Goal: Task Accomplishment & Management: Use online tool/utility

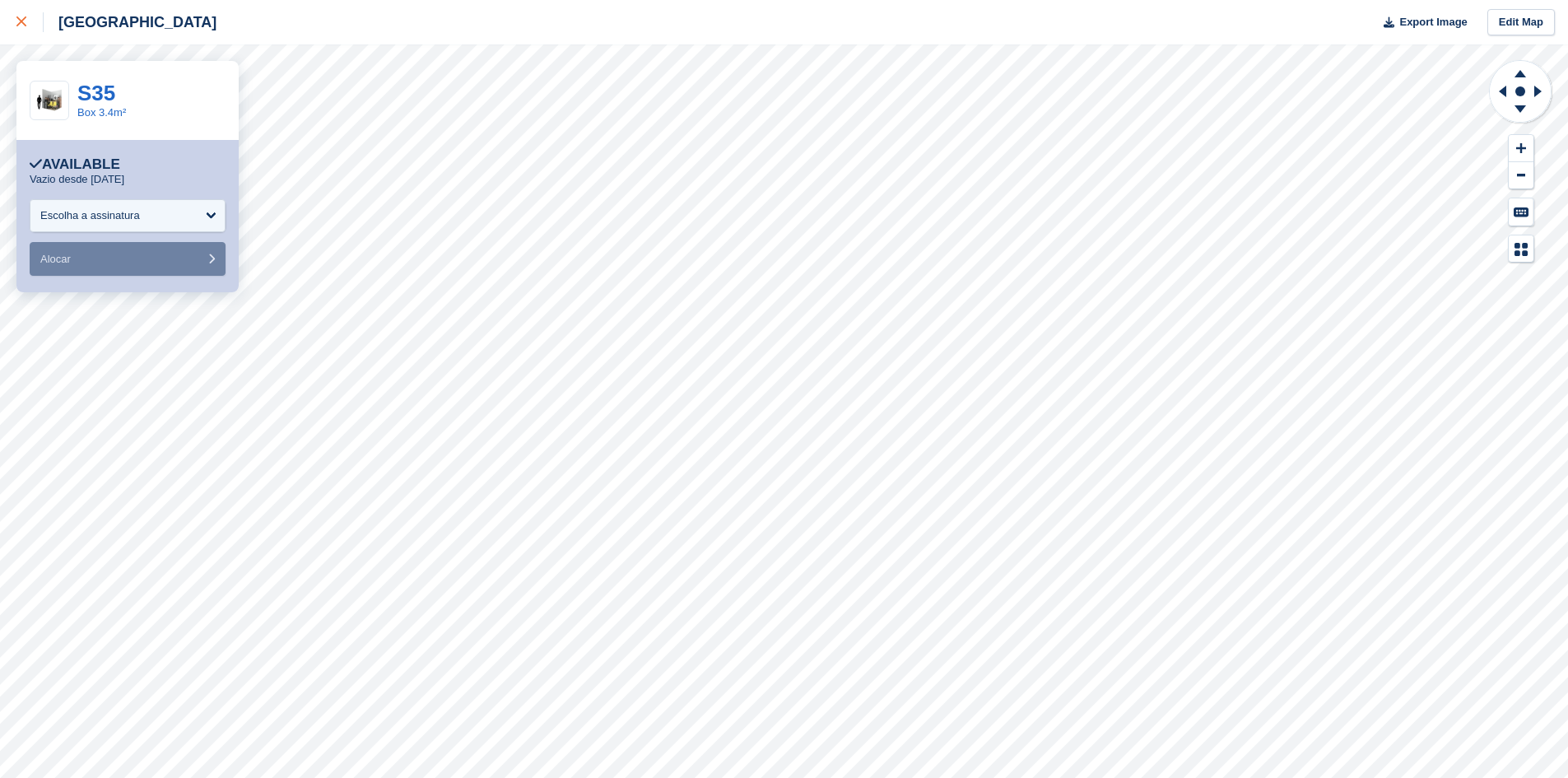
click at [21, 26] on icon at bounding box center [21, 21] width 10 height 10
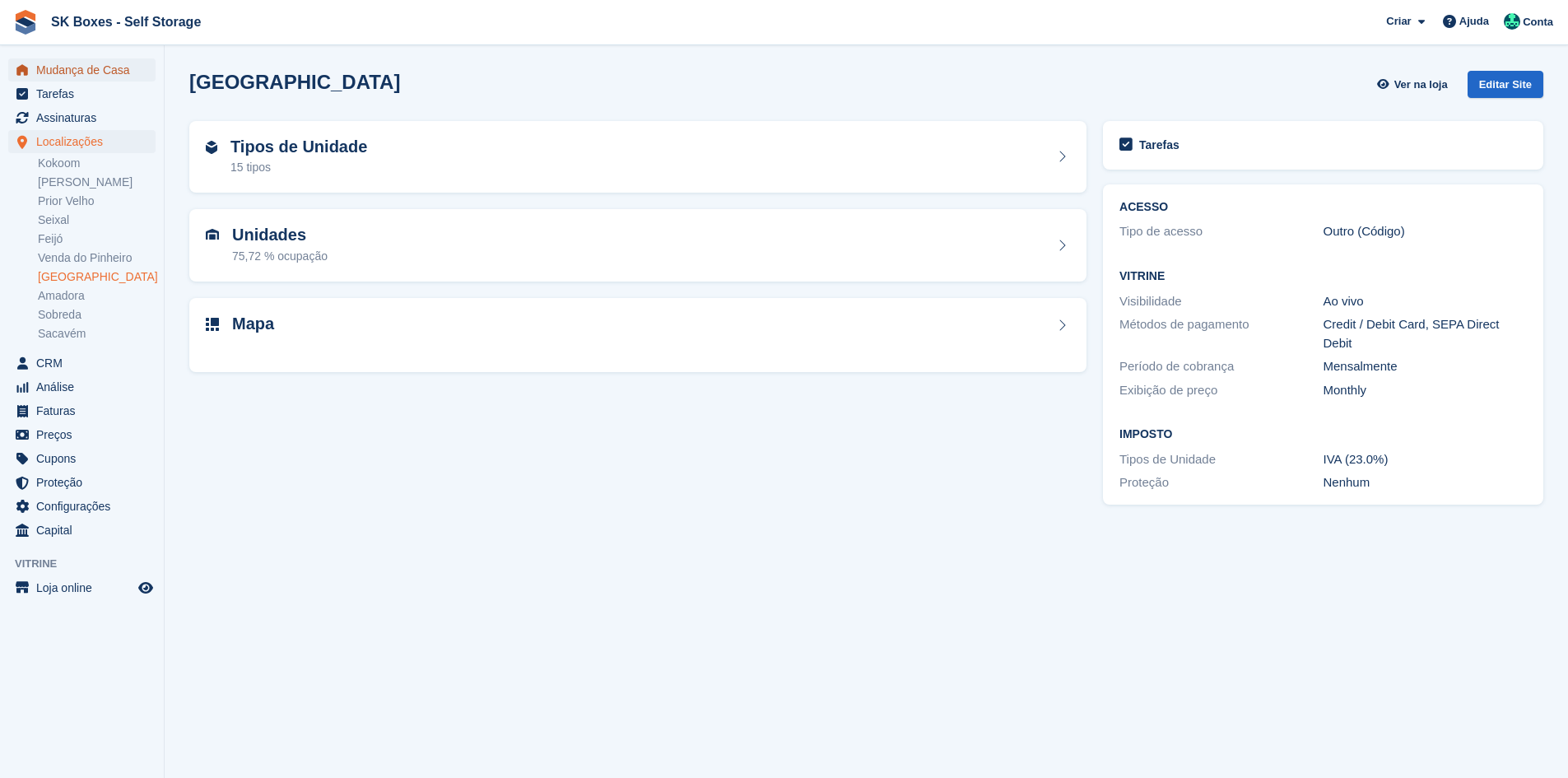
click at [66, 74] on span "Mudança de Casa" at bounding box center [85, 69] width 99 height 23
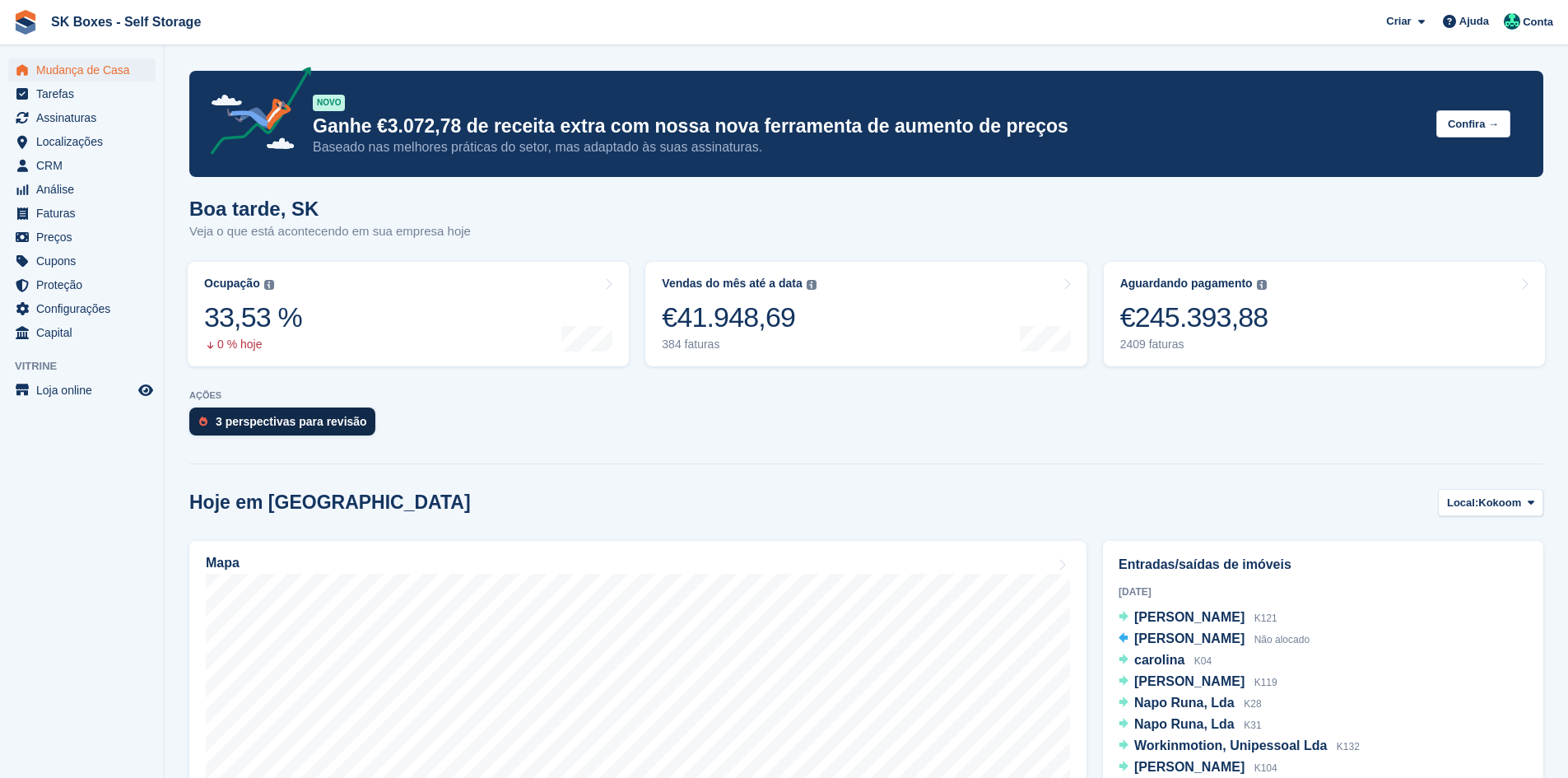
click at [296, 436] on div "3 perspectivas para revisão" at bounding box center [283, 421] width 186 height 28
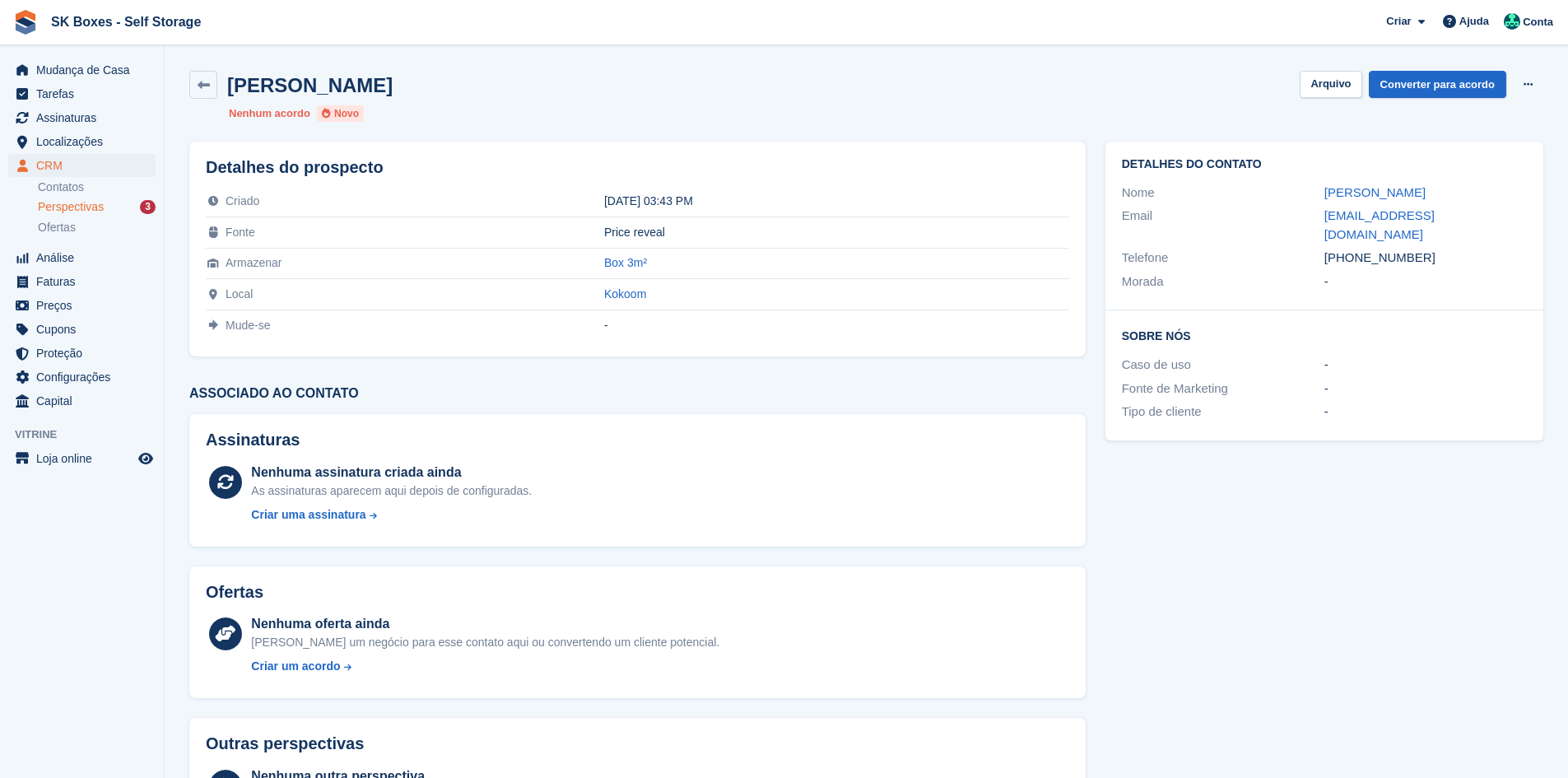
click at [92, 214] on span "Perspectivas" at bounding box center [70, 207] width 66 height 15
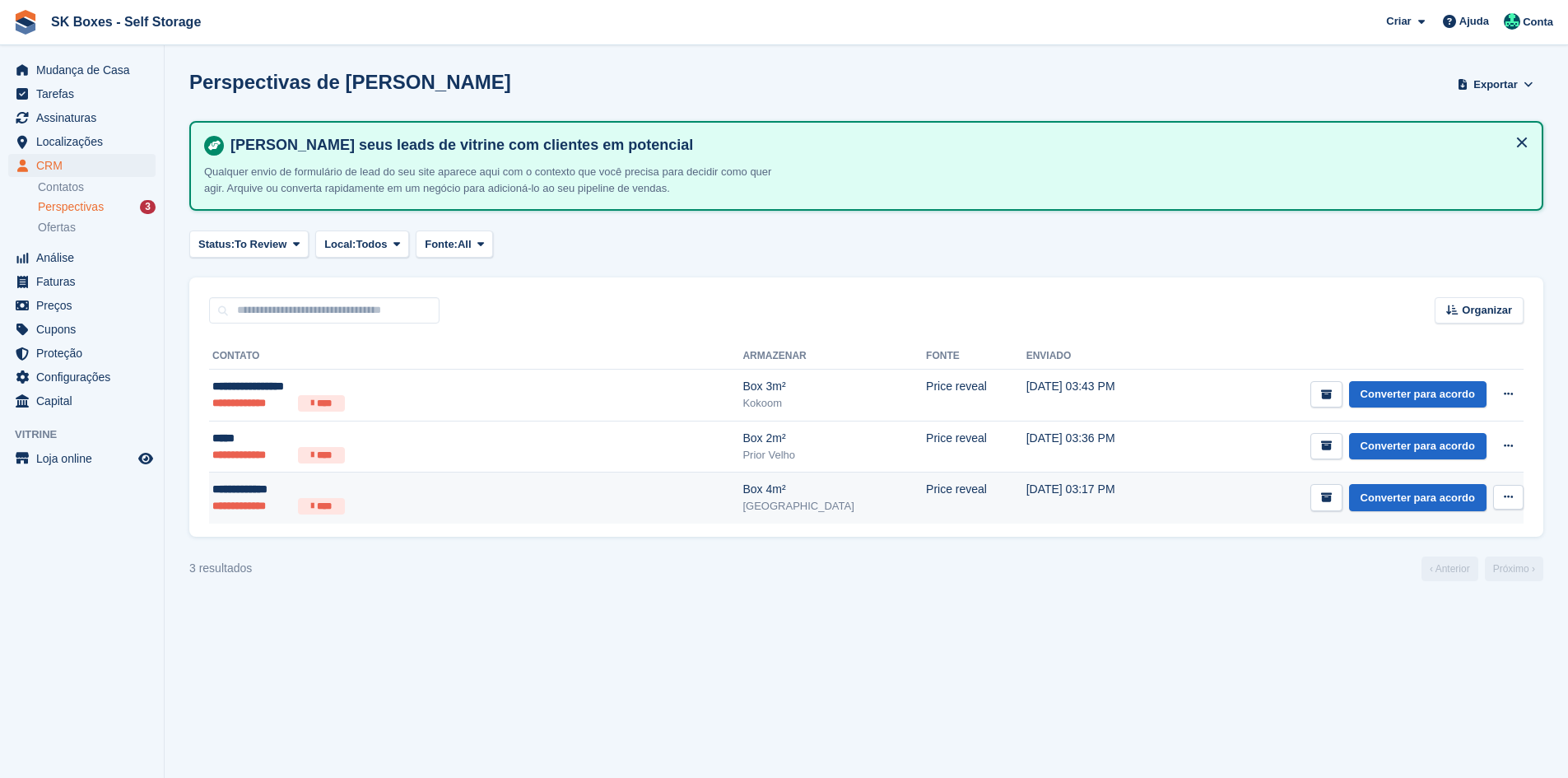
click at [266, 504] on li "**********" at bounding box center [252, 506] width 79 height 16
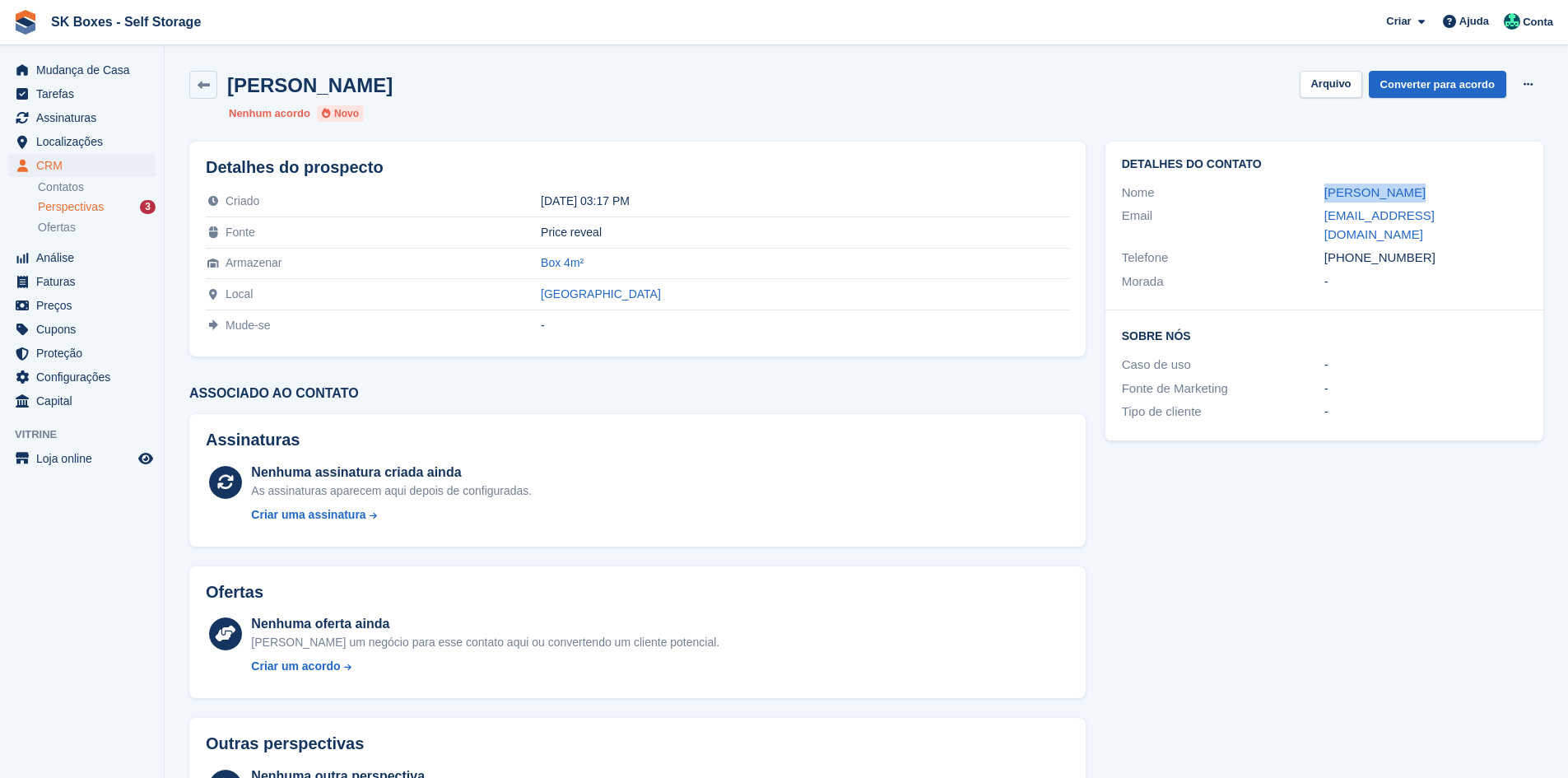
drag, startPoint x: 1312, startPoint y: 197, endPoint x: 1412, endPoint y: 199, distance: 100.0
click at [1412, 199] on div "Nome Óscar Correia" at bounding box center [1324, 193] width 405 height 24
copy div "Óscar Correia"
drag, startPoint x: 1313, startPoint y: 216, endPoint x: 1536, endPoint y: 213, distance: 223.0
click at [1536, 213] on div "Detalhes do contato Nome Óscar Correia Email doces.suspiros15@gmail.com Telefon…" at bounding box center [1324, 226] width 438 height 168
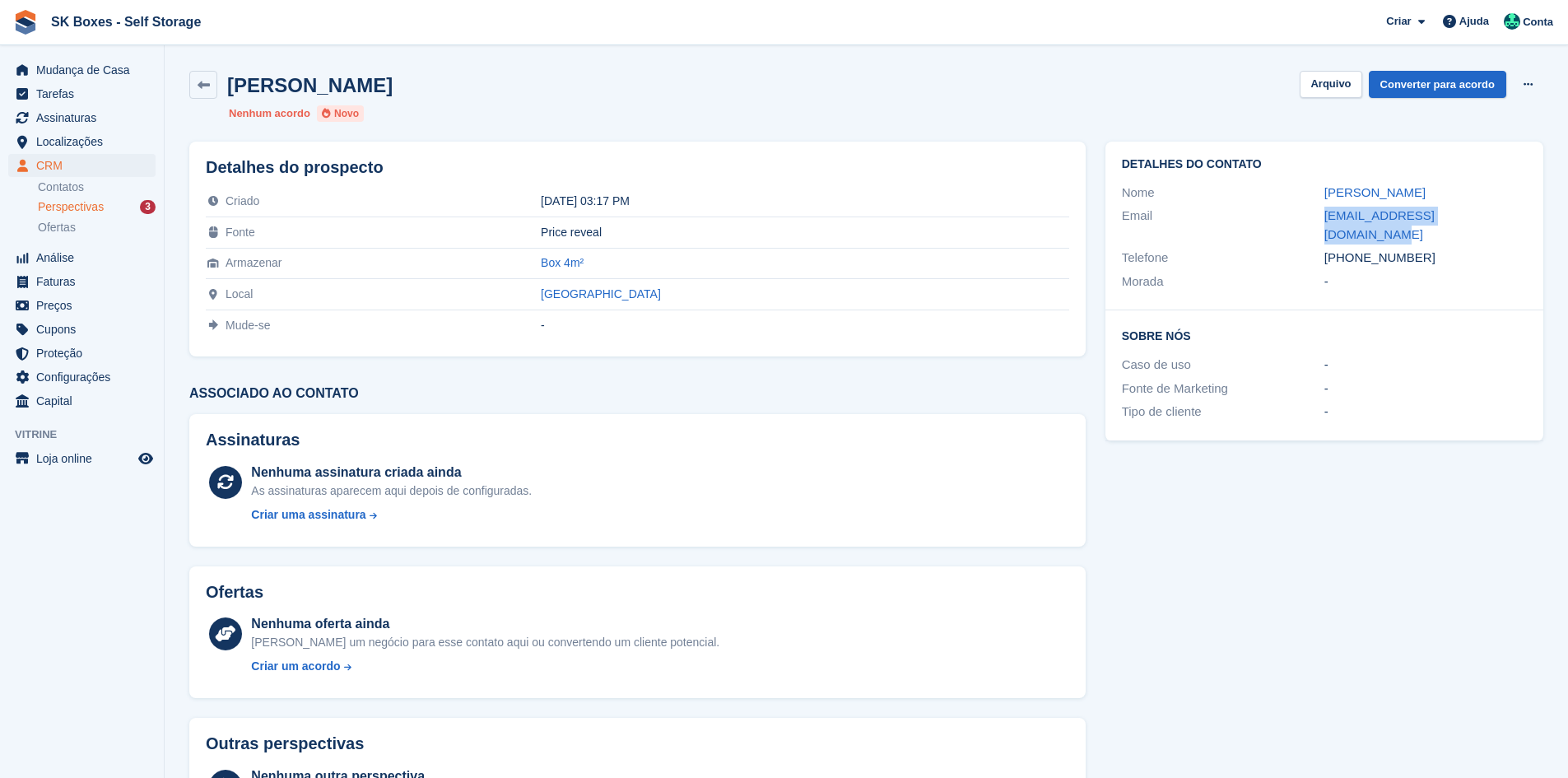
copy div "doces.suspiros15@gmail.com"
click at [94, 145] on span "Localizações" at bounding box center [85, 141] width 99 height 23
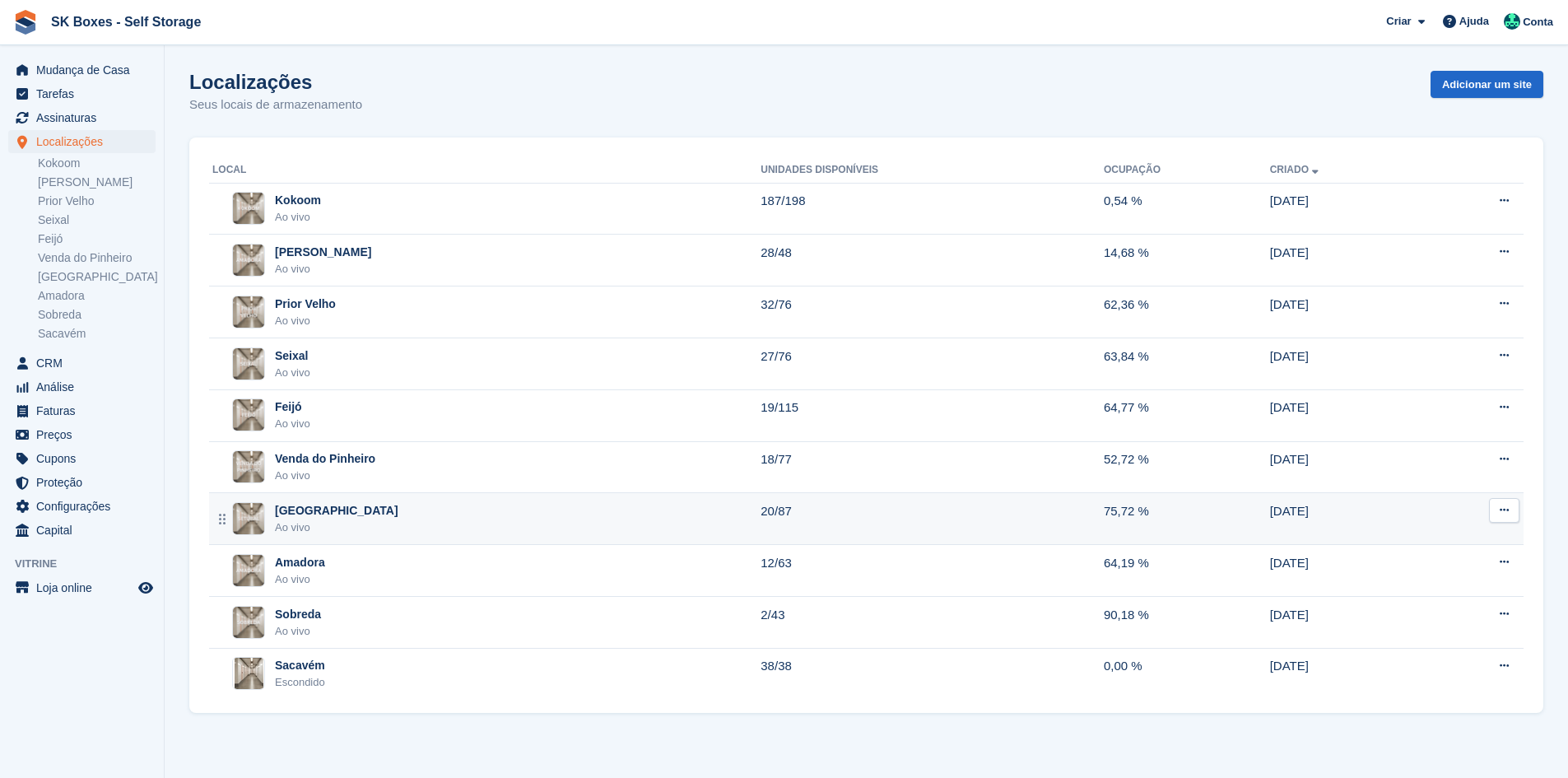
click at [374, 538] on td "Setúbal Ao vivo" at bounding box center [484, 519] width 551 height 52
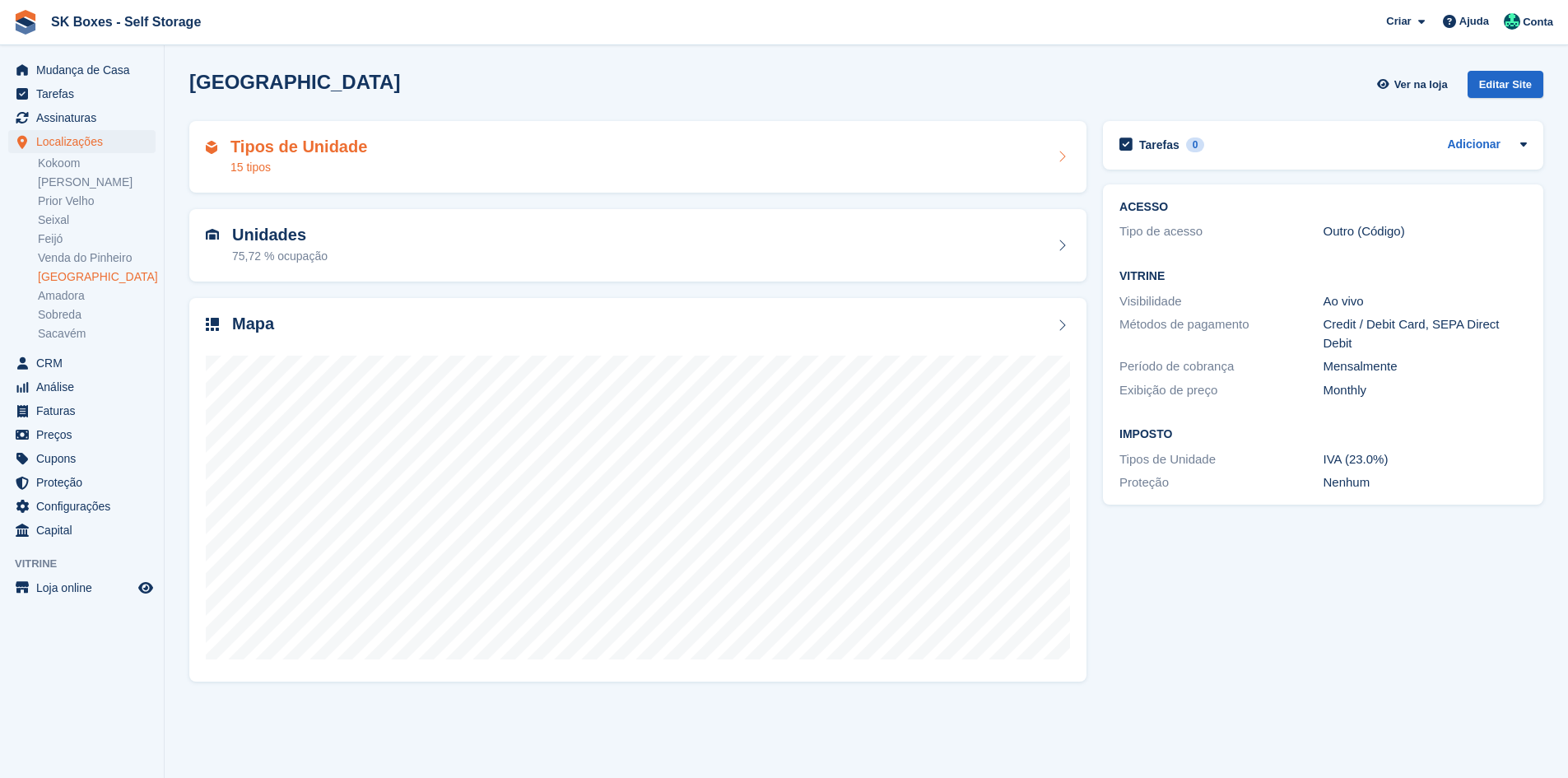
click at [420, 183] on div "Tipos de Unidade 15 tipos" at bounding box center [638, 157] width 897 height 73
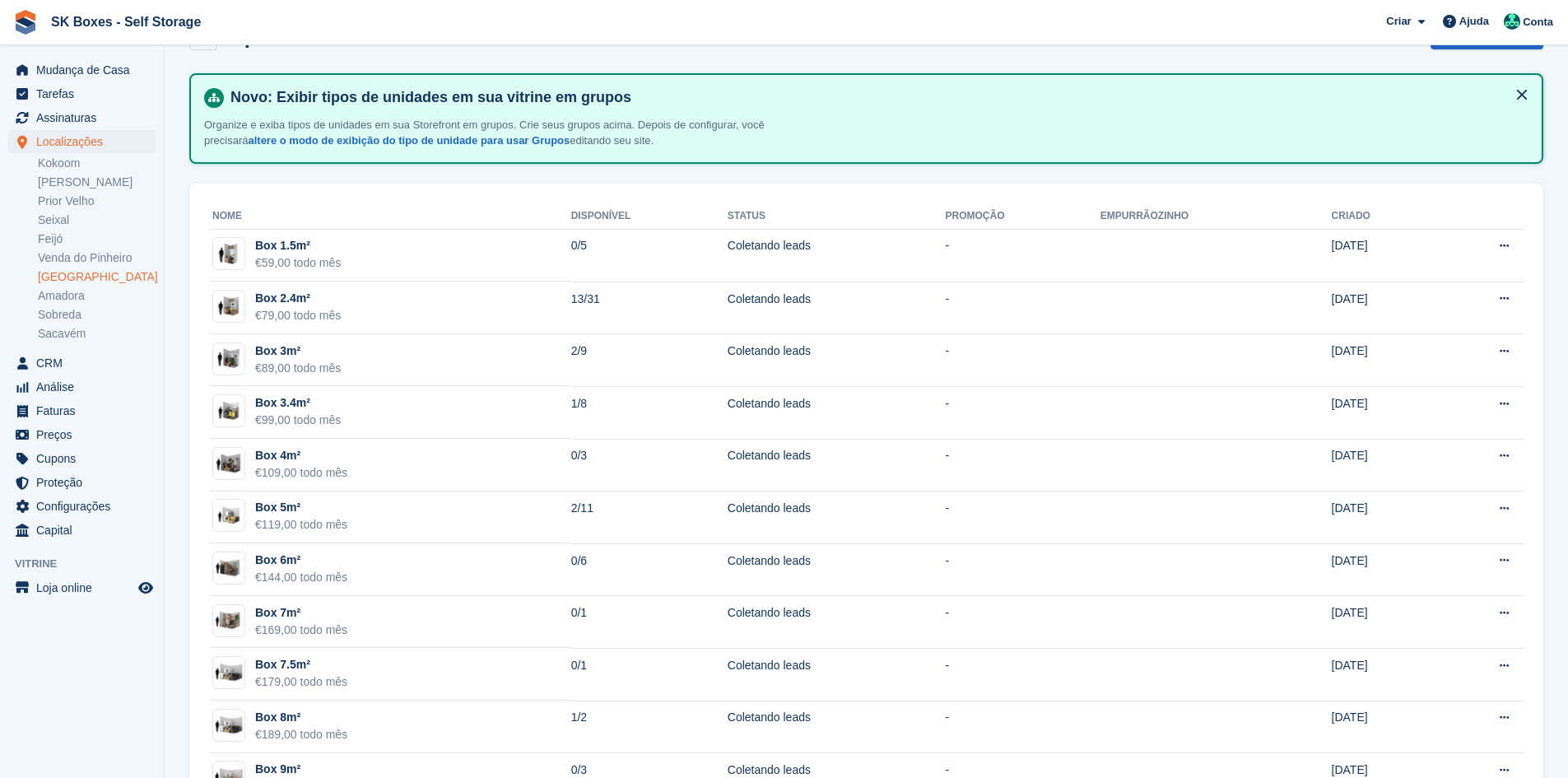
scroll to position [82, 0]
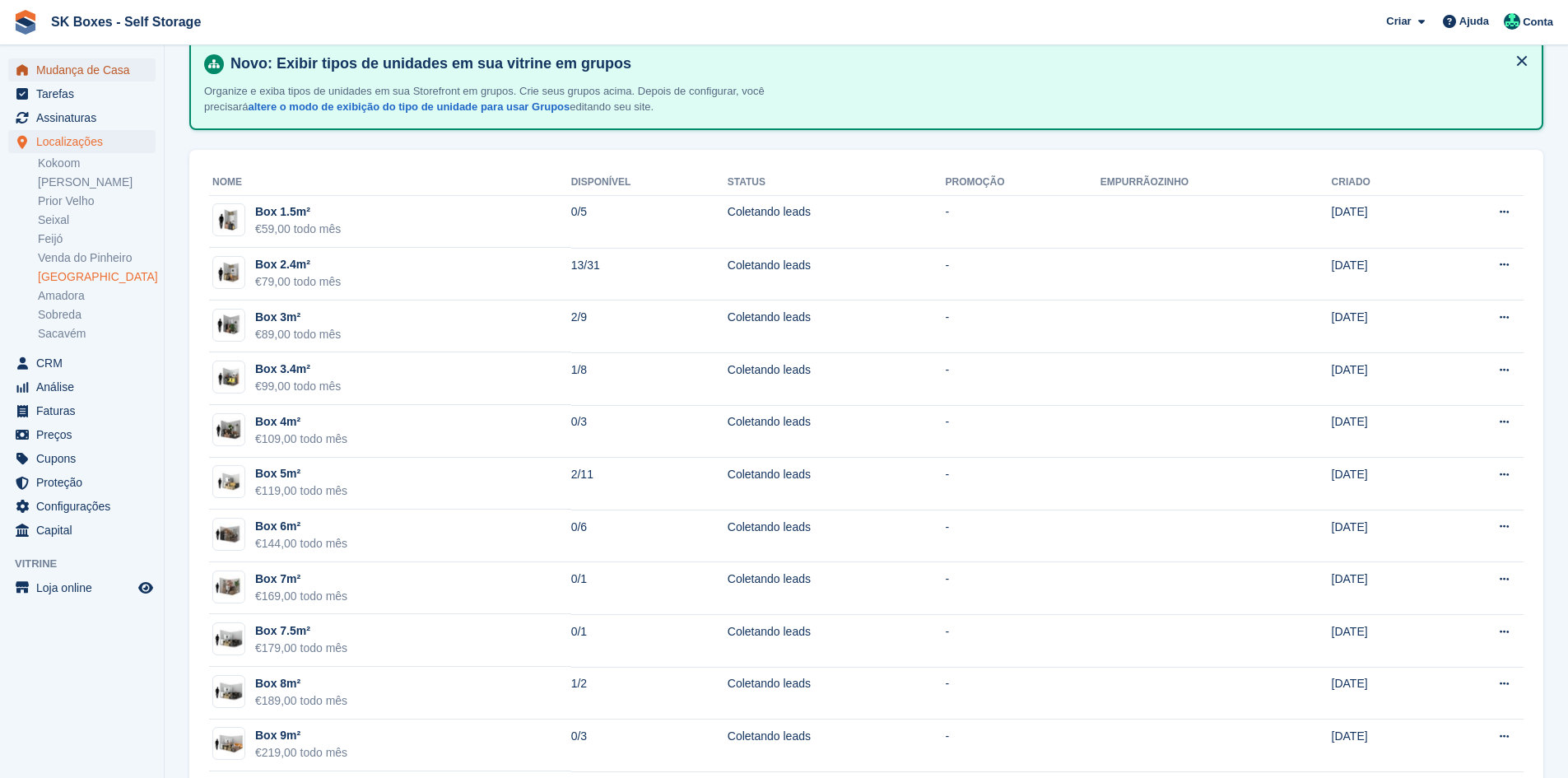
click at [131, 66] on span "Mudança de Casa" at bounding box center [85, 69] width 99 height 23
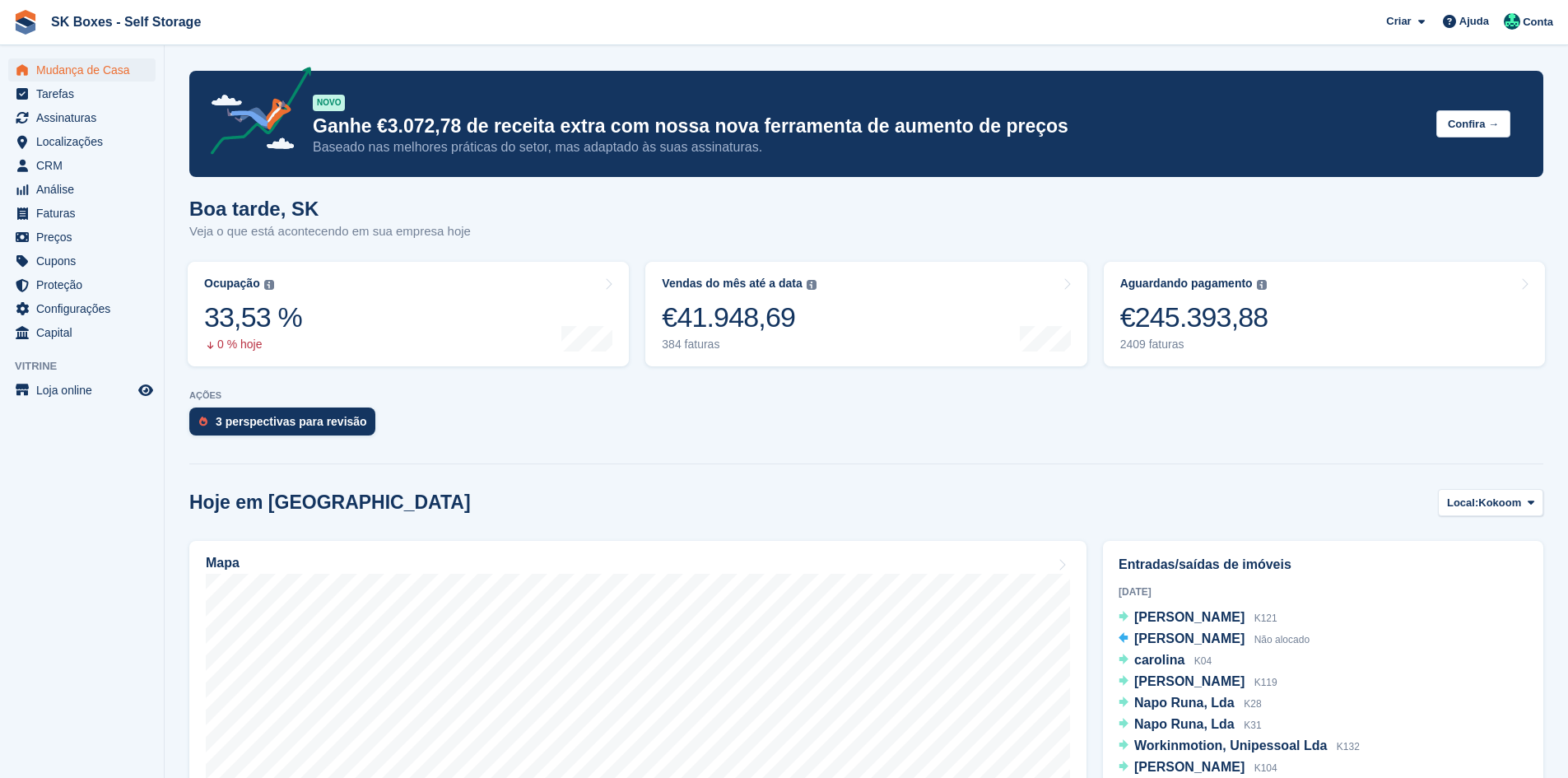
click at [330, 437] on link "3 perspectivas para revisão" at bounding box center [286, 426] width 194 height 36
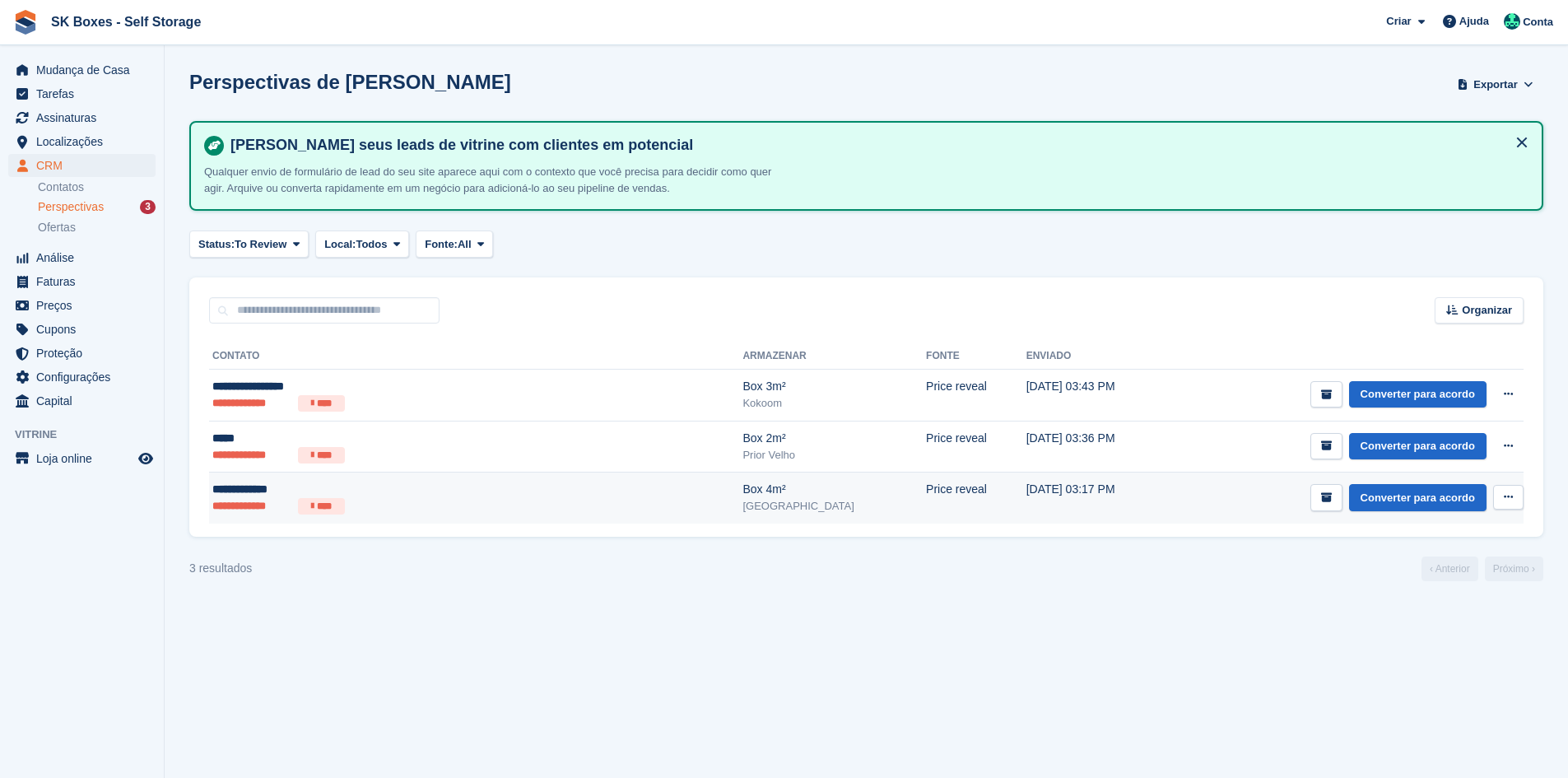
click at [367, 486] on div "**********" at bounding box center [373, 490] width 321 height 17
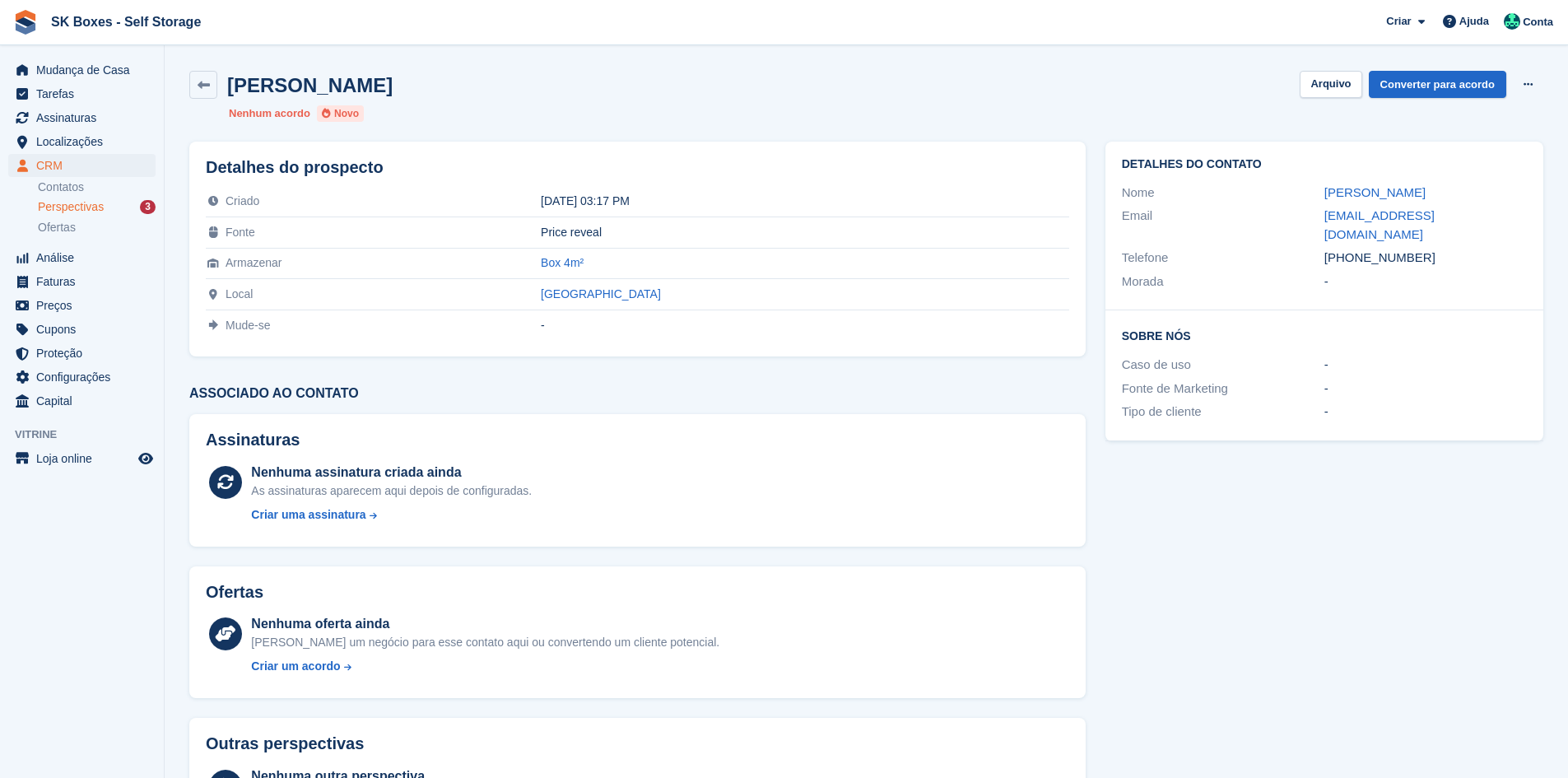
drag, startPoint x: 1435, startPoint y: 236, endPoint x: 1380, endPoint y: 295, distance: 80.7
click at [1360, 256] on div "Detalhes do contato Nome [PERSON_NAME] Email [EMAIL_ADDRESS][DOMAIN_NAME] Telef…" at bounding box center [1324, 226] width 438 height 168
copy div "Morada -"
click at [1451, 249] on div "[PHONE_NUMBER]" at bounding box center [1425, 258] width 203 height 19
drag, startPoint x: 1430, startPoint y: 232, endPoint x: 1350, endPoint y: 234, distance: 80.0
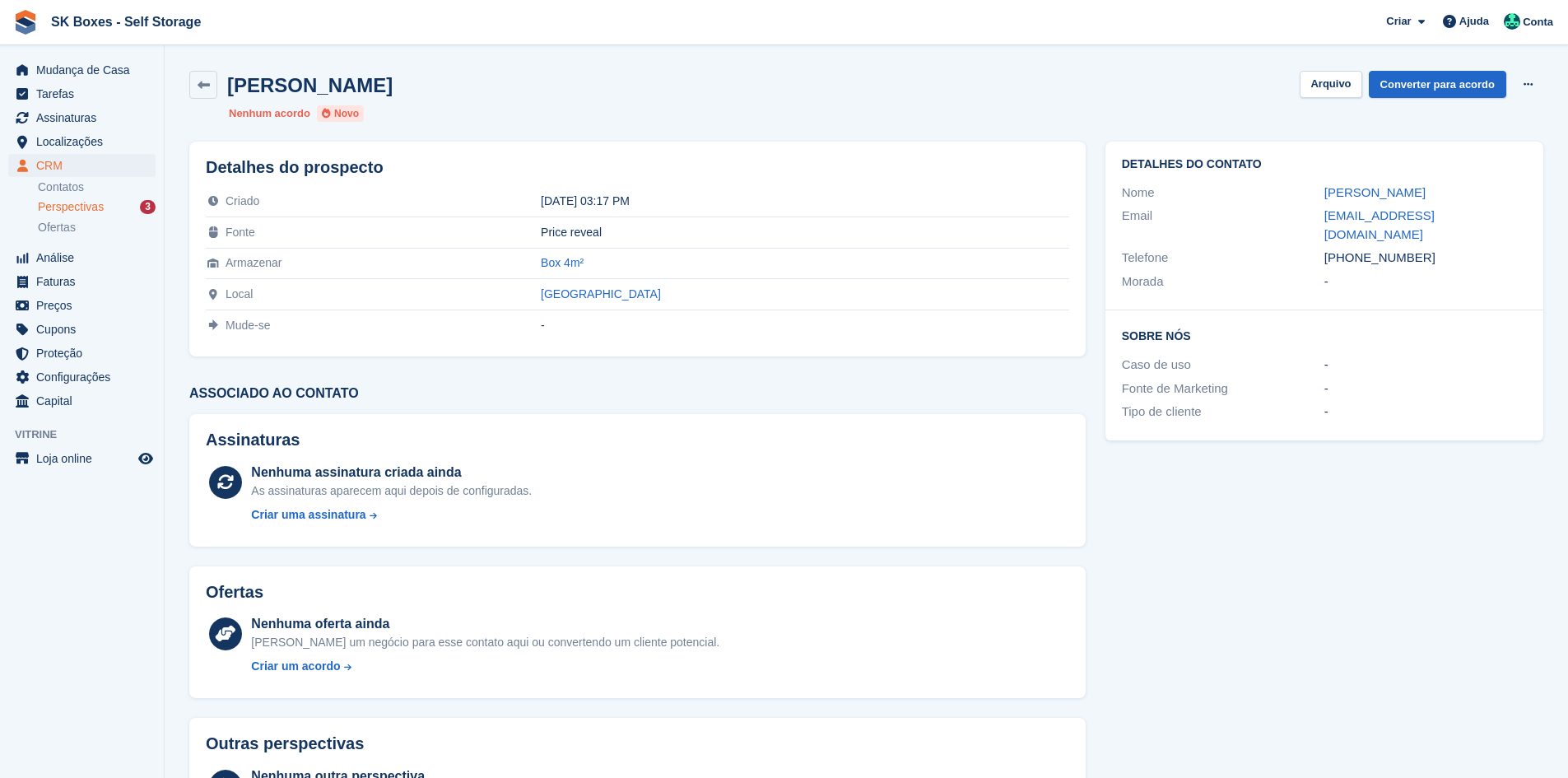
click at [1350, 249] on div "+351919200707" at bounding box center [1425, 258] width 203 height 19
copy div "919200707"
click at [79, 142] on span "Localizações" at bounding box center [85, 141] width 99 height 23
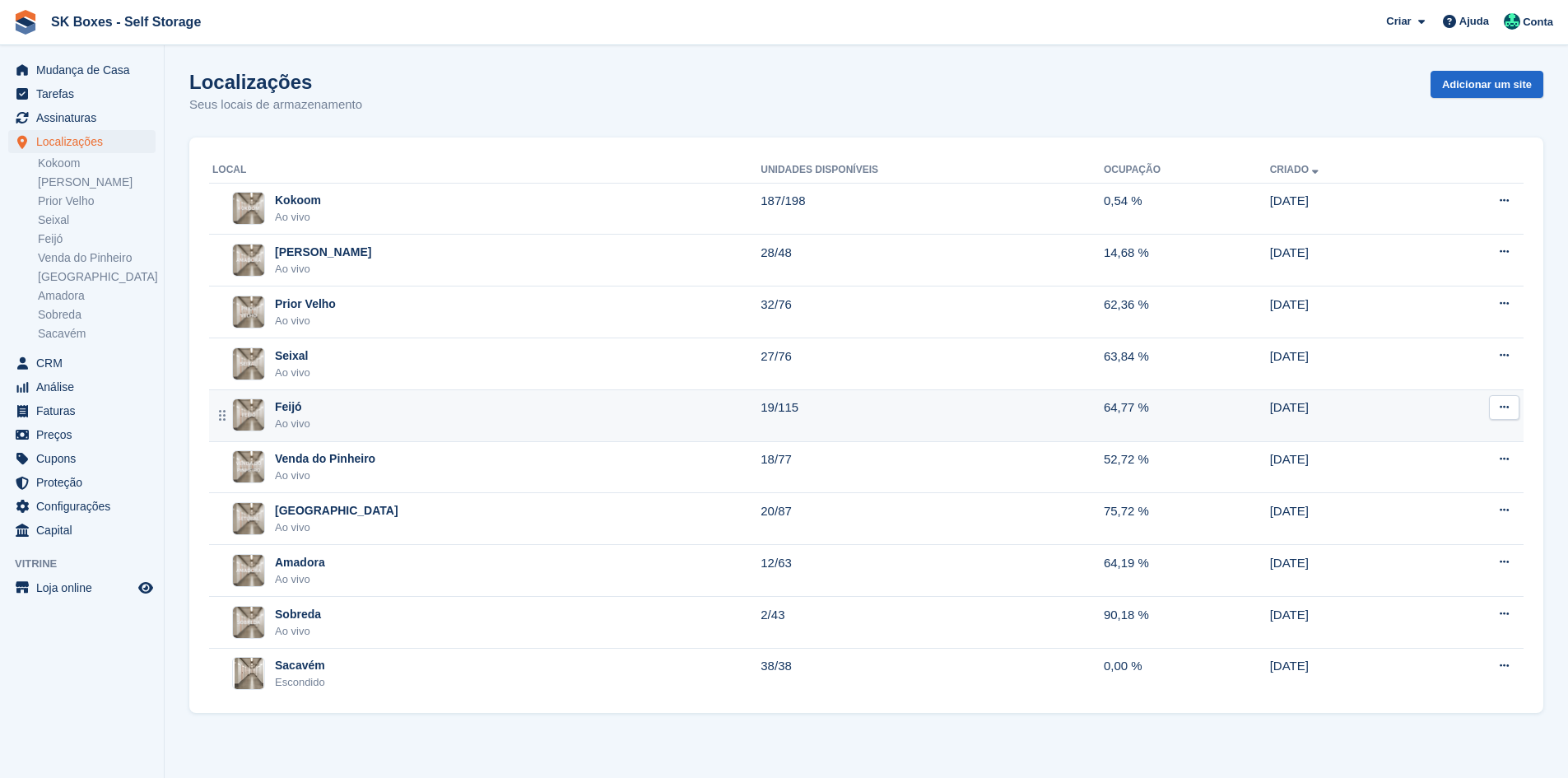
click at [322, 421] on div "Feijó Ao vivo" at bounding box center [487, 415] width 549 height 33
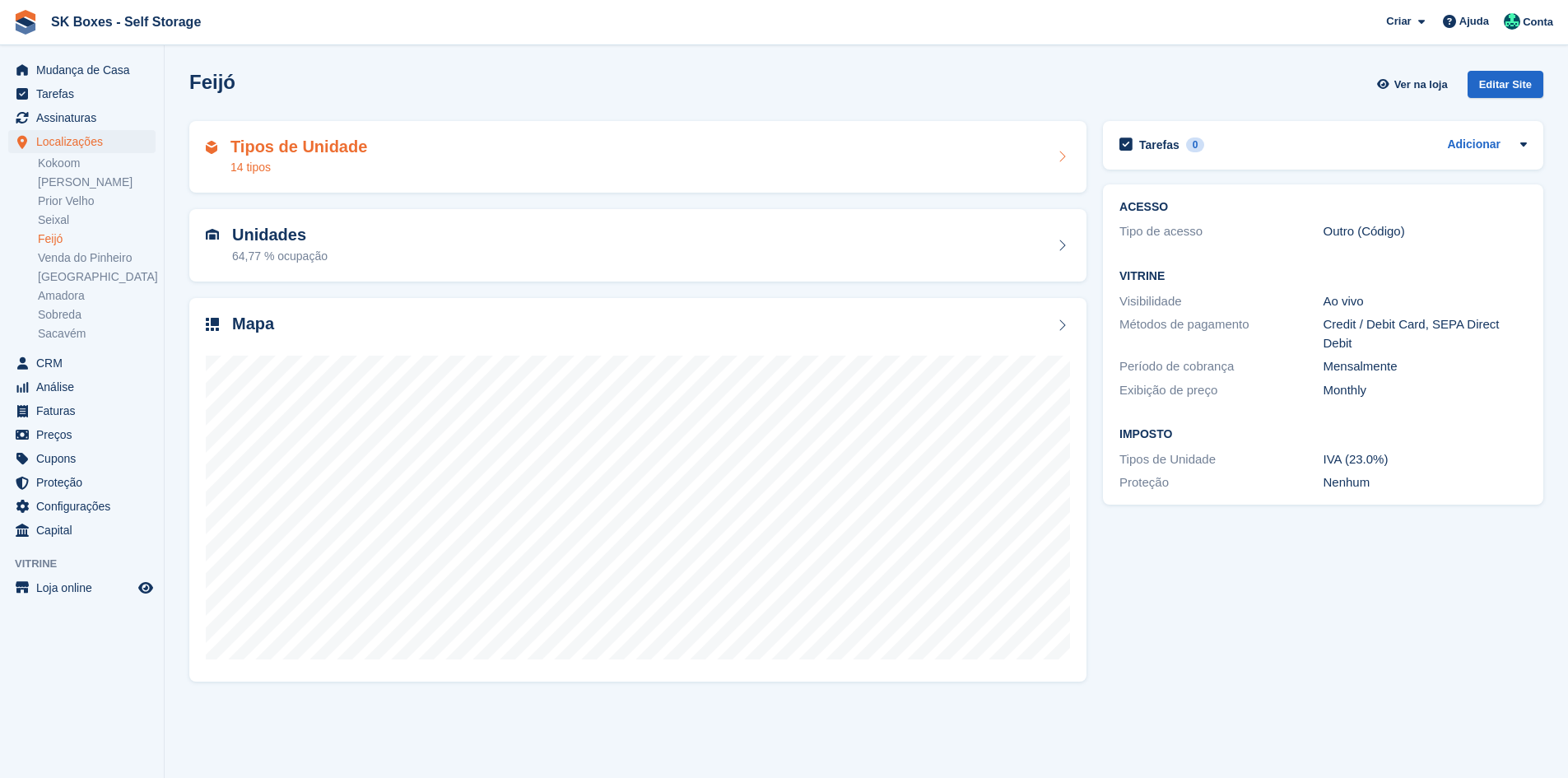
click at [511, 133] on div "Tipos de Unidade 14 tipos" at bounding box center [638, 157] width 897 height 73
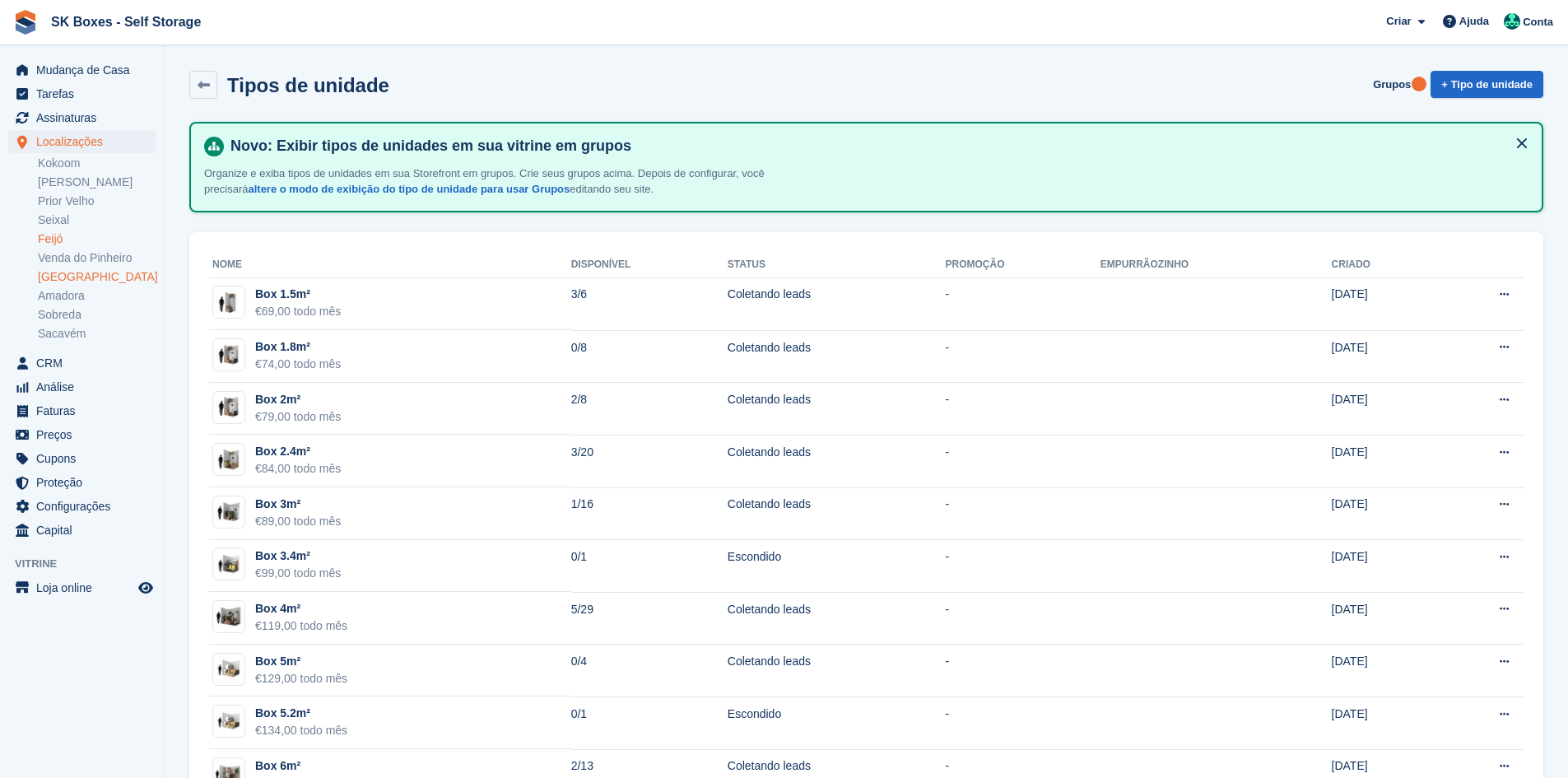
click at [65, 275] on link "[GEOGRAPHIC_DATA]" at bounding box center [97, 277] width 118 height 15
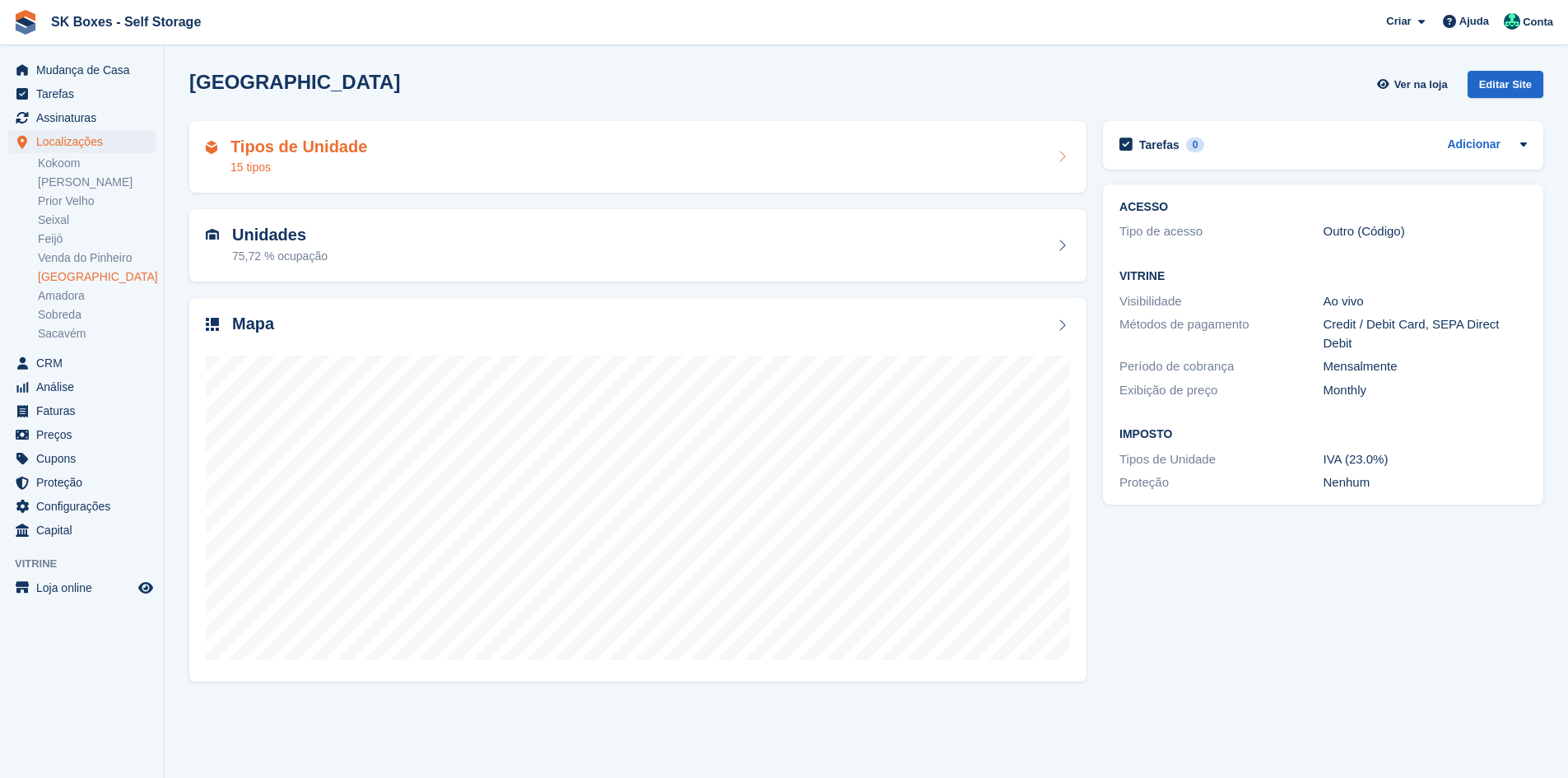
click at [312, 159] on div "15 tipos" at bounding box center [299, 168] width 137 height 17
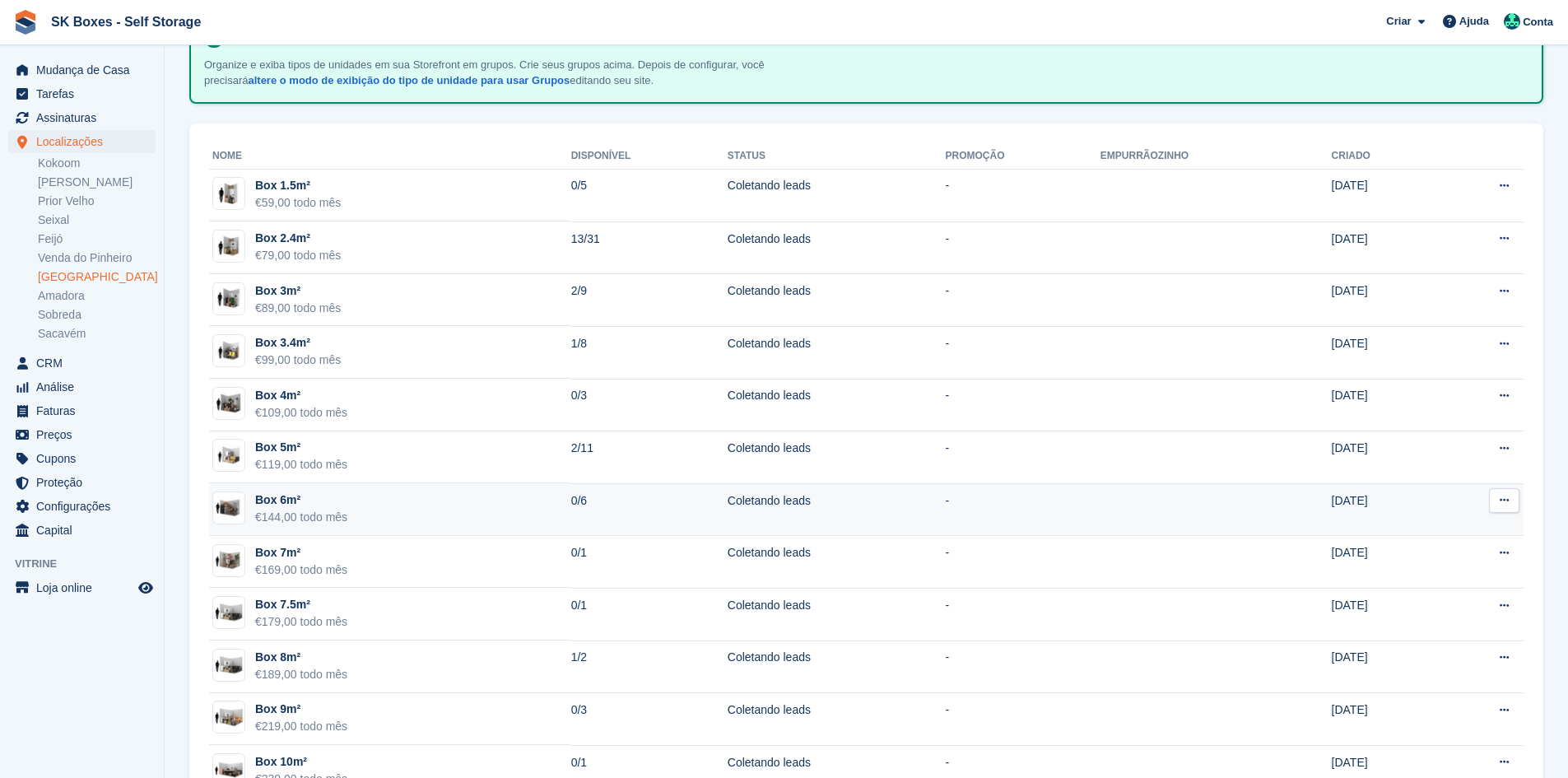
scroll to position [323, 0]
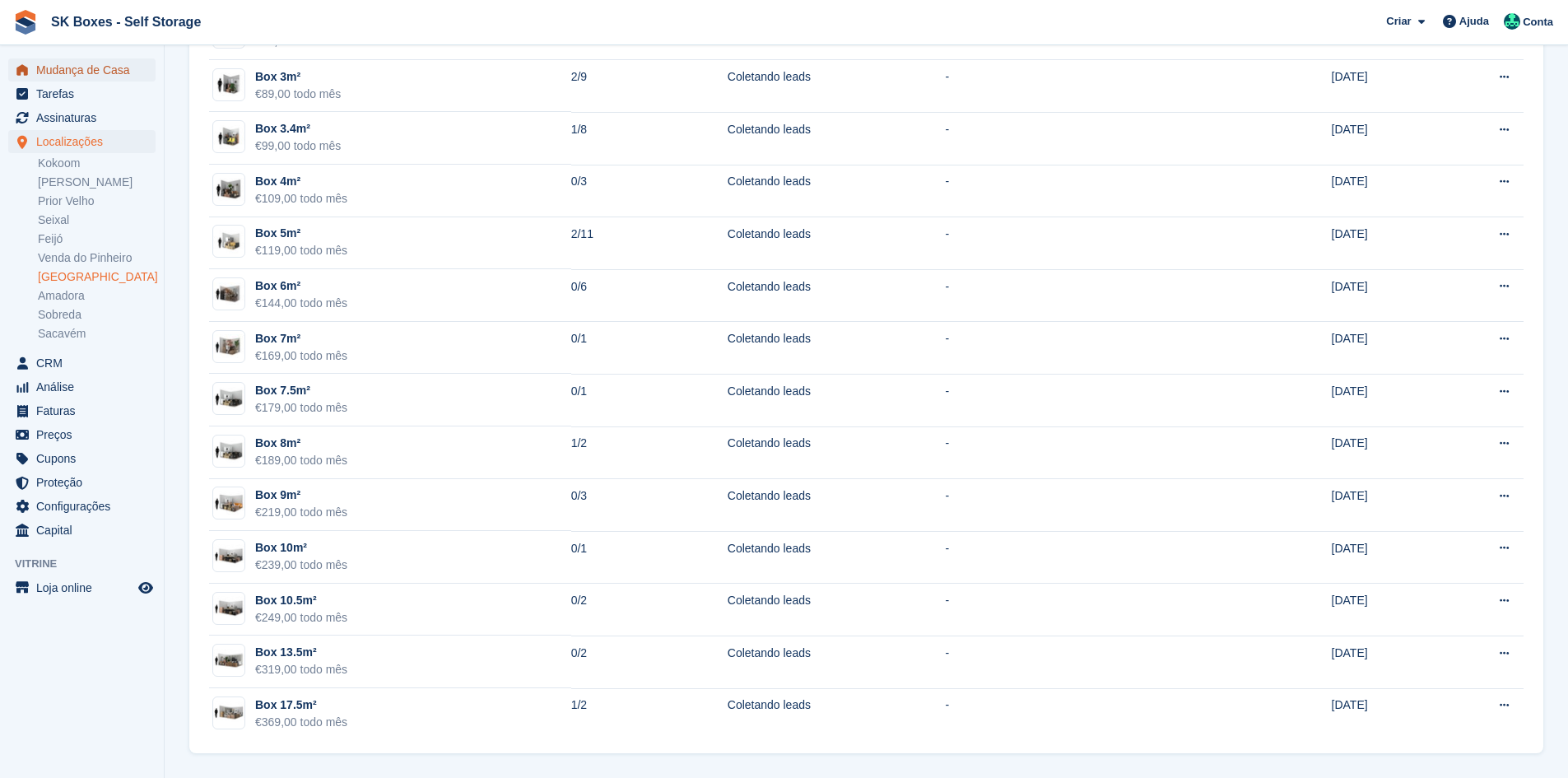
click at [117, 74] on span "Mudança de Casa" at bounding box center [85, 69] width 99 height 23
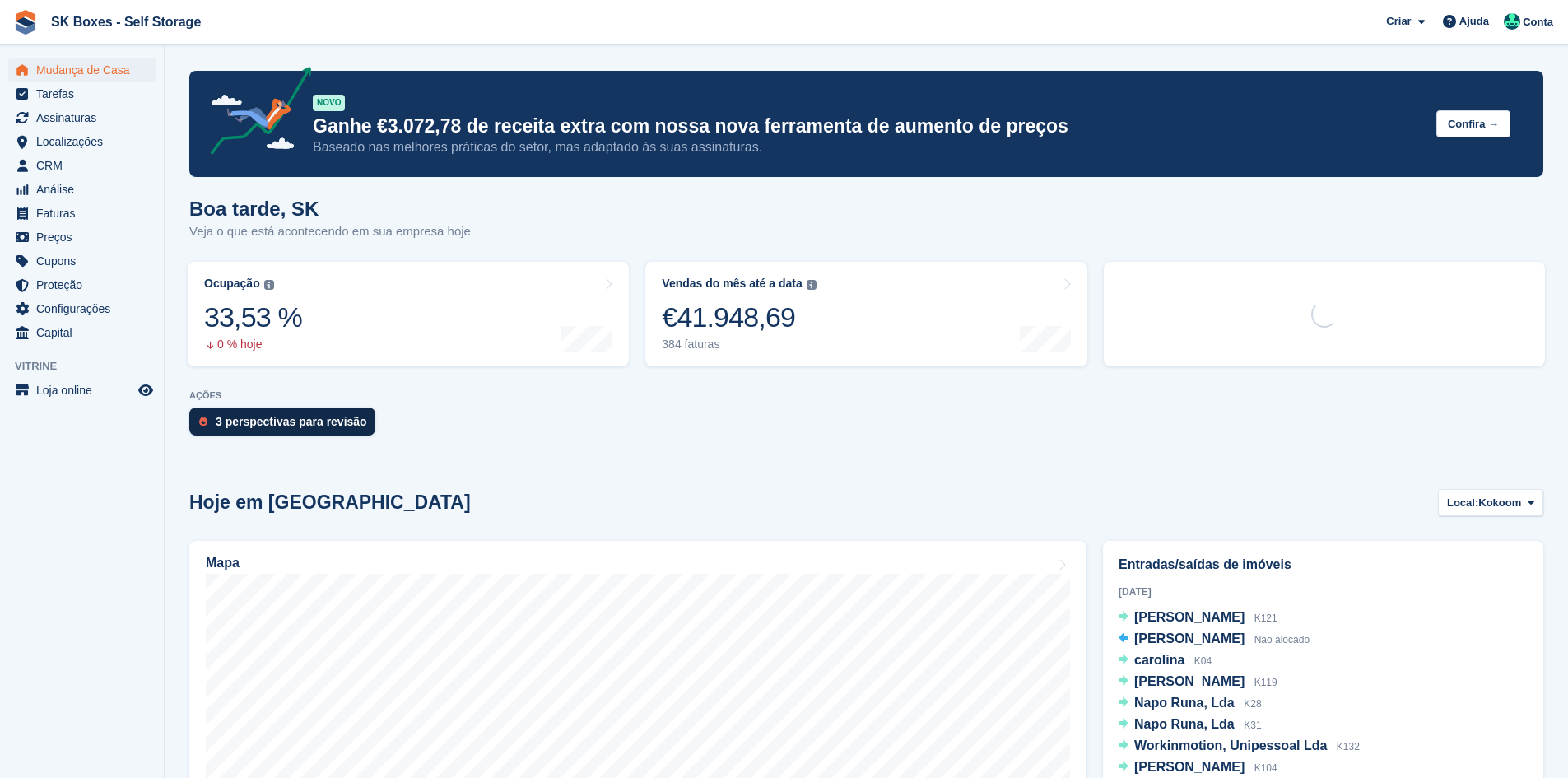
click at [337, 427] on div "3 perspectivas para revisão" at bounding box center [291, 421] width 151 height 13
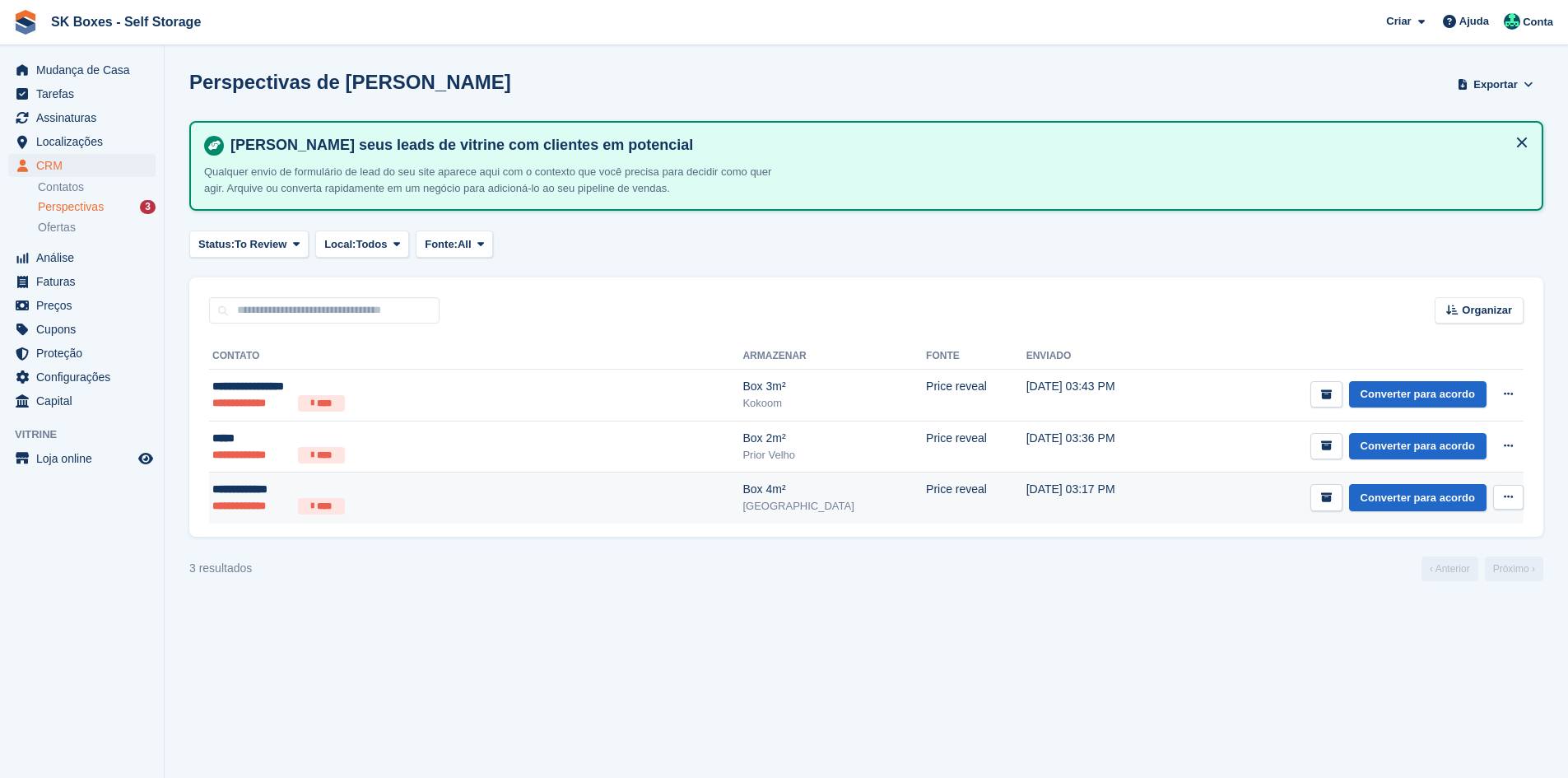
click at [381, 504] on ul "**********" at bounding box center [373, 506] width 321 height 16
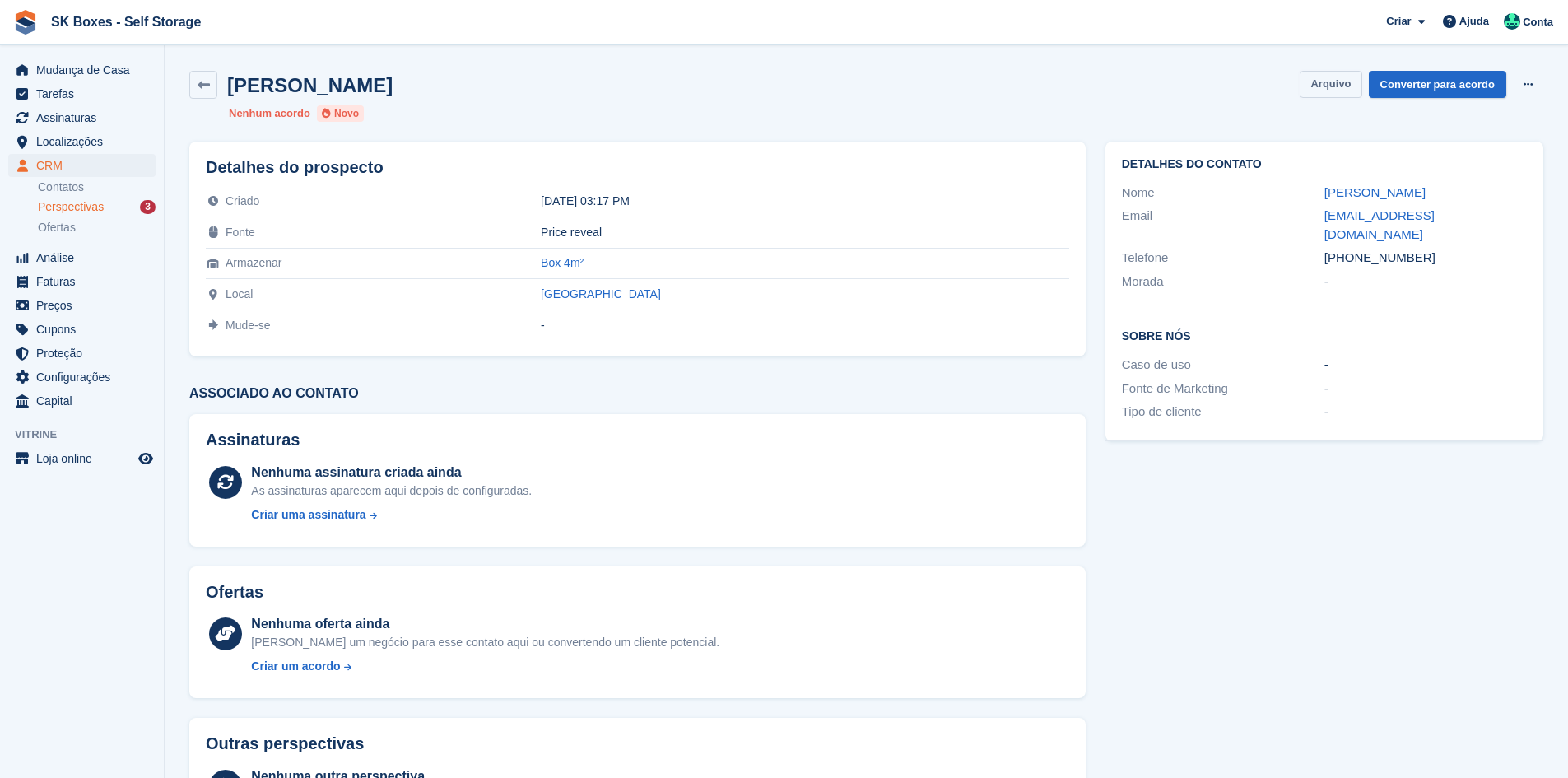
click at [1349, 89] on button "Arquivo" at bounding box center [1330, 85] width 62 height 27
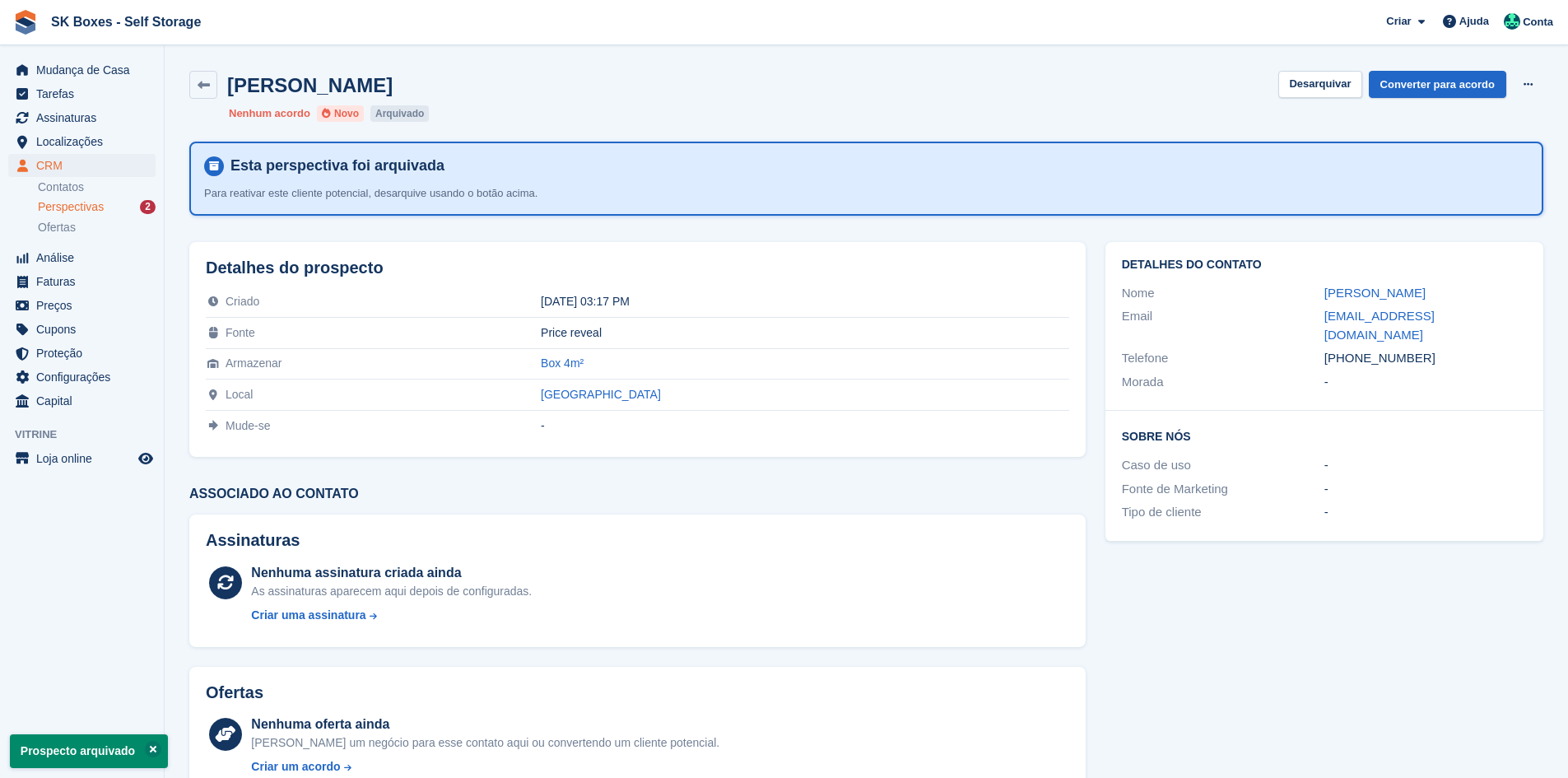
click at [95, 207] on span "Perspectivas" at bounding box center [70, 207] width 66 height 15
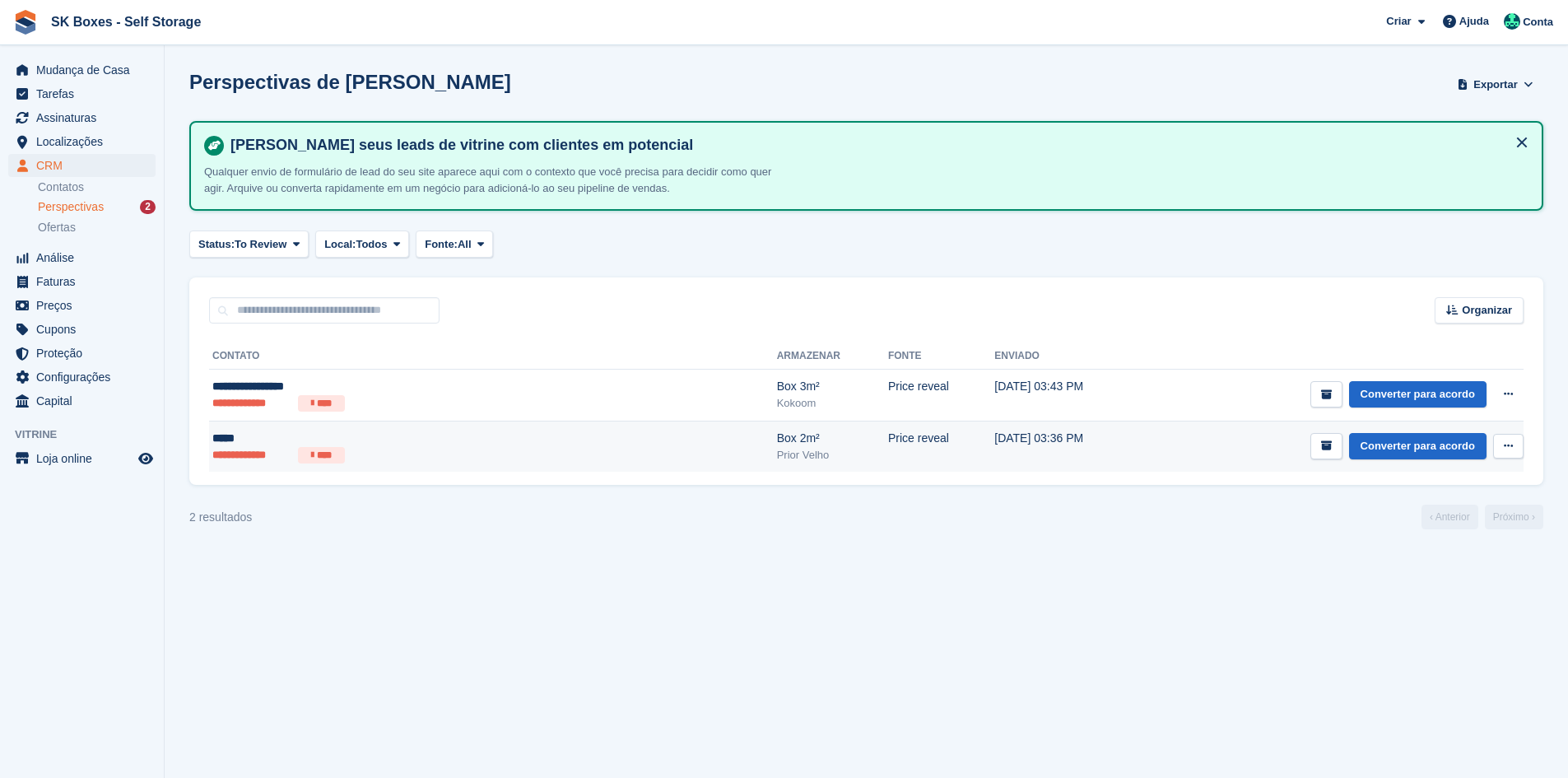
click at [377, 451] on ul "**********" at bounding box center [373, 455] width 321 height 16
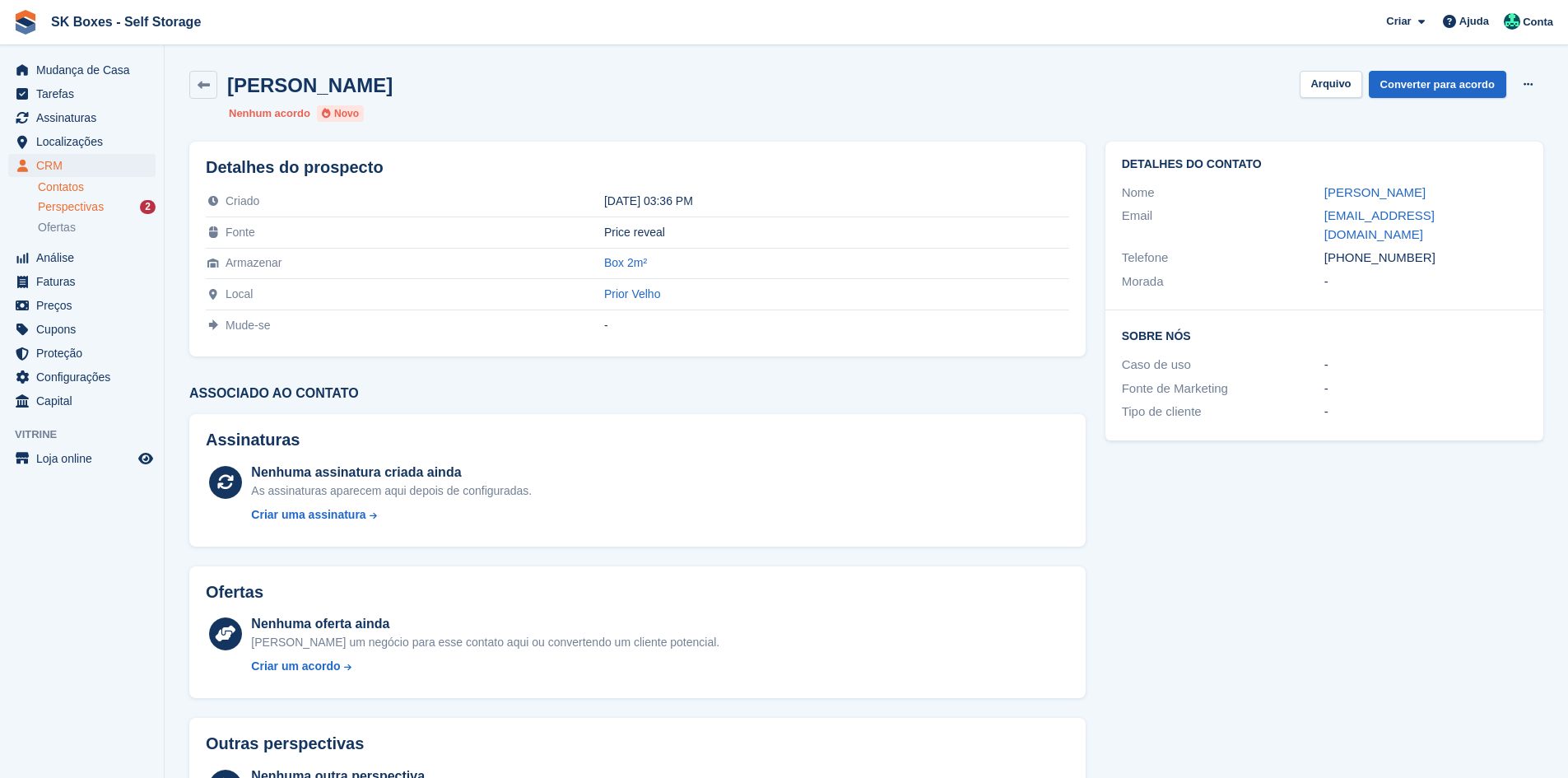
click at [57, 182] on link "Contatos" at bounding box center [97, 187] width 118 height 15
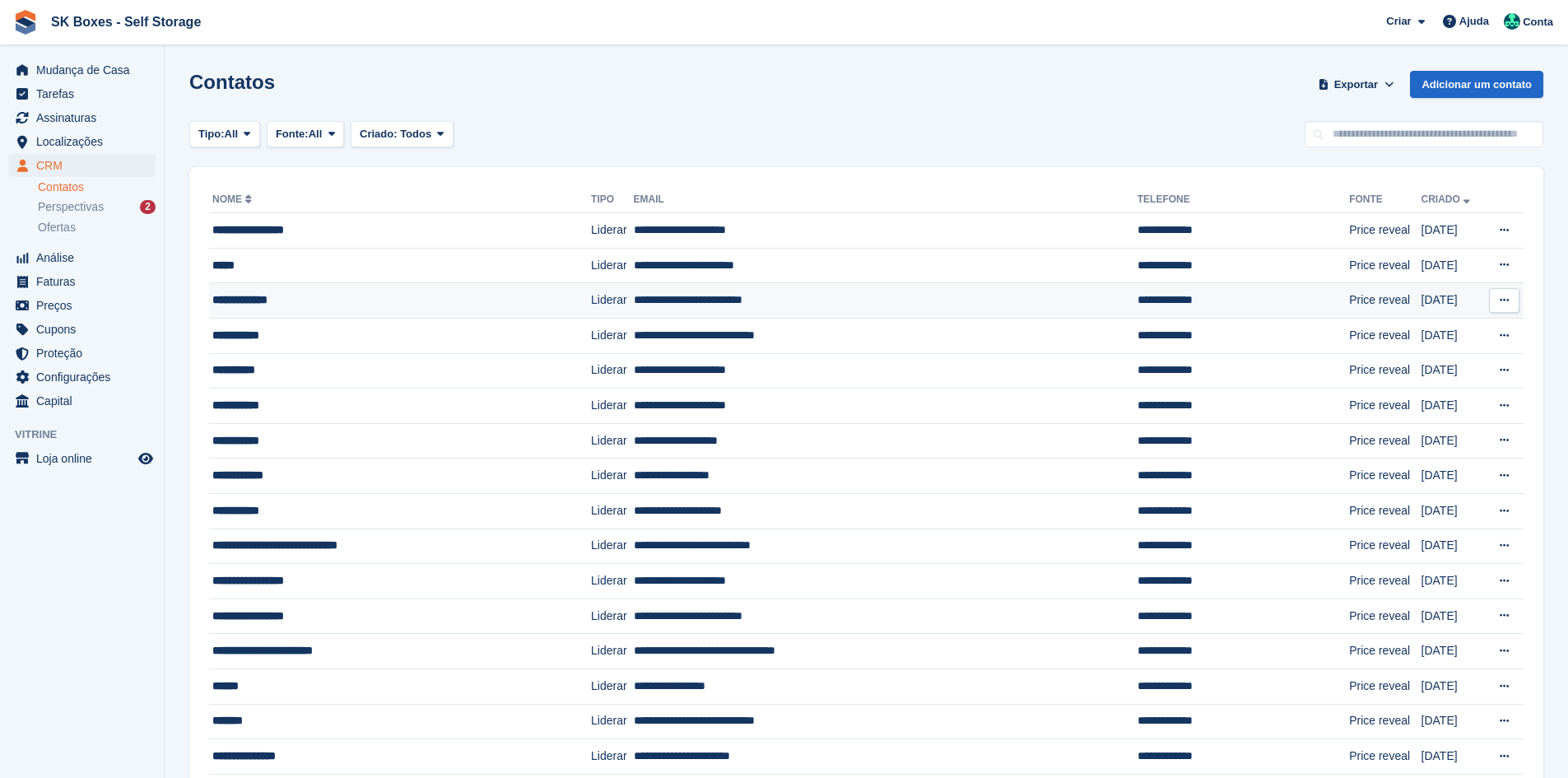
click at [389, 302] on div "**********" at bounding box center [373, 300] width 320 height 17
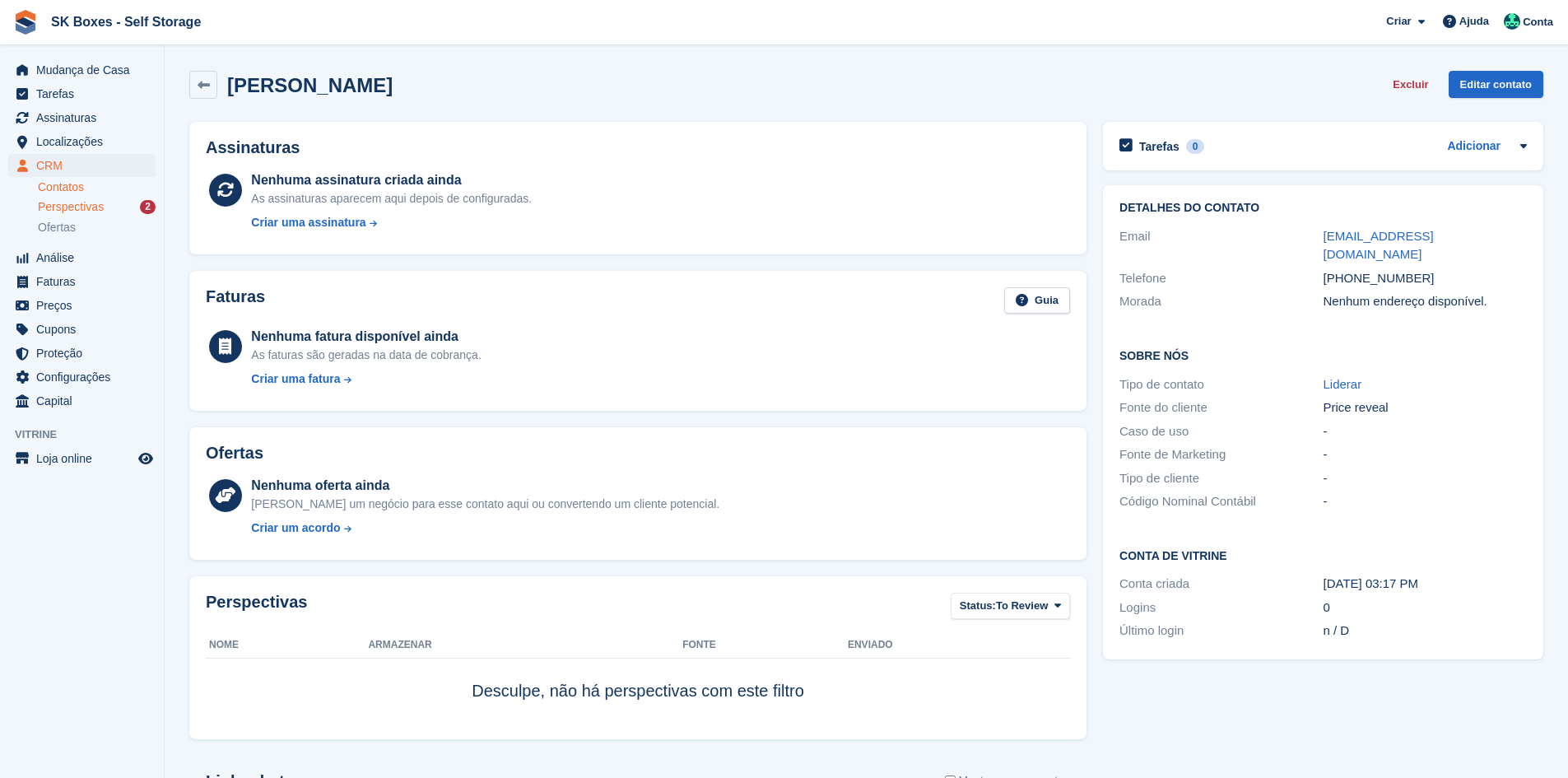
click at [99, 207] on span "Perspectivas" at bounding box center [70, 207] width 66 height 15
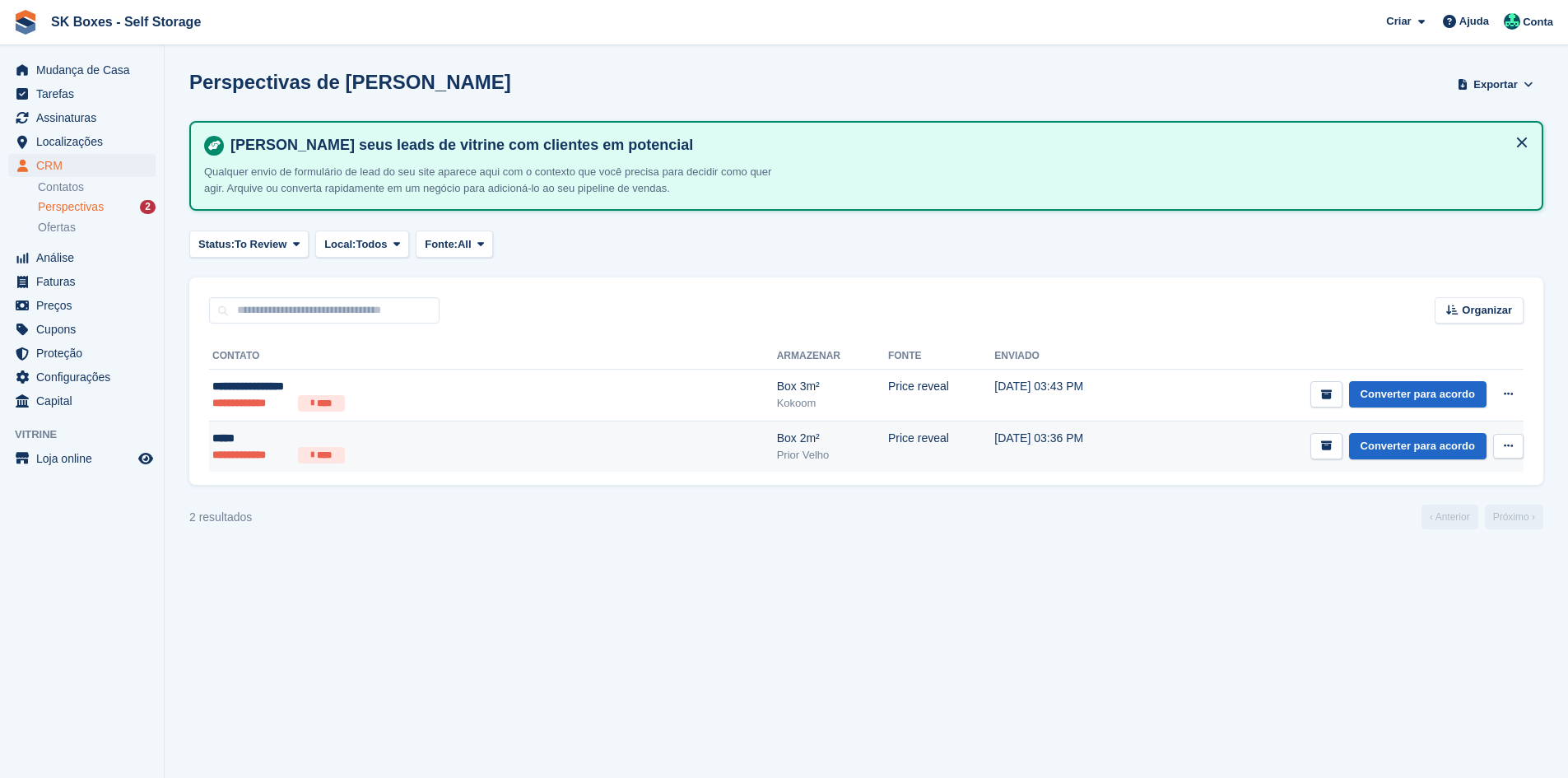
click at [453, 444] on div "*****" at bounding box center [373, 439] width 321 height 17
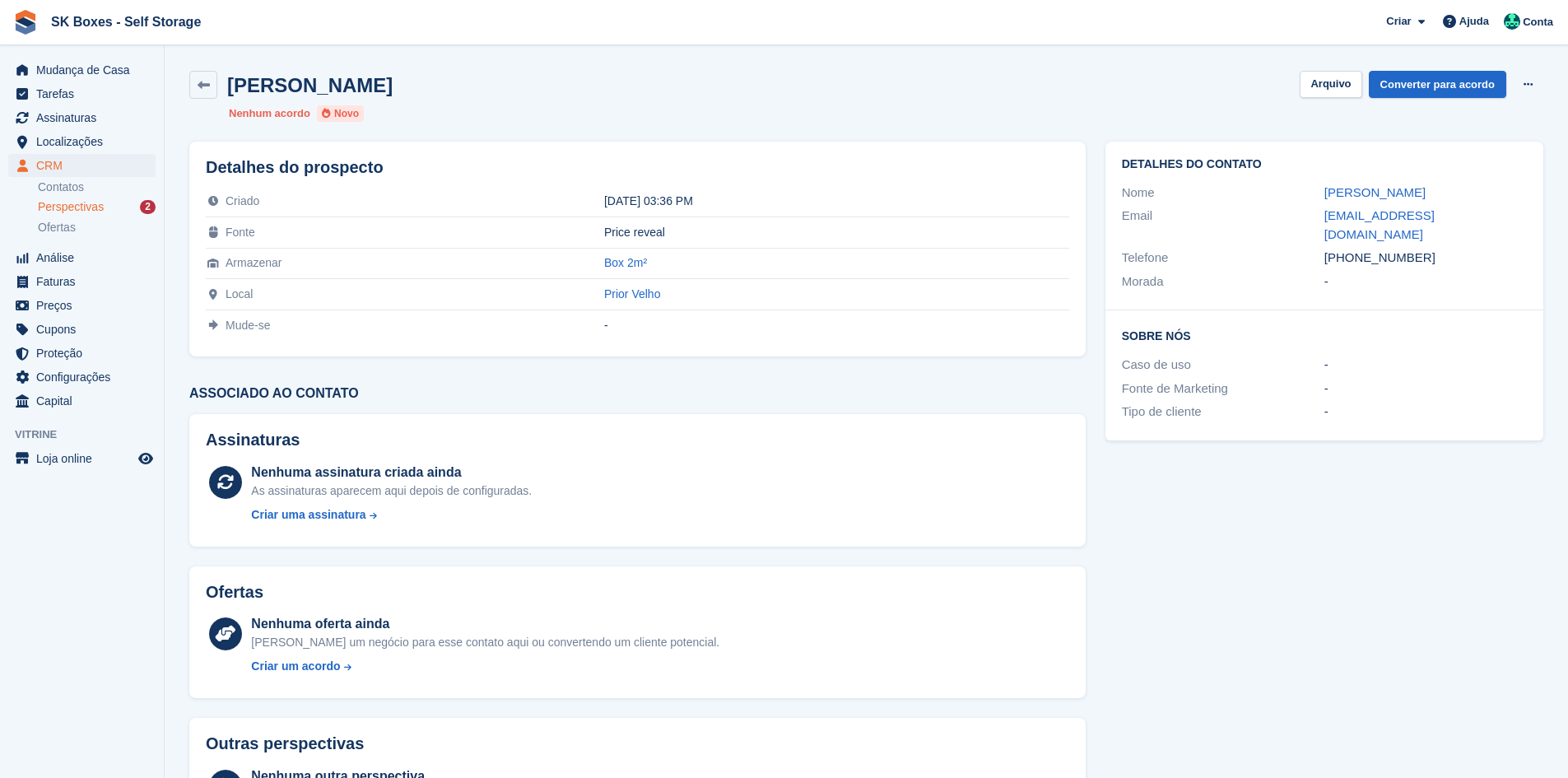
drag, startPoint x: 1485, startPoint y: 335, endPoint x: 1379, endPoint y: 248, distance: 137.1
click at [1485, 353] on div "Caso de uso -" at bounding box center [1324, 365] width 405 height 24
drag, startPoint x: 1313, startPoint y: 200, endPoint x: 1359, endPoint y: 193, distance: 46.5
click at [1359, 193] on div "Nome [PERSON_NAME]" at bounding box center [1324, 193] width 405 height 24
copy div "[PERSON_NAME]"
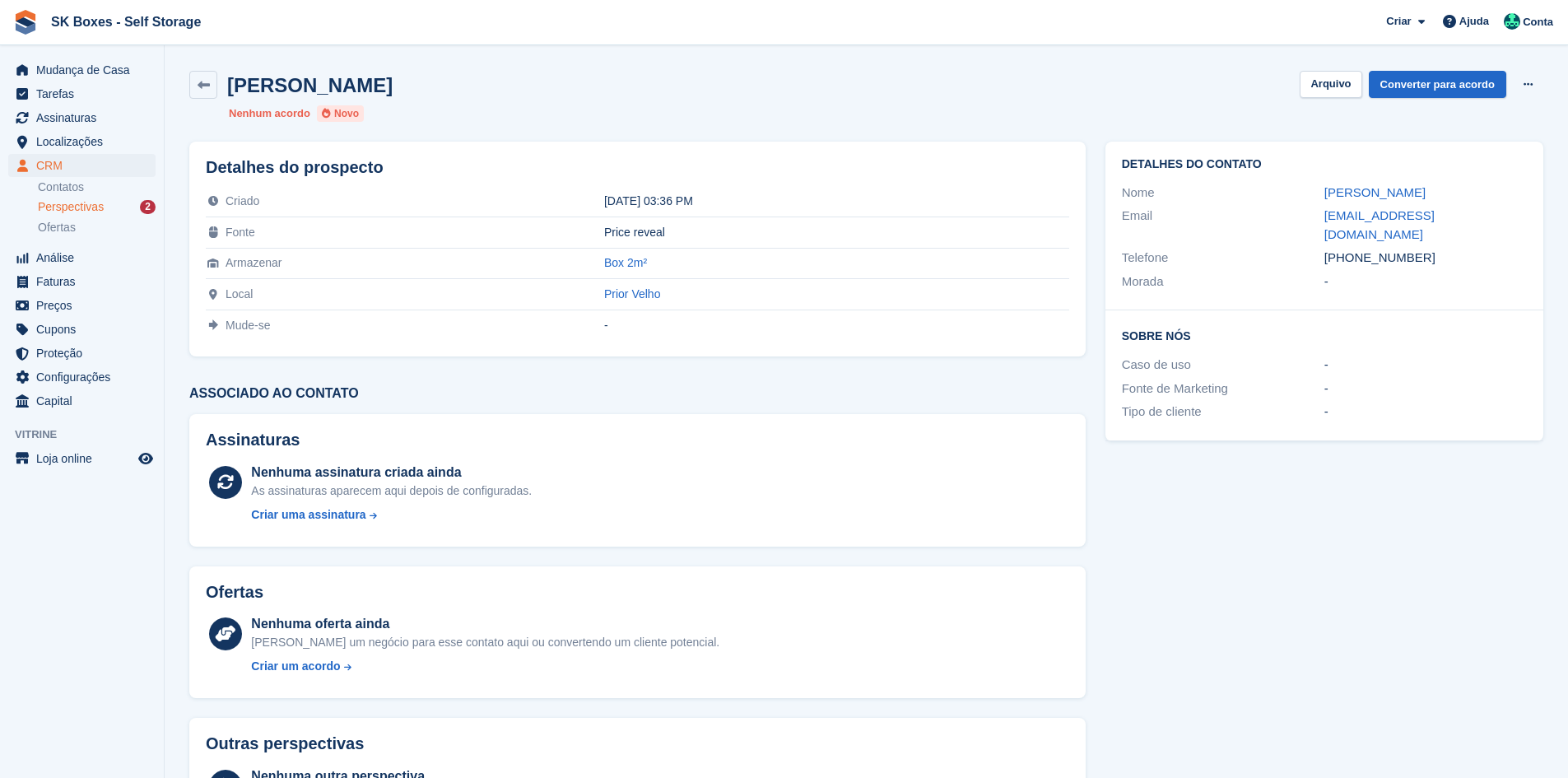
drag, startPoint x: 1462, startPoint y: 385, endPoint x: 1437, endPoint y: 318, distance: 71.5
click at [1462, 400] on div "Tipo de cliente -" at bounding box center [1324, 412] width 405 height 24
drag, startPoint x: 1321, startPoint y: 213, endPoint x: 1470, endPoint y: 226, distance: 149.6
click at [1470, 226] on div "Email fallenmistress@gmail.com" at bounding box center [1324, 225] width 405 height 42
copy div "fallenmistress@gmail.com"
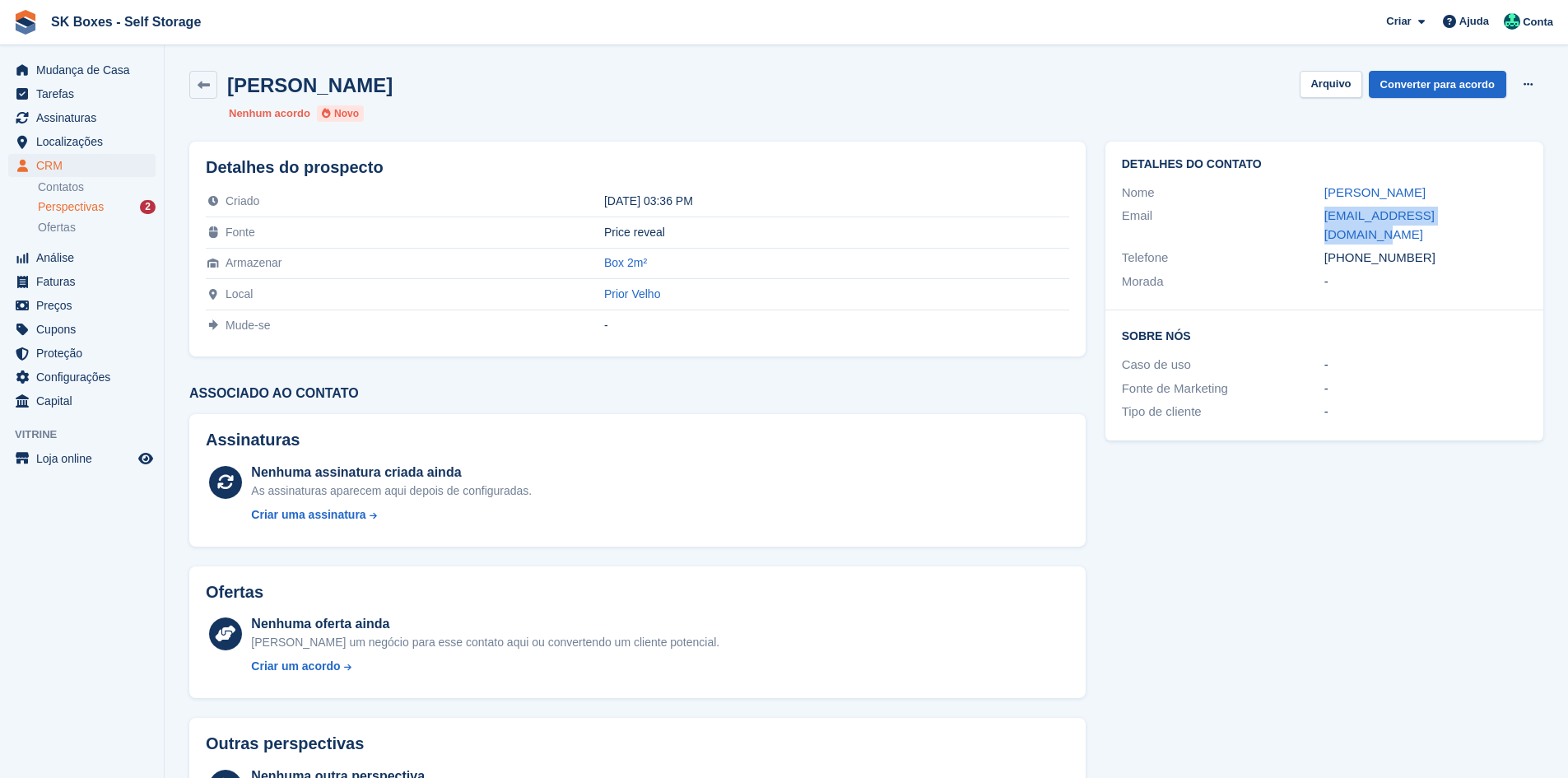
drag, startPoint x: 1419, startPoint y: 238, endPoint x: 1352, endPoint y: 240, distance: 67.0
click at [1352, 249] on div "+351934794057" at bounding box center [1425, 258] width 203 height 19
copy div "934794057"
click at [1361, 87] on button "Arquivo" at bounding box center [1330, 85] width 62 height 27
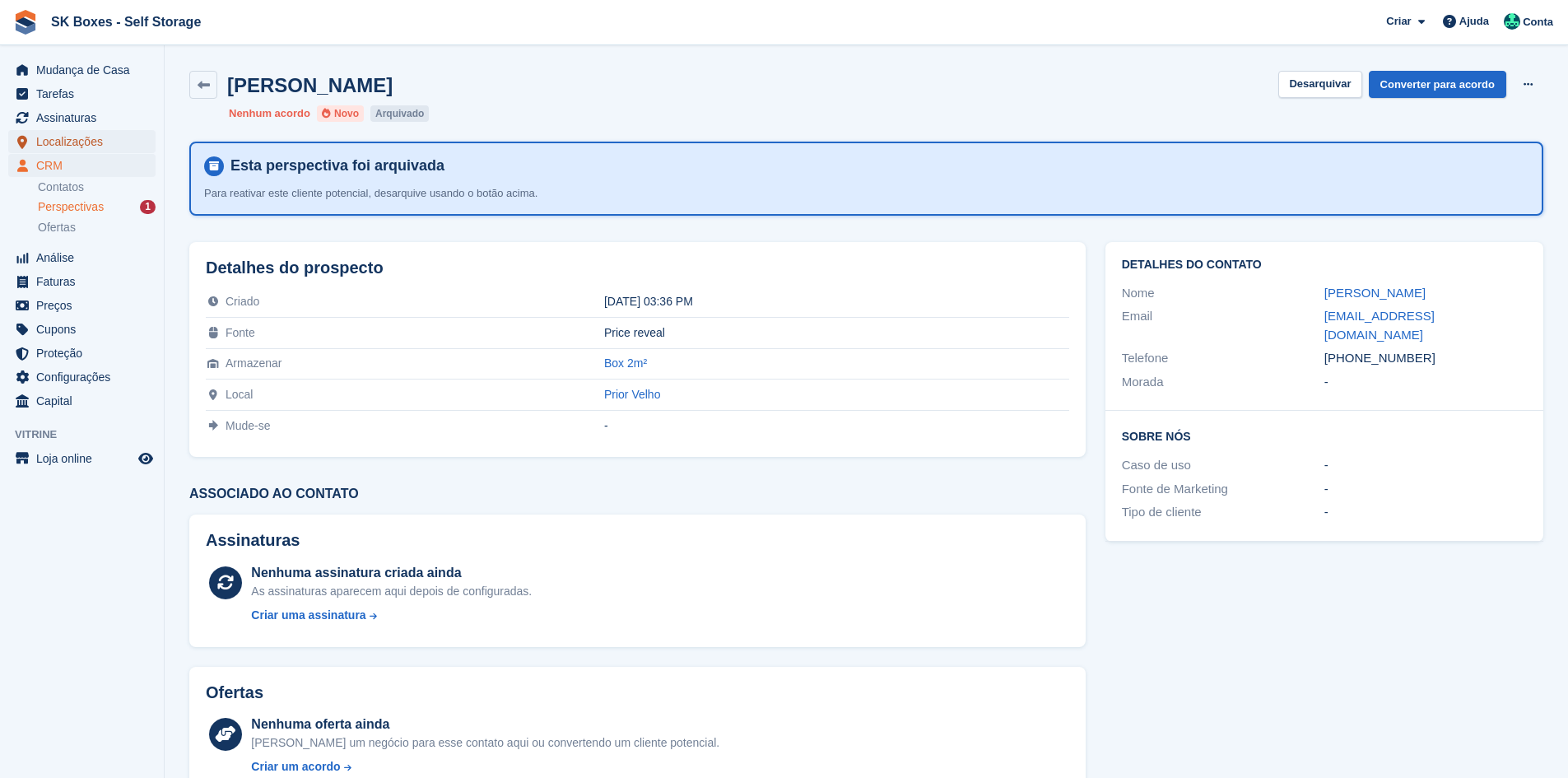
click at [85, 133] on span "Localizações" at bounding box center [85, 141] width 99 height 23
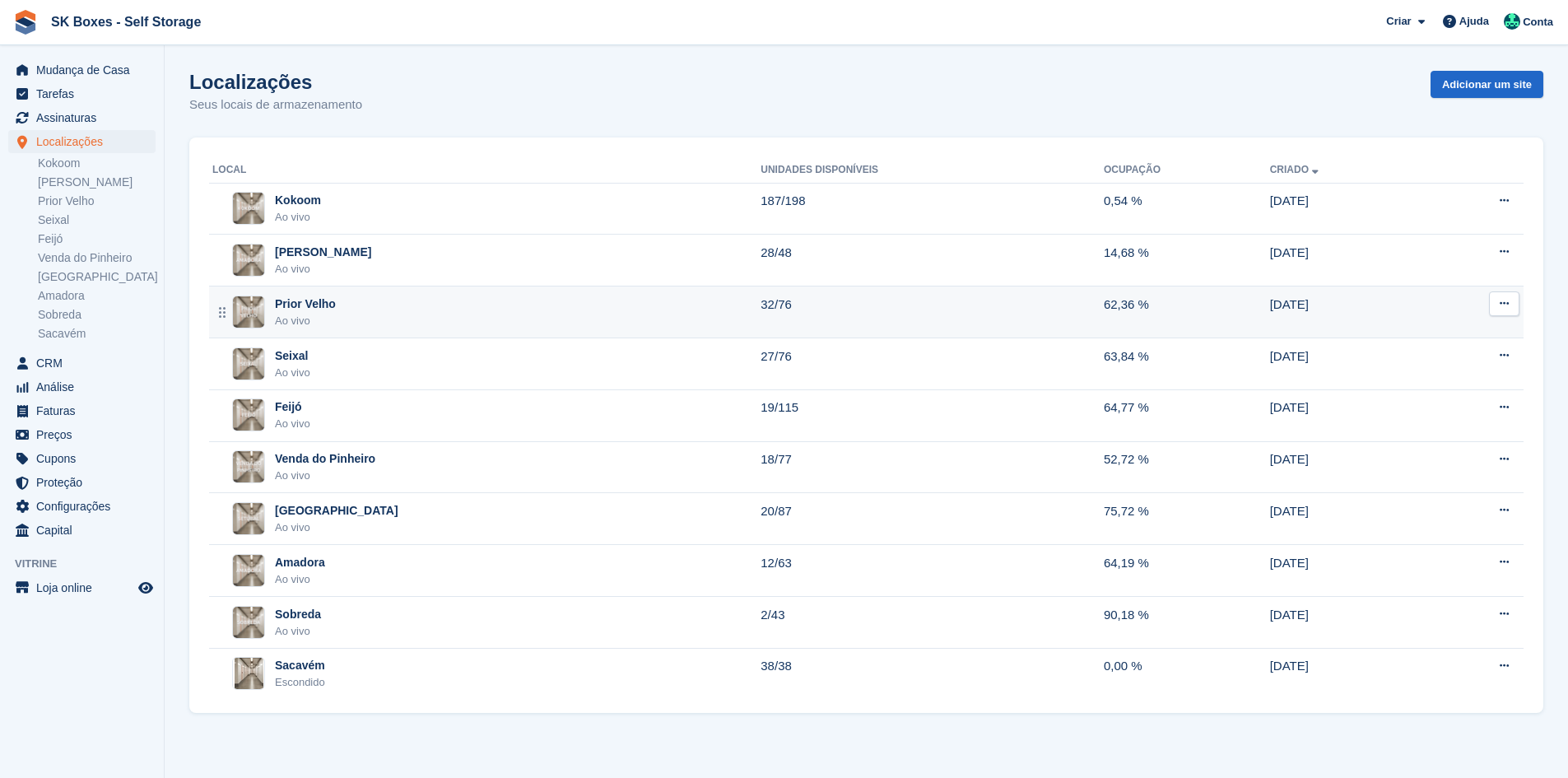
click at [336, 303] on div "Prior Velho Ao vivo" at bounding box center [487, 312] width 549 height 33
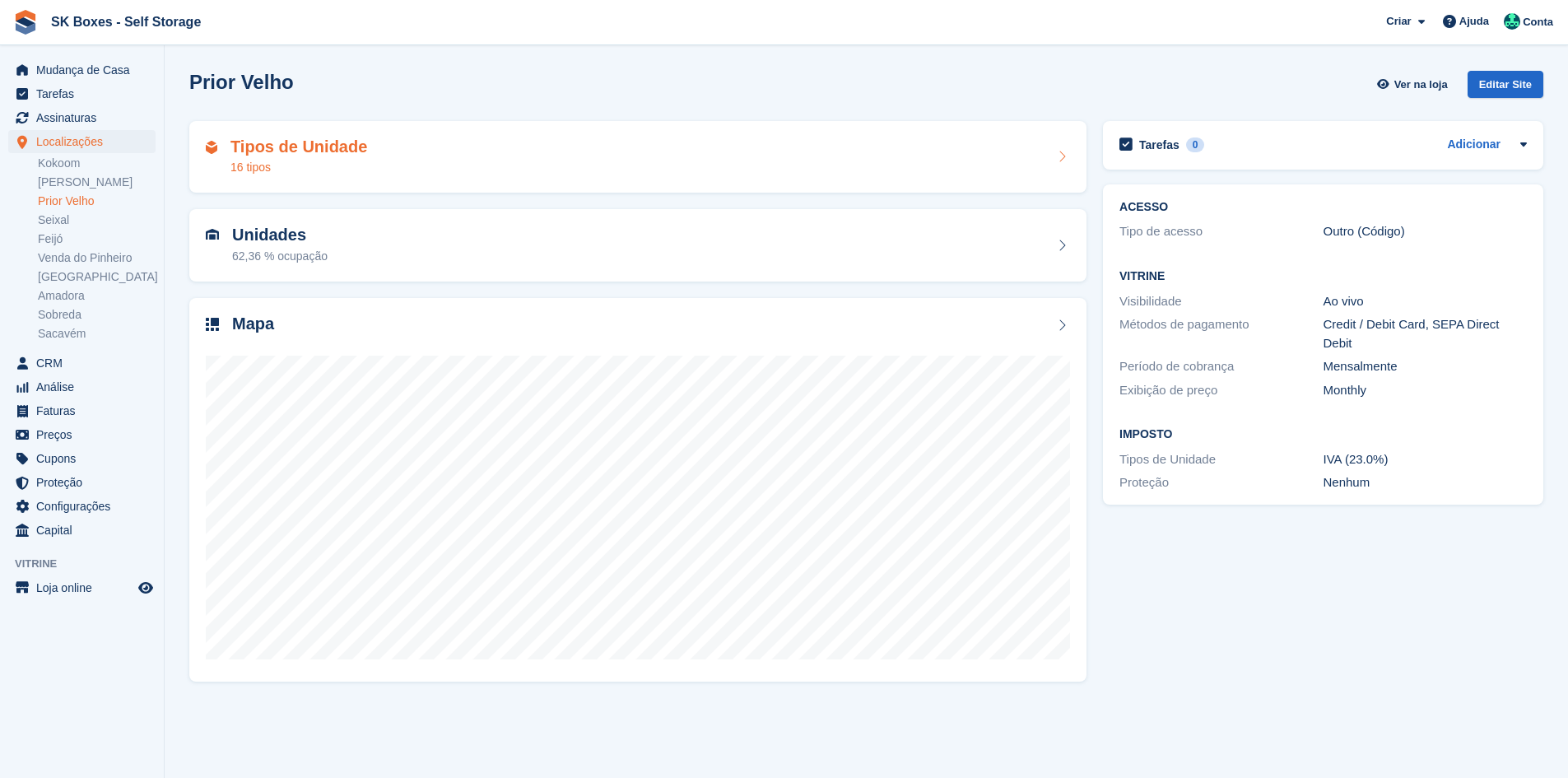
click at [501, 190] on div "Tipos de Unidade 16 tipos" at bounding box center [638, 157] width 897 height 73
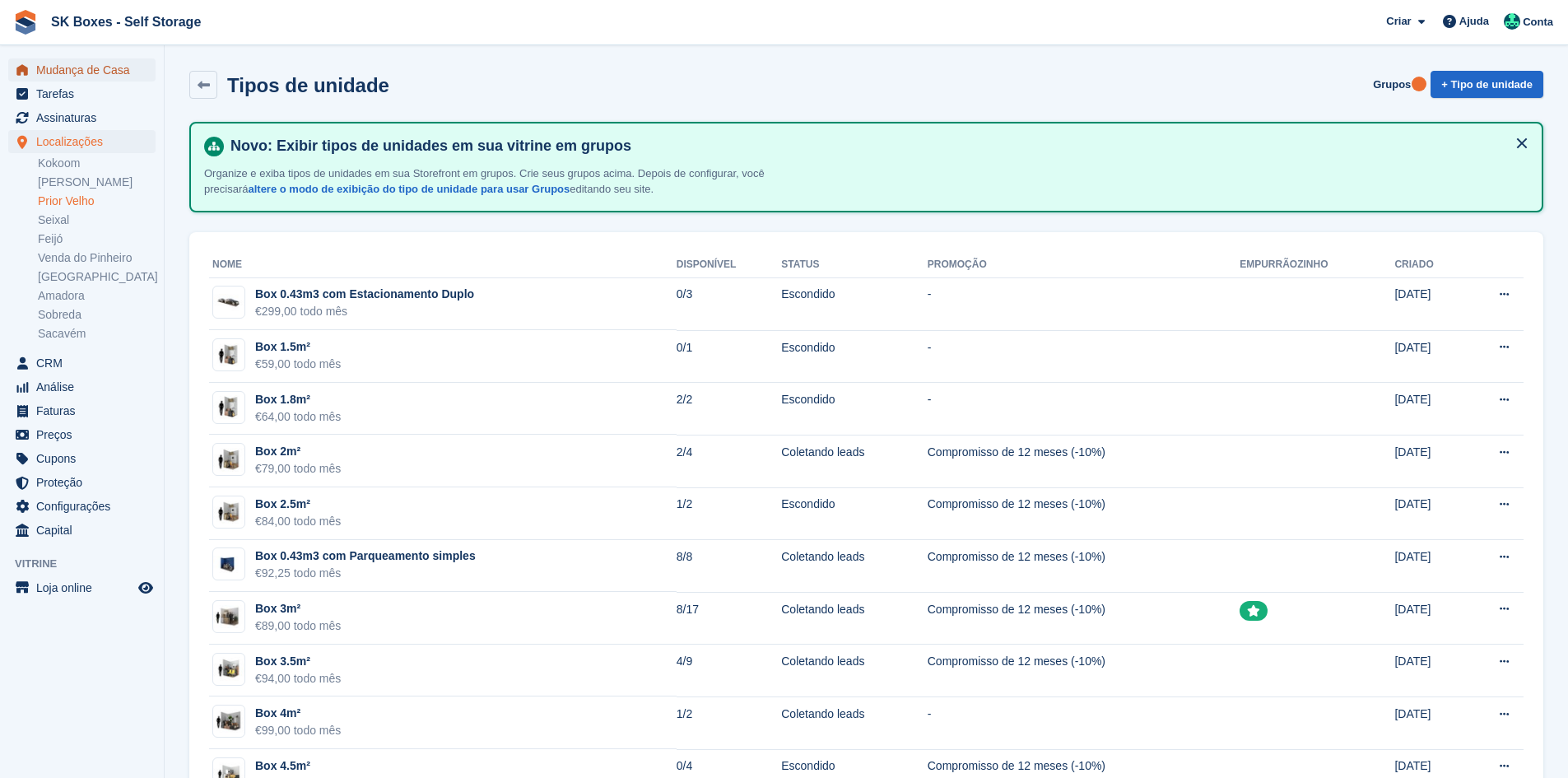
click at [126, 64] on span "Mudança de Casa" at bounding box center [85, 69] width 99 height 23
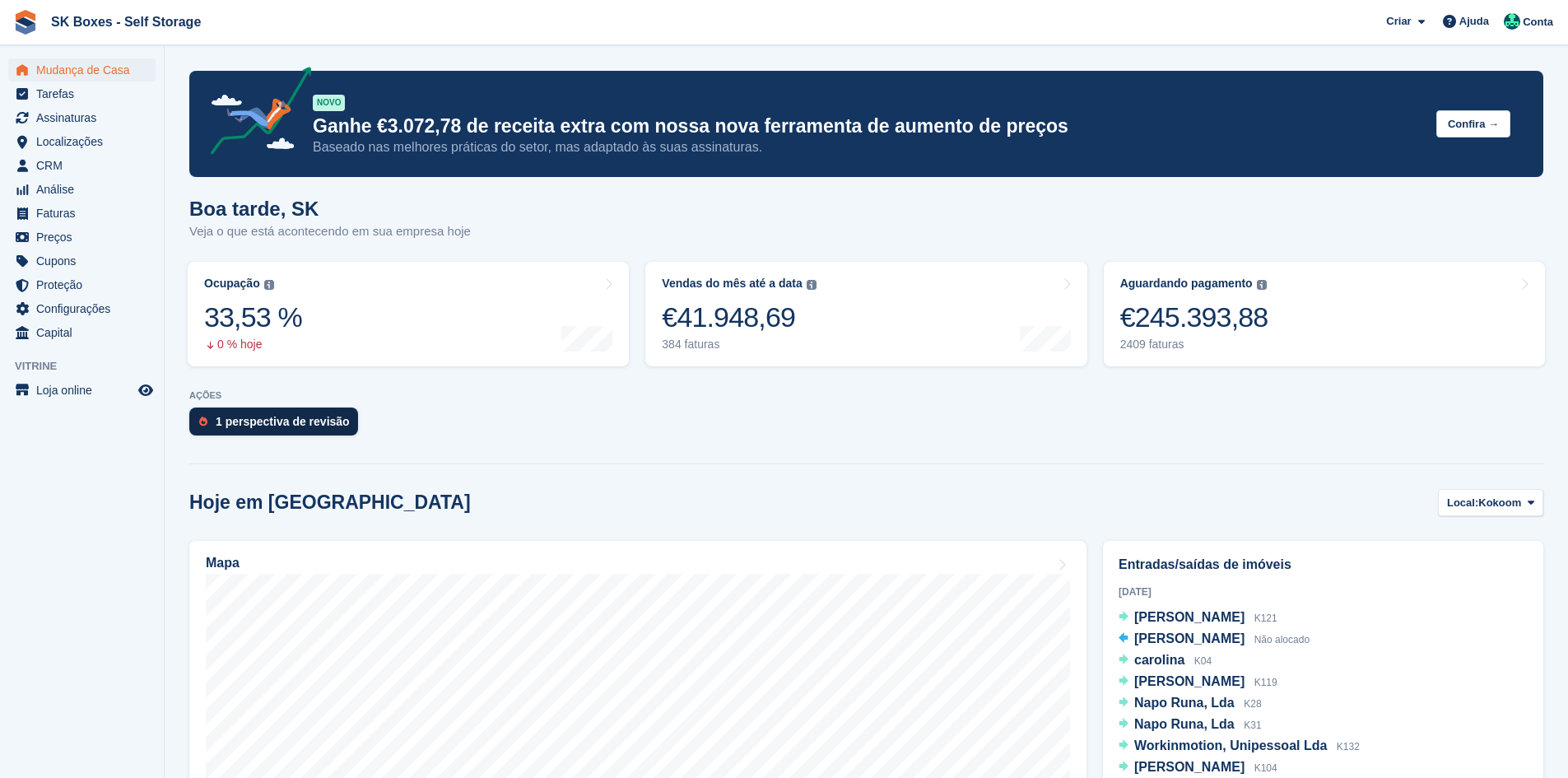
click at [320, 416] on div "1 perspectiva de revisão" at bounding box center [282, 421] width 134 height 13
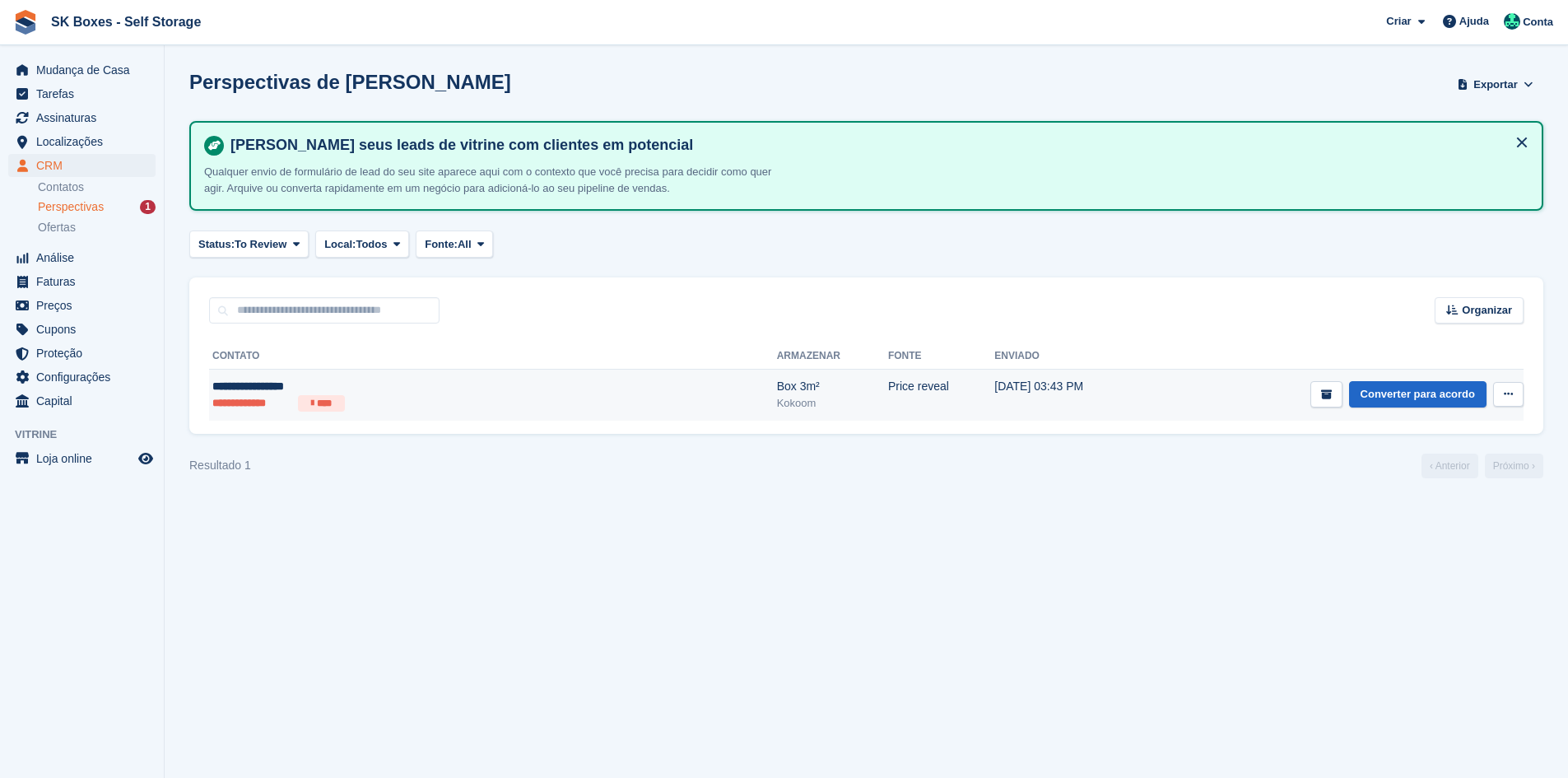
click at [382, 408] on ul "**********" at bounding box center [373, 403] width 321 height 16
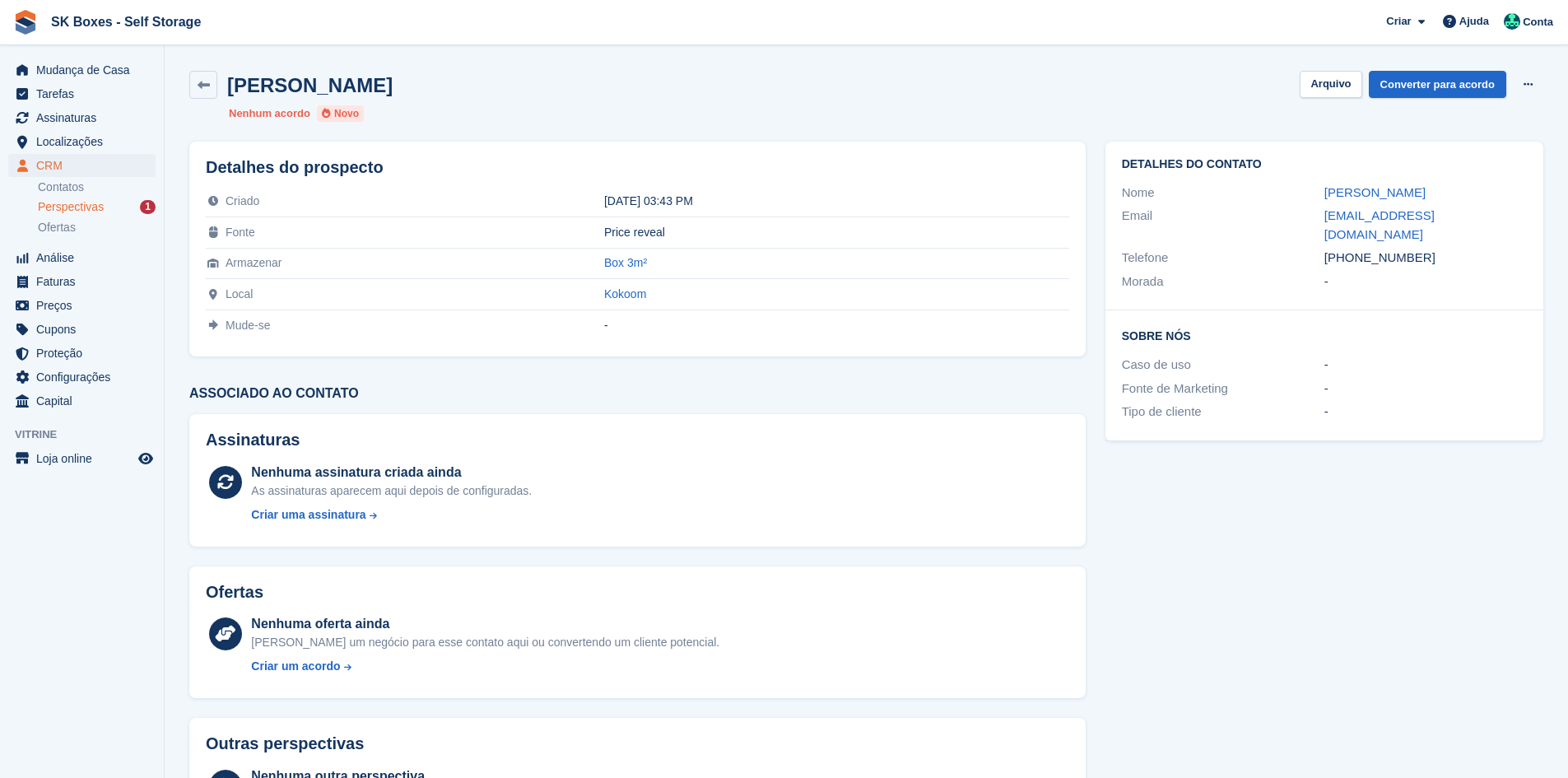
drag, startPoint x: 1313, startPoint y: 194, endPoint x: 1491, endPoint y: 194, distance: 178.0
click at [1491, 194] on div "Nome [PERSON_NAME]" at bounding box center [1324, 193] width 405 height 24
copy div "Maria João Sintra"
drag, startPoint x: 1316, startPoint y: 216, endPoint x: 1557, endPoint y: 218, distance: 241.0
click at [1557, 217] on section "Maria João Sintra Arquivo Converter para acordo Excluir cliente potencial Nenhu…" at bounding box center [866, 438] width 1403 height 875
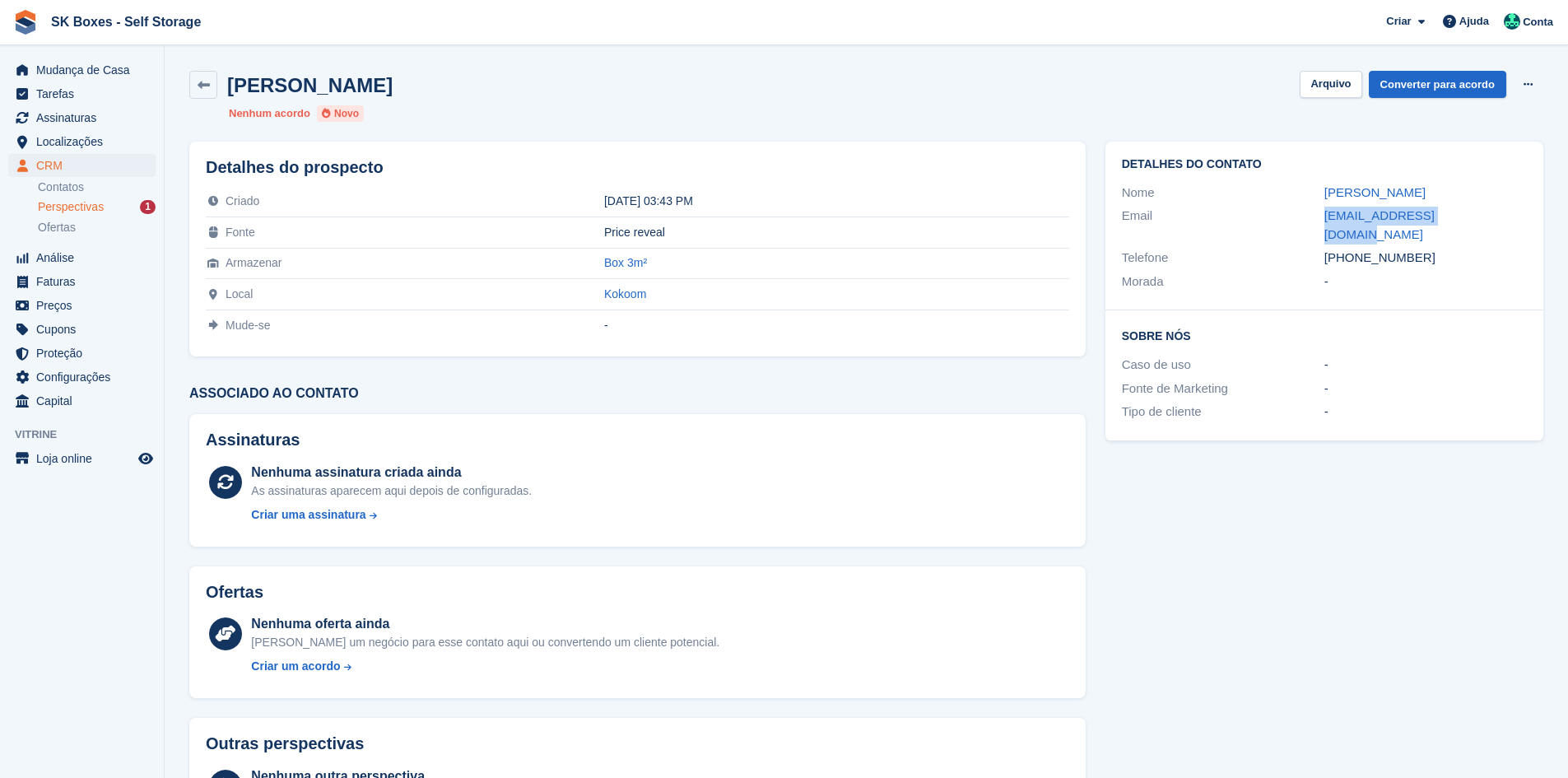
copy div "mariajsintra@gmail.com"
click at [1416, 270] on div "Morada -" at bounding box center [1324, 282] width 405 height 24
drag, startPoint x: 1419, startPoint y: 246, endPoint x: 1354, endPoint y: 248, distance: 65.0
click at [1354, 249] on div "[PHONE_NUMBER]" at bounding box center [1425, 258] width 203 height 19
copy div "966760154"
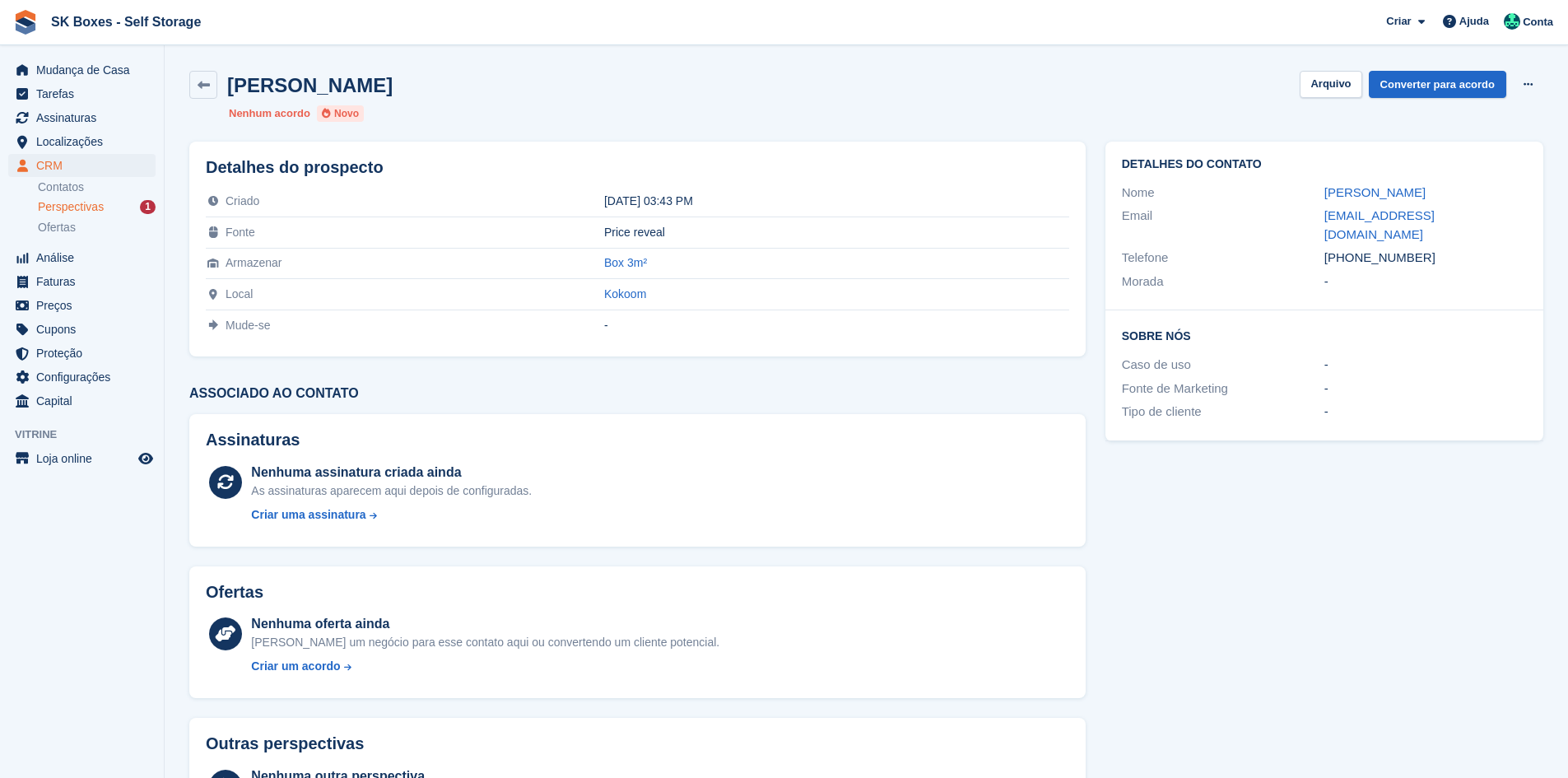
click at [104, 202] on div "Perspectivas 1" at bounding box center [97, 207] width 118 height 15
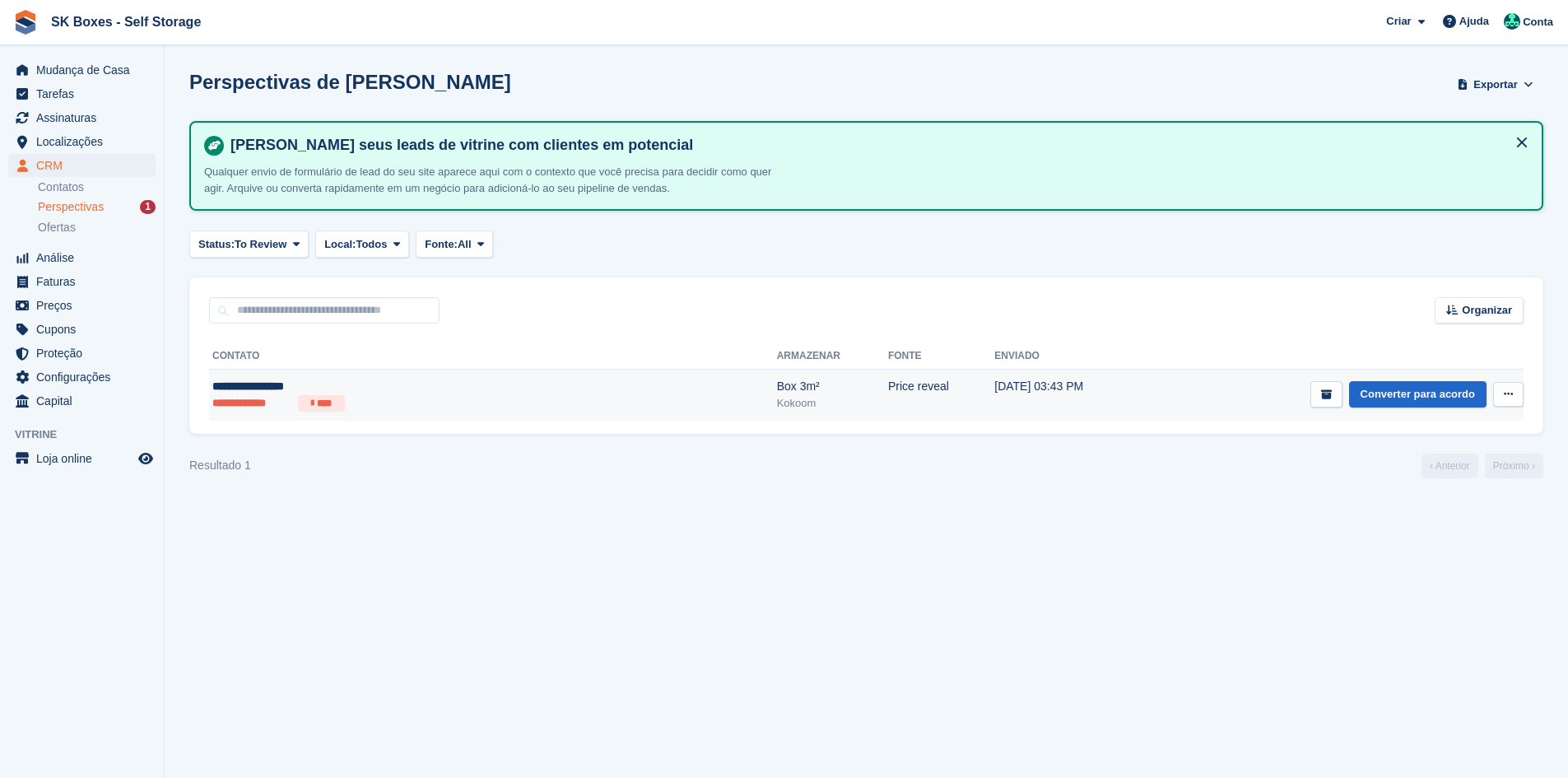
click at [443, 404] on ul "**********" at bounding box center [373, 403] width 321 height 16
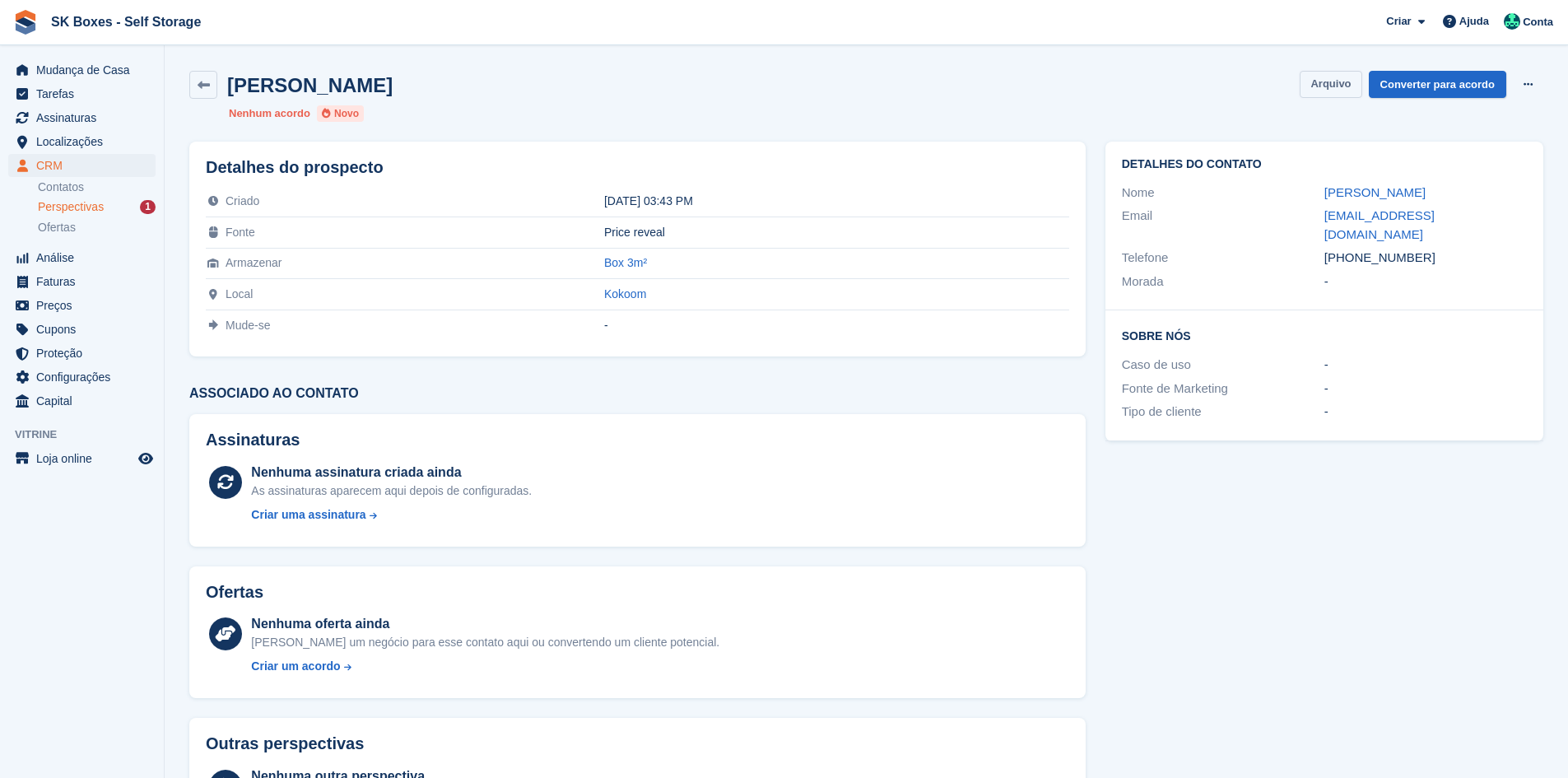
click at [1342, 78] on button "Arquivo" at bounding box center [1330, 85] width 62 height 27
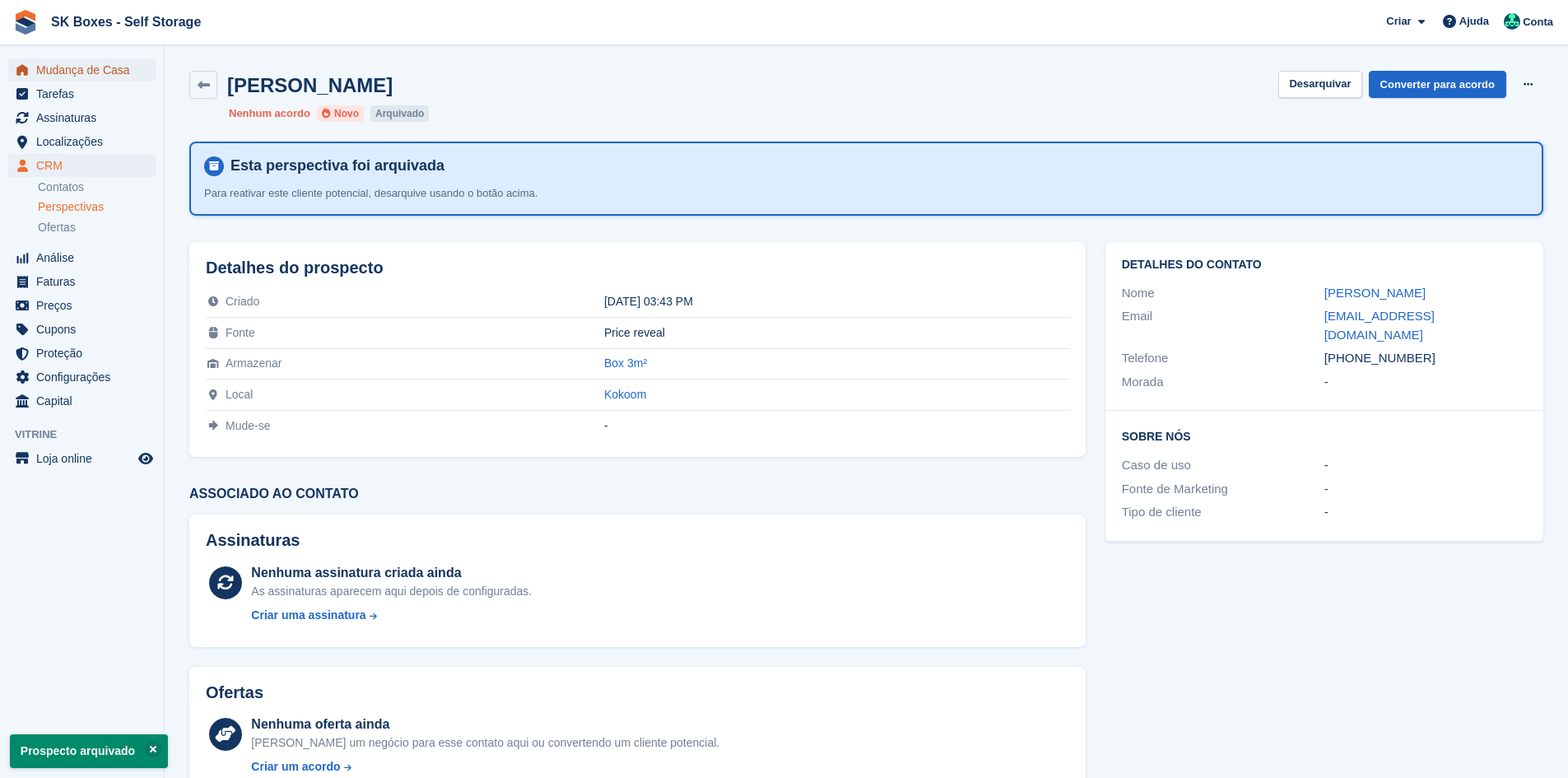
click at [120, 77] on span "Mudança de Casa" at bounding box center [85, 69] width 99 height 23
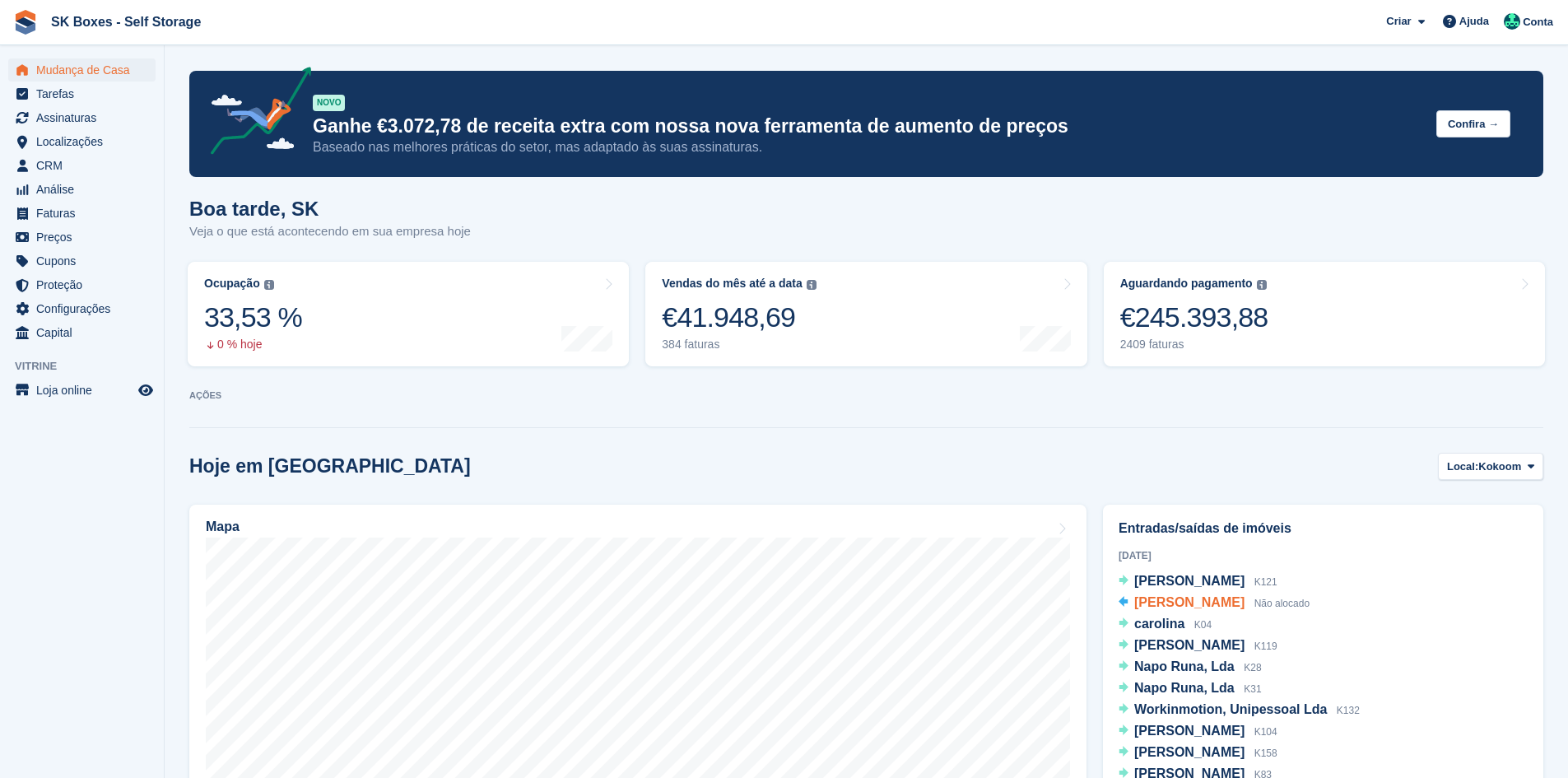
click at [1215, 610] on div "Irina Simoes Não alocado" at bounding box center [1221, 604] width 175 height 21
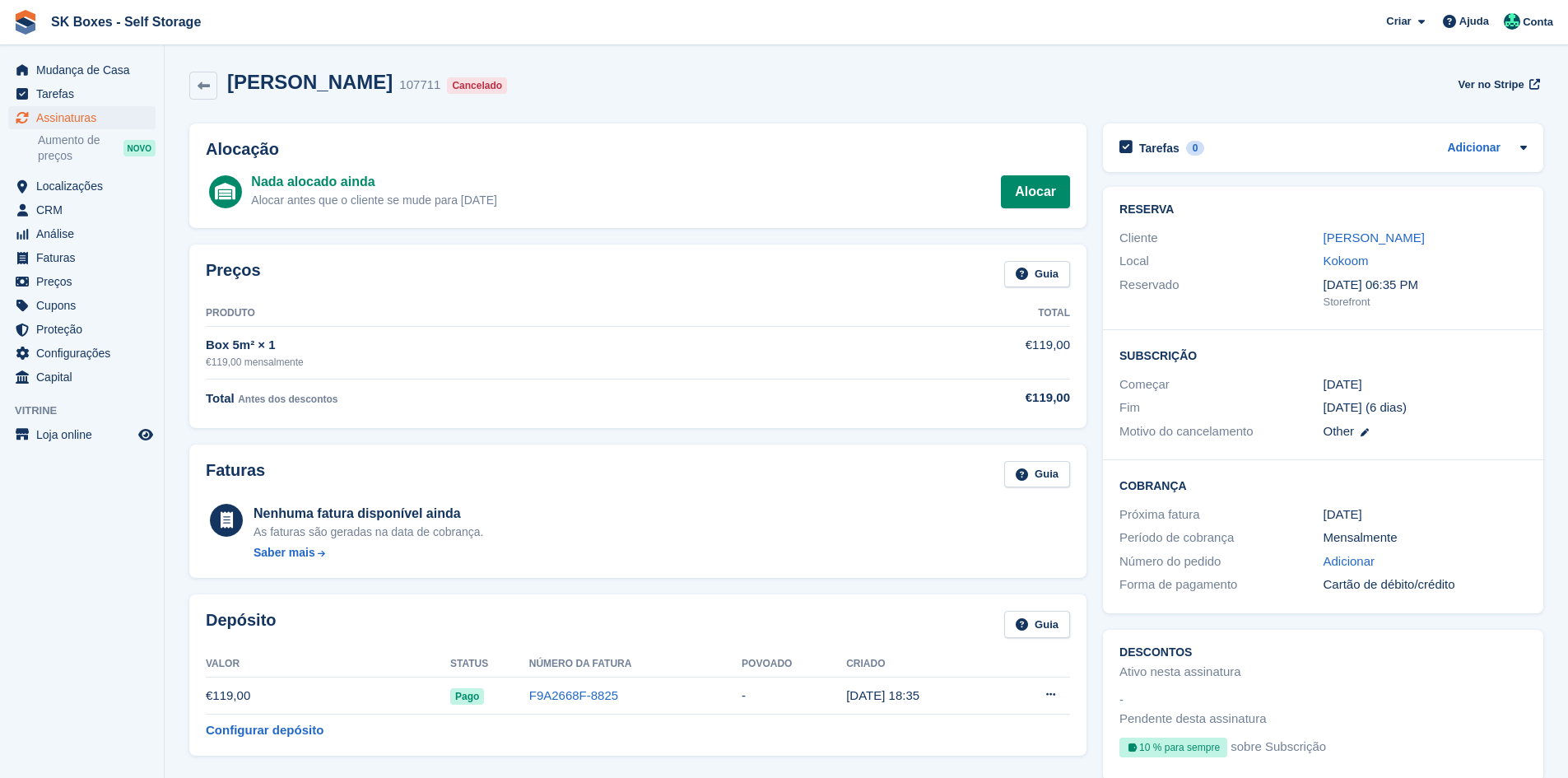
click at [1041, 165] on div "Alocação Nada alocado ainda Alocar antes que o cliente se mude para 1 Oct Alocar" at bounding box center [638, 175] width 897 height 104
click at [73, 192] on span "Localizações" at bounding box center [85, 186] width 99 height 23
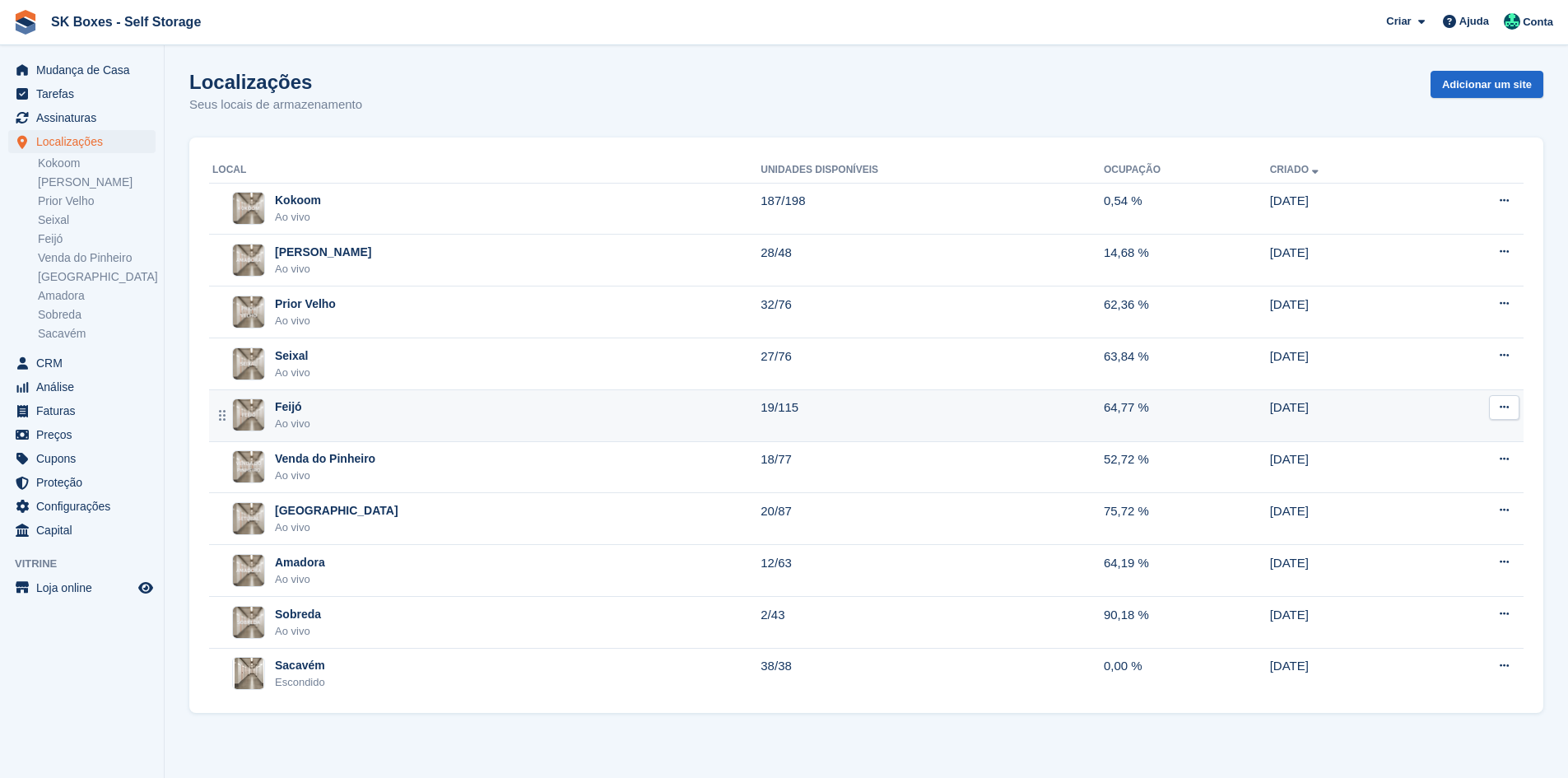
click at [474, 406] on div "Feijó Ao vivo" at bounding box center [487, 415] width 549 height 33
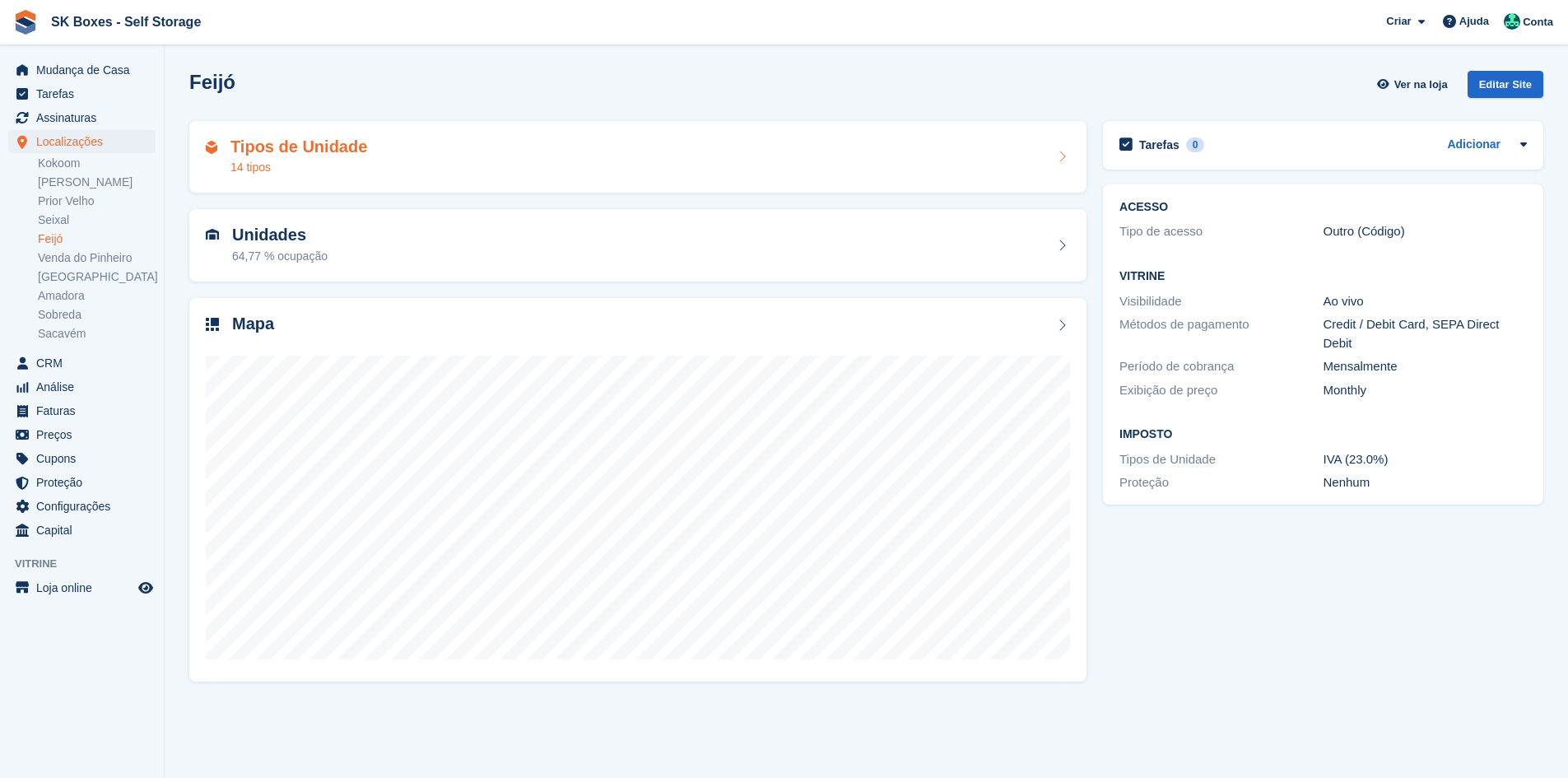
click at [438, 141] on div "Tipos de Unidade 14 tipos" at bounding box center [637, 157] width 864 height 39
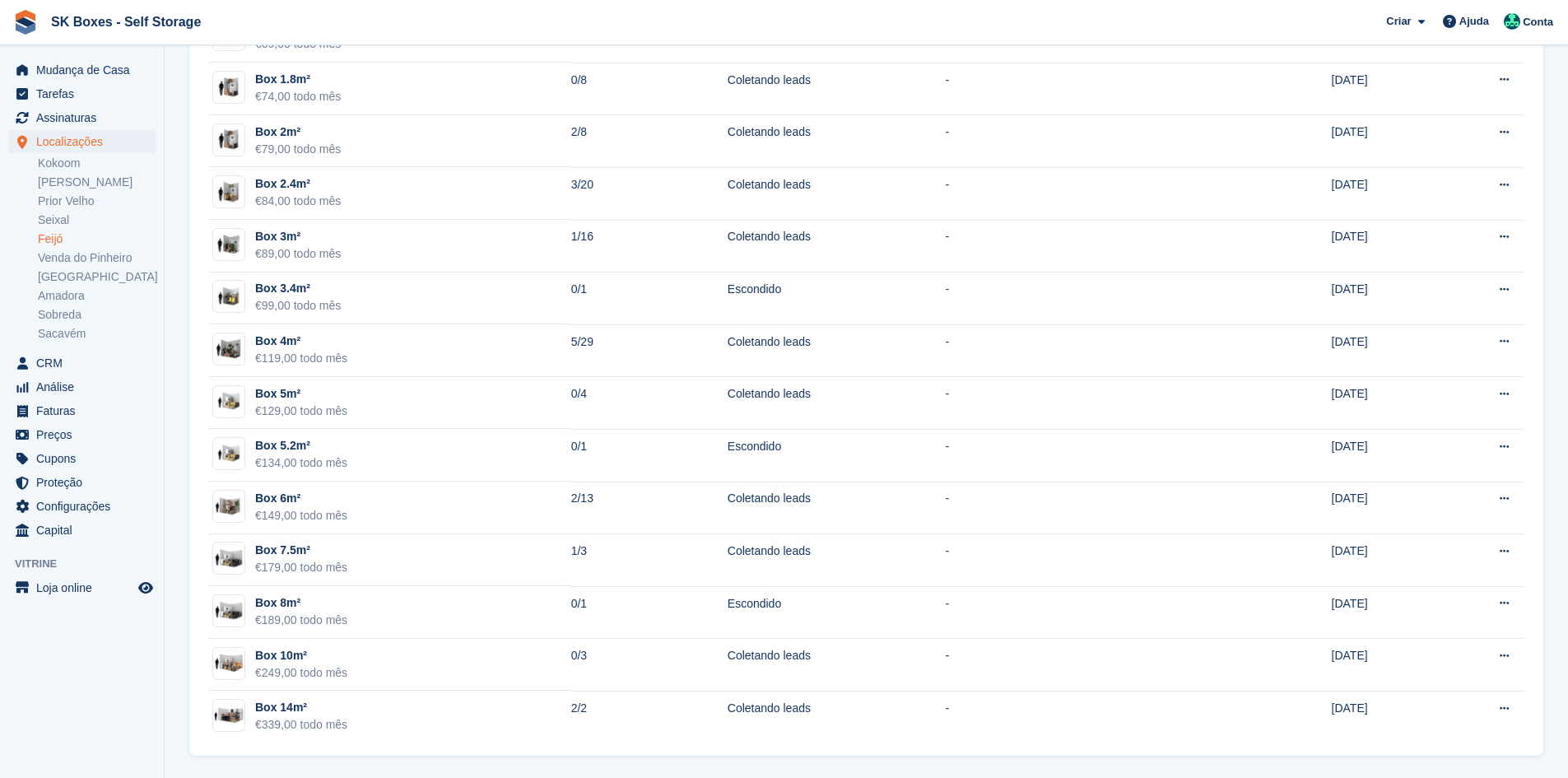
scroll to position [270, 0]
click at [79, 202] on link "Prior Velho" at bounding box center [97, 201] width 118 height 15
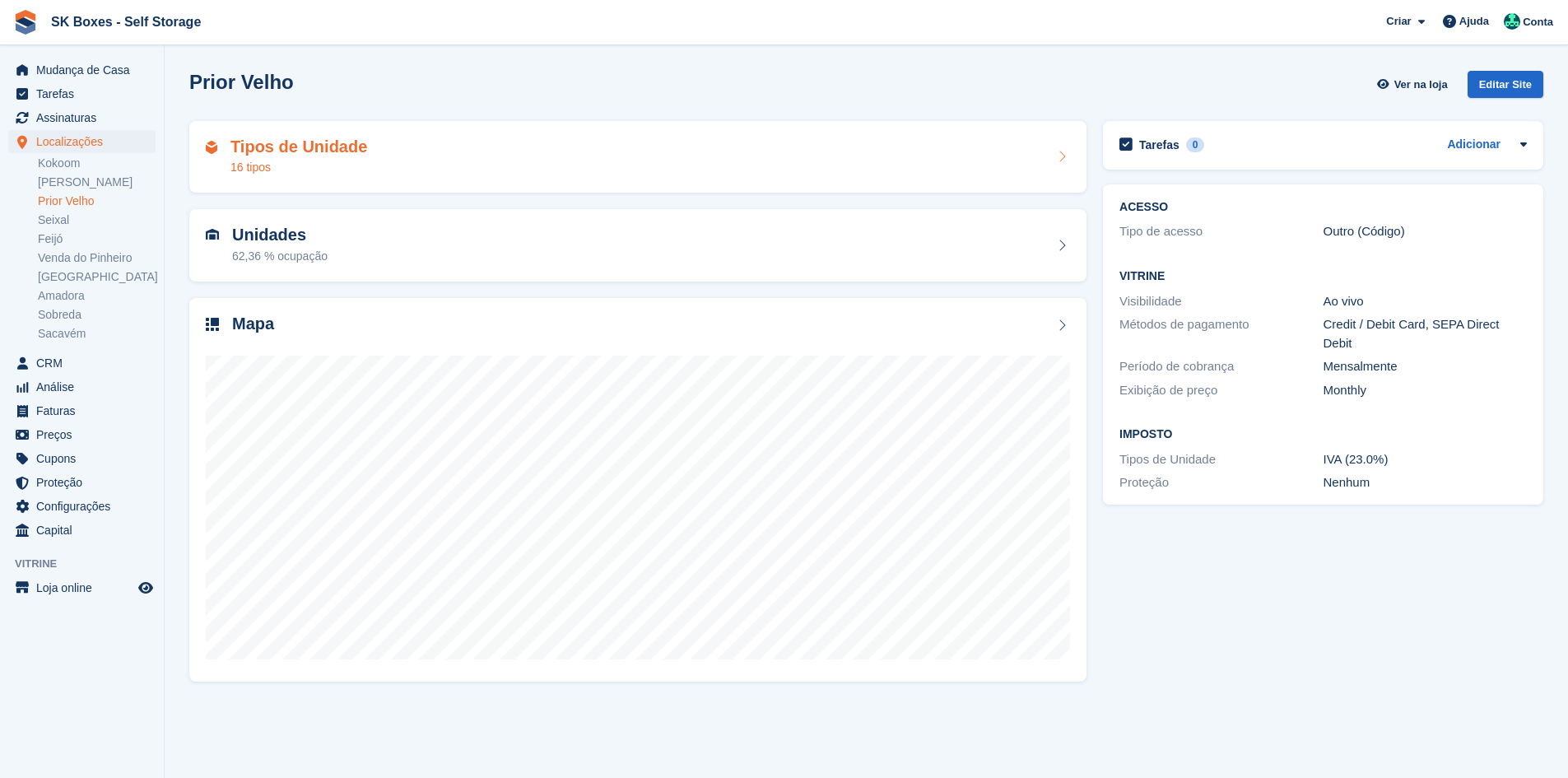
click at [357, 158] on div "Tipos de Unidade 16 tipos" at bounding box center [299, 157] width 137 height 39
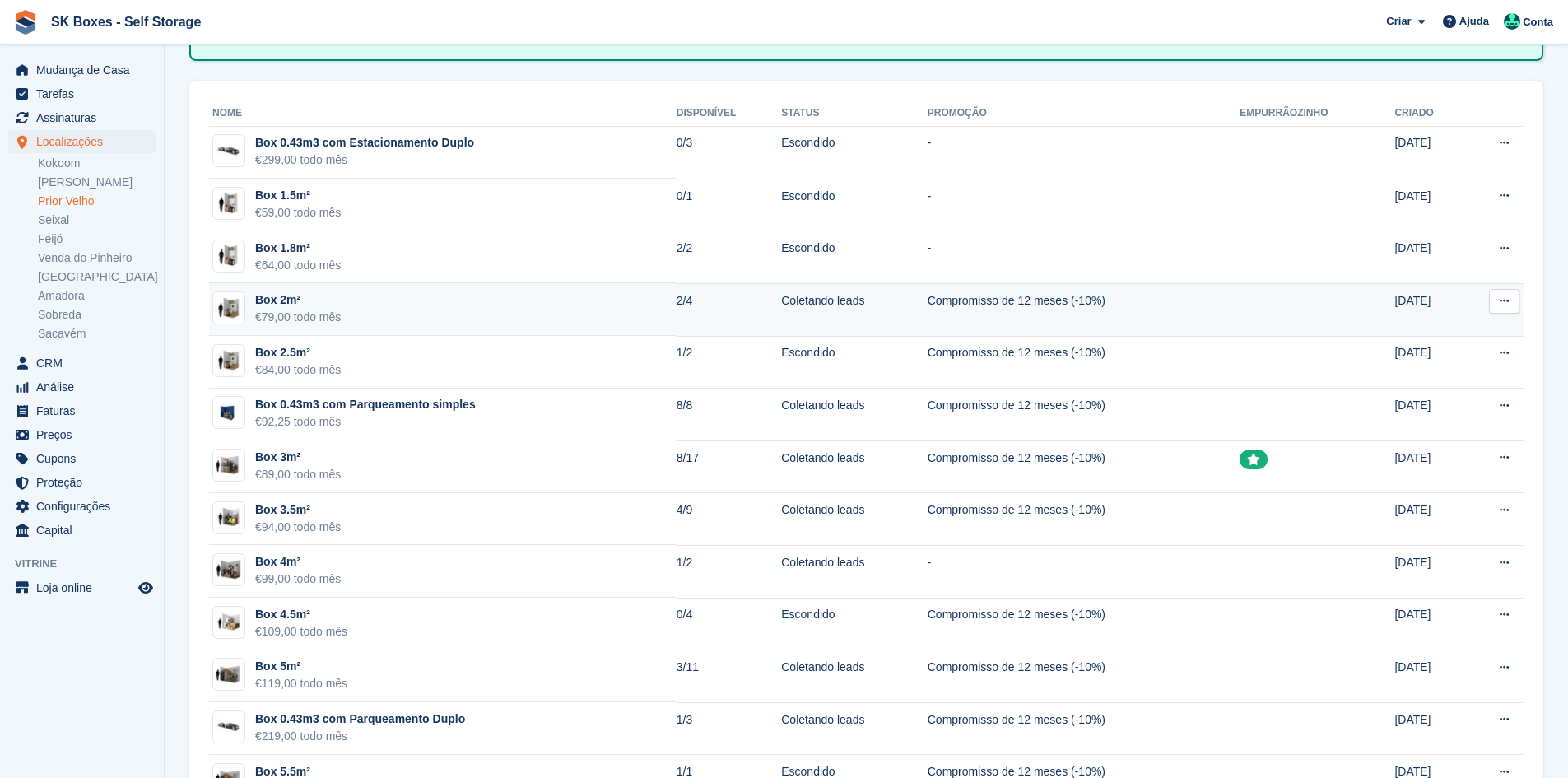
scroll to position [165, 0]
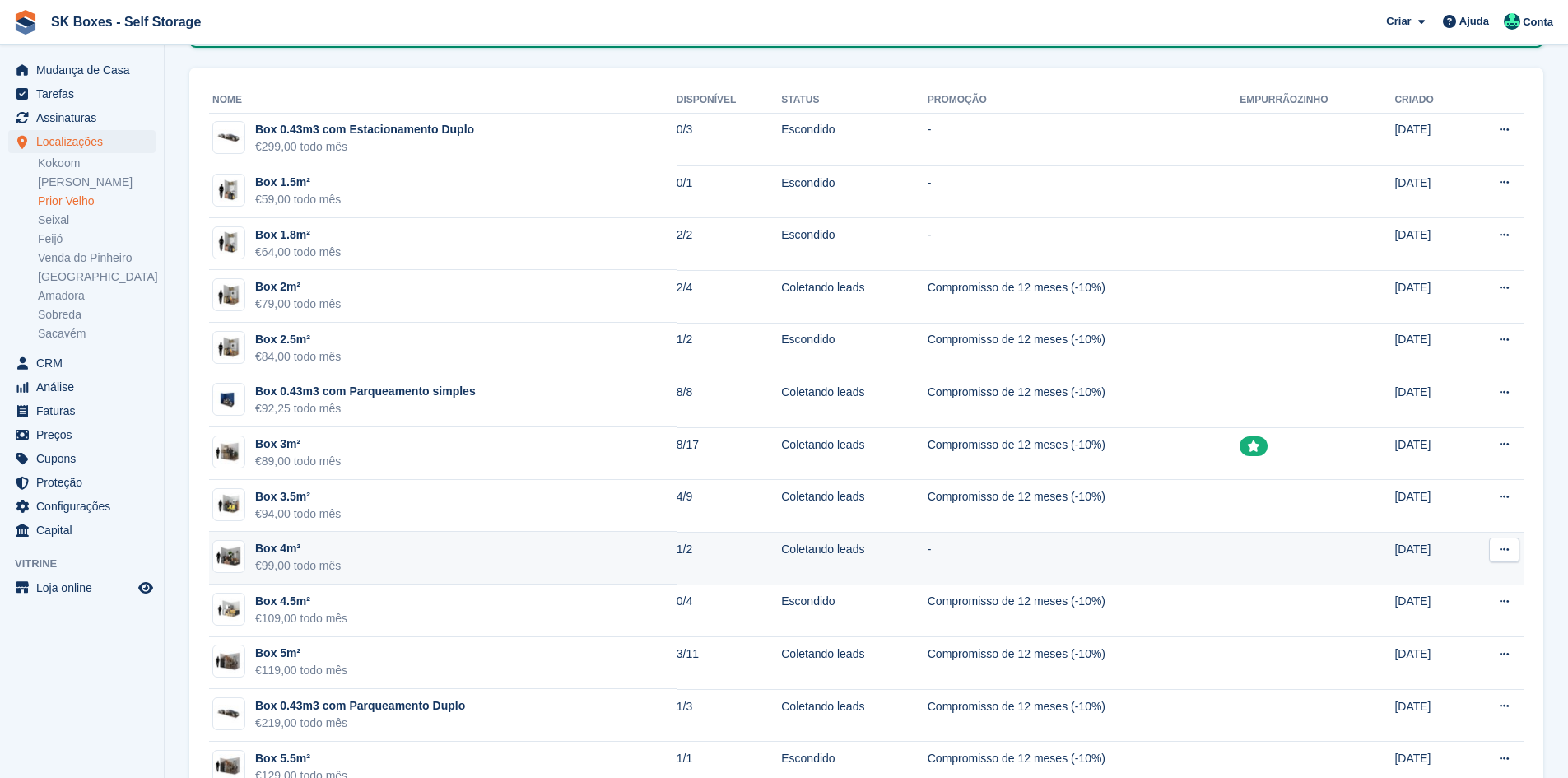
click at [394, 557] on td "Box 4m² €99,00 todo mês" at bounding box center [443, 558] width 467 height 53
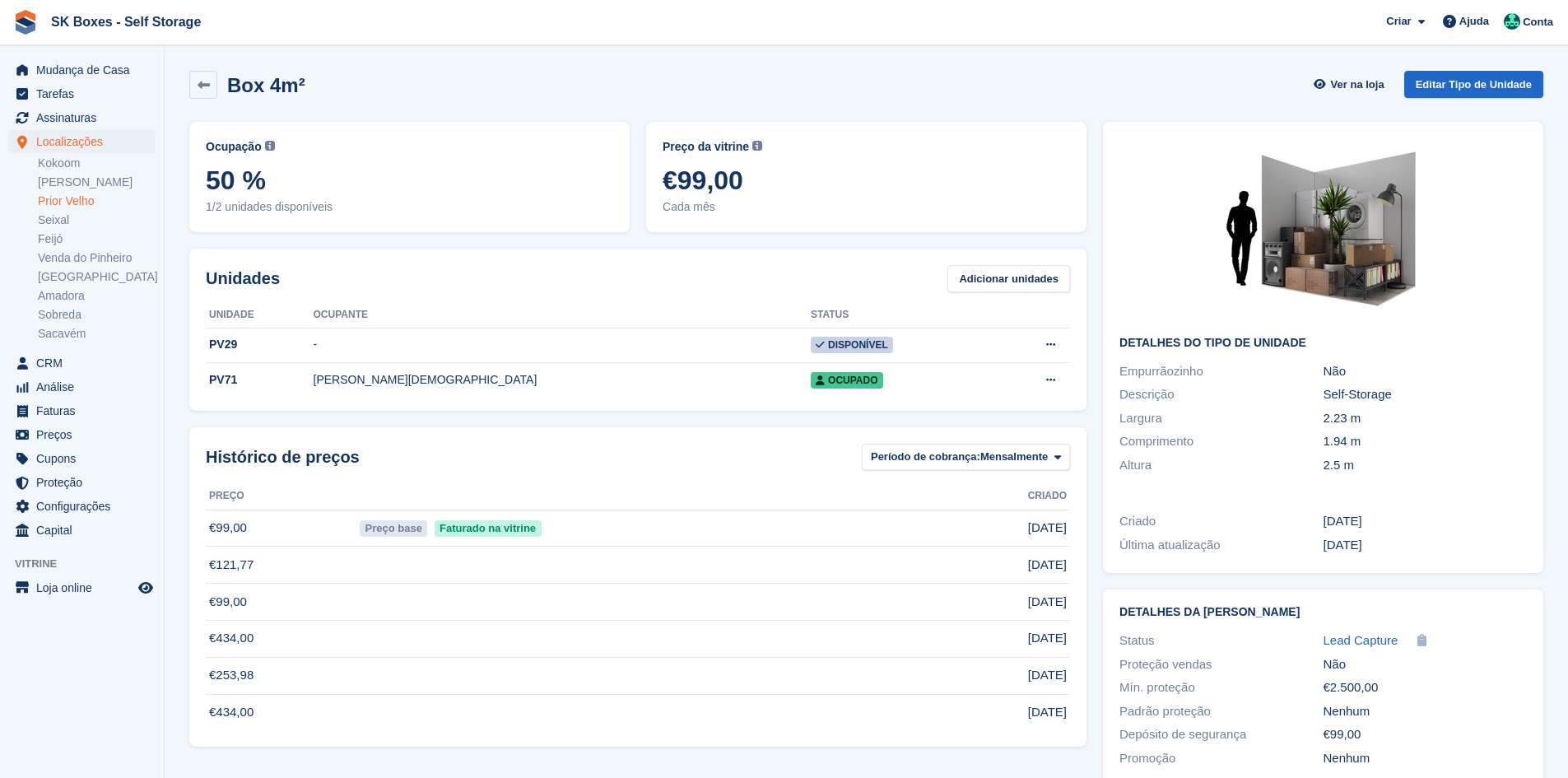
click at [381, 550] on td at bounding box center [647, 565] width 581 height 37
click at [71, 197] on link "Prior Velho" at bounding box center [97, 201] width 118 height 15
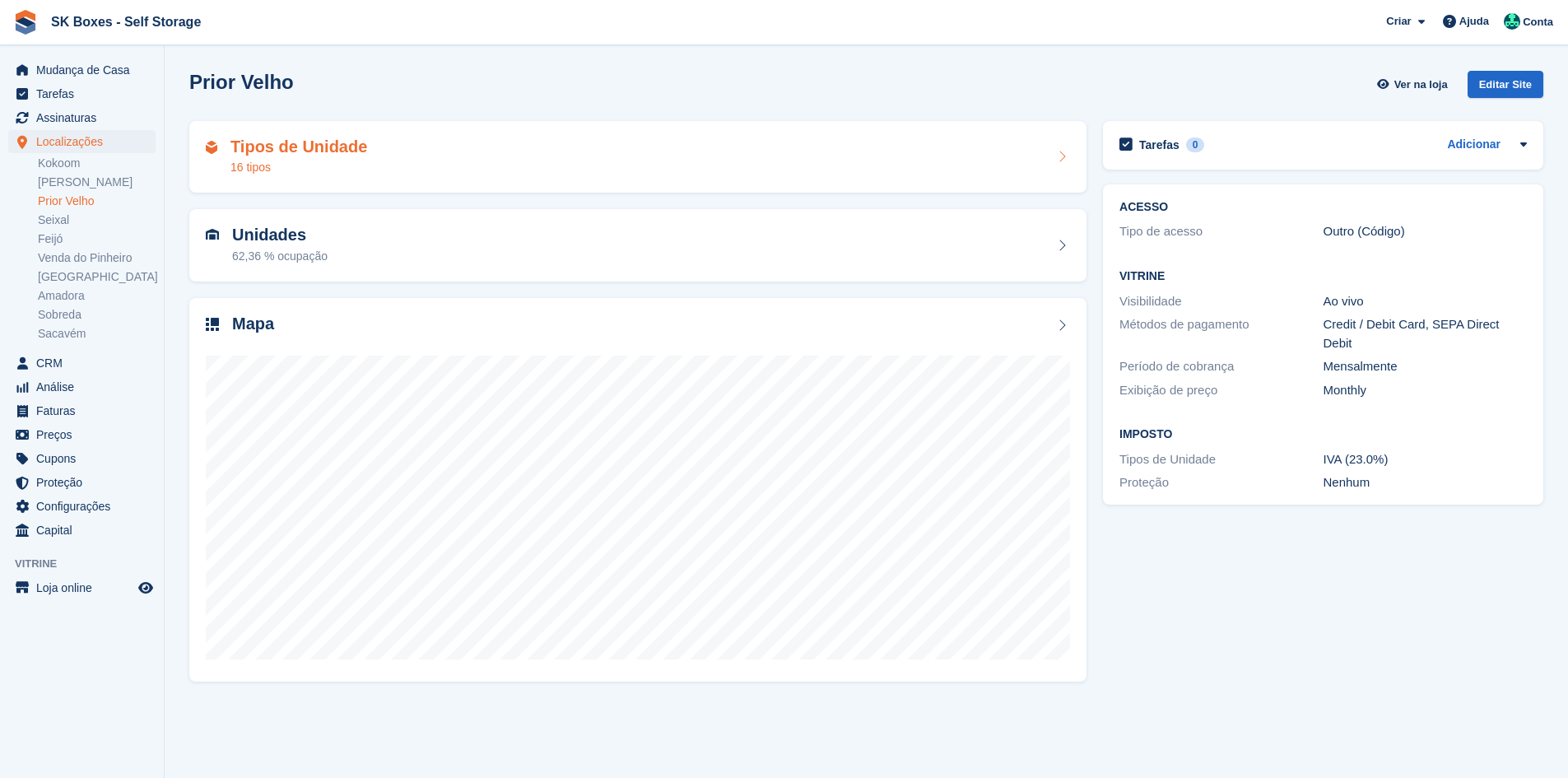
click at [413, 128] on div "Tipos de Unidade 16 tipos" at bounding box center [638, 157] width 897 height 73
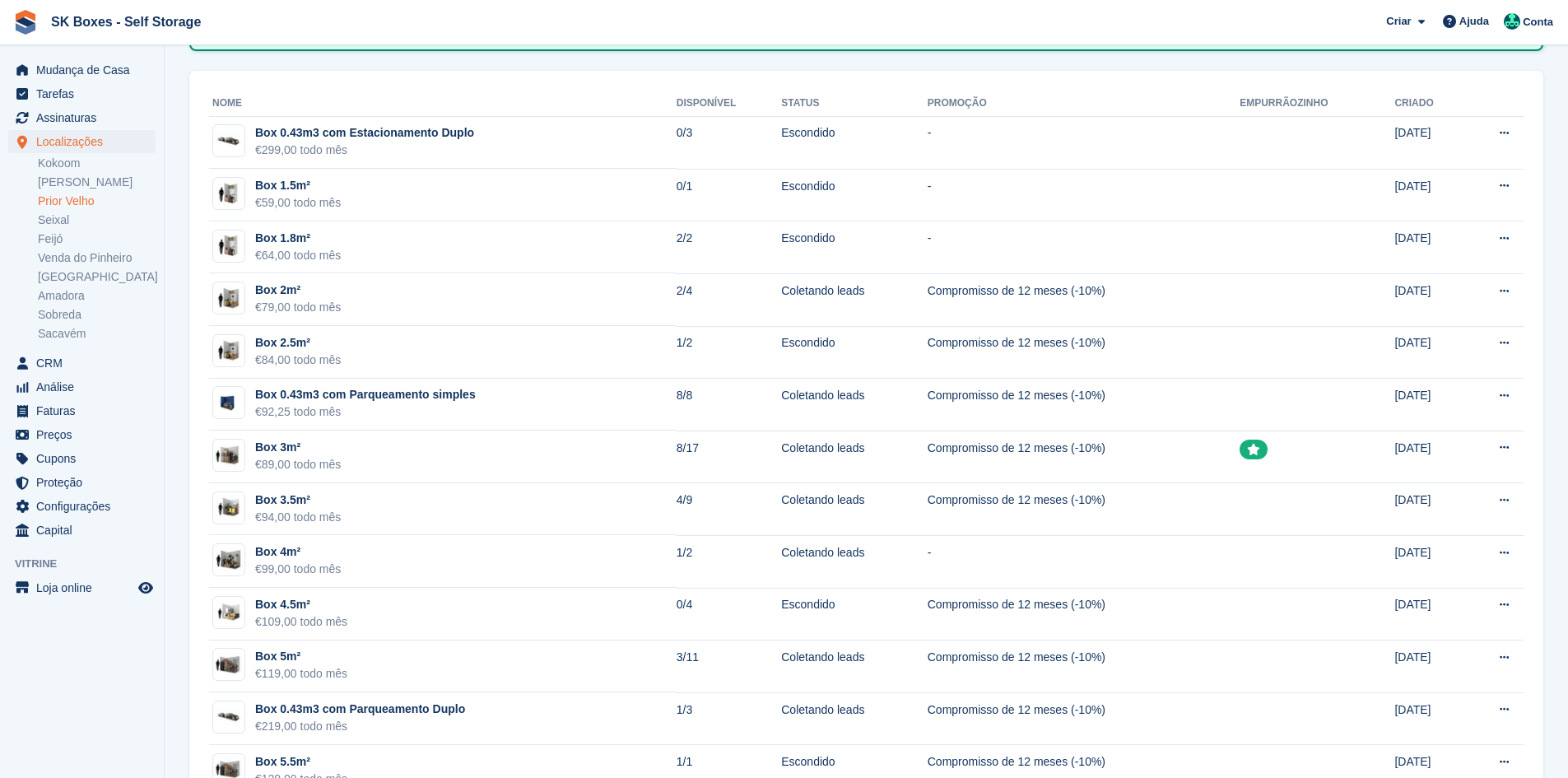
scroll to position [165, 0]
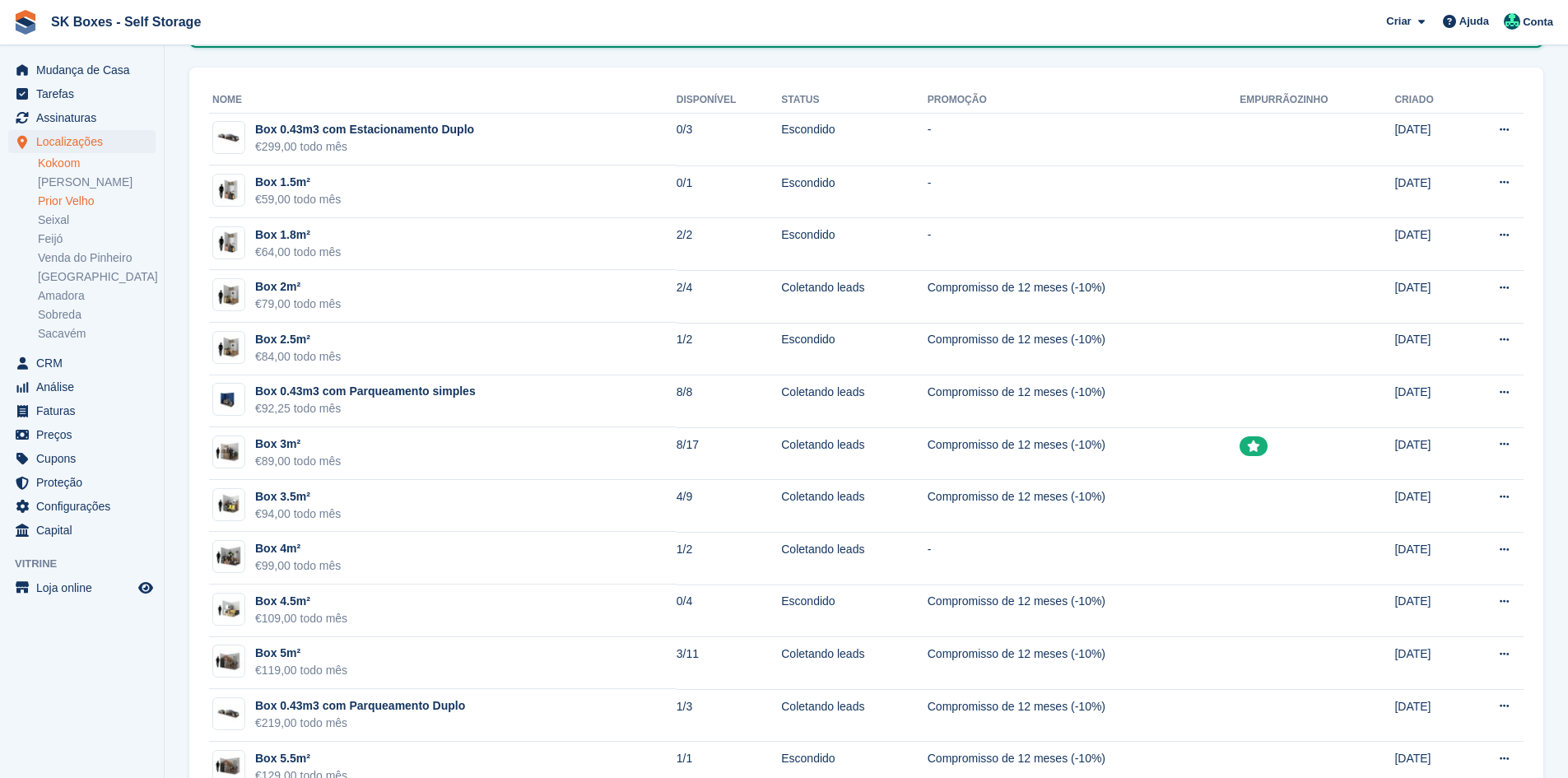
click at [79, 165] on link "Kokoom" at bounding box center [97, 163] width 118 height 15
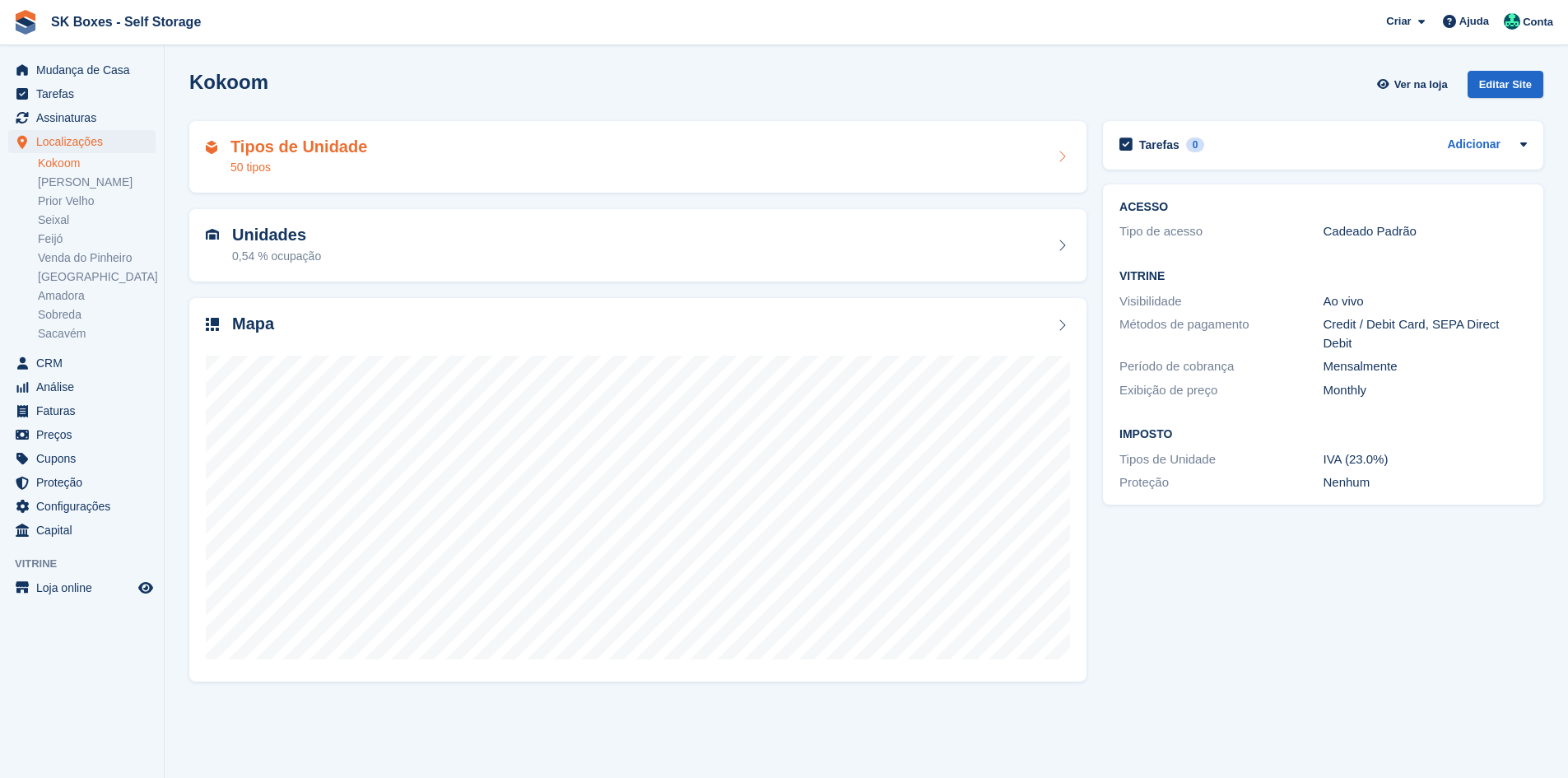
click at [561, 168] on div "Tipos de Unidade 50 tipos" at bounding box center [637, 157] width 864 height 39
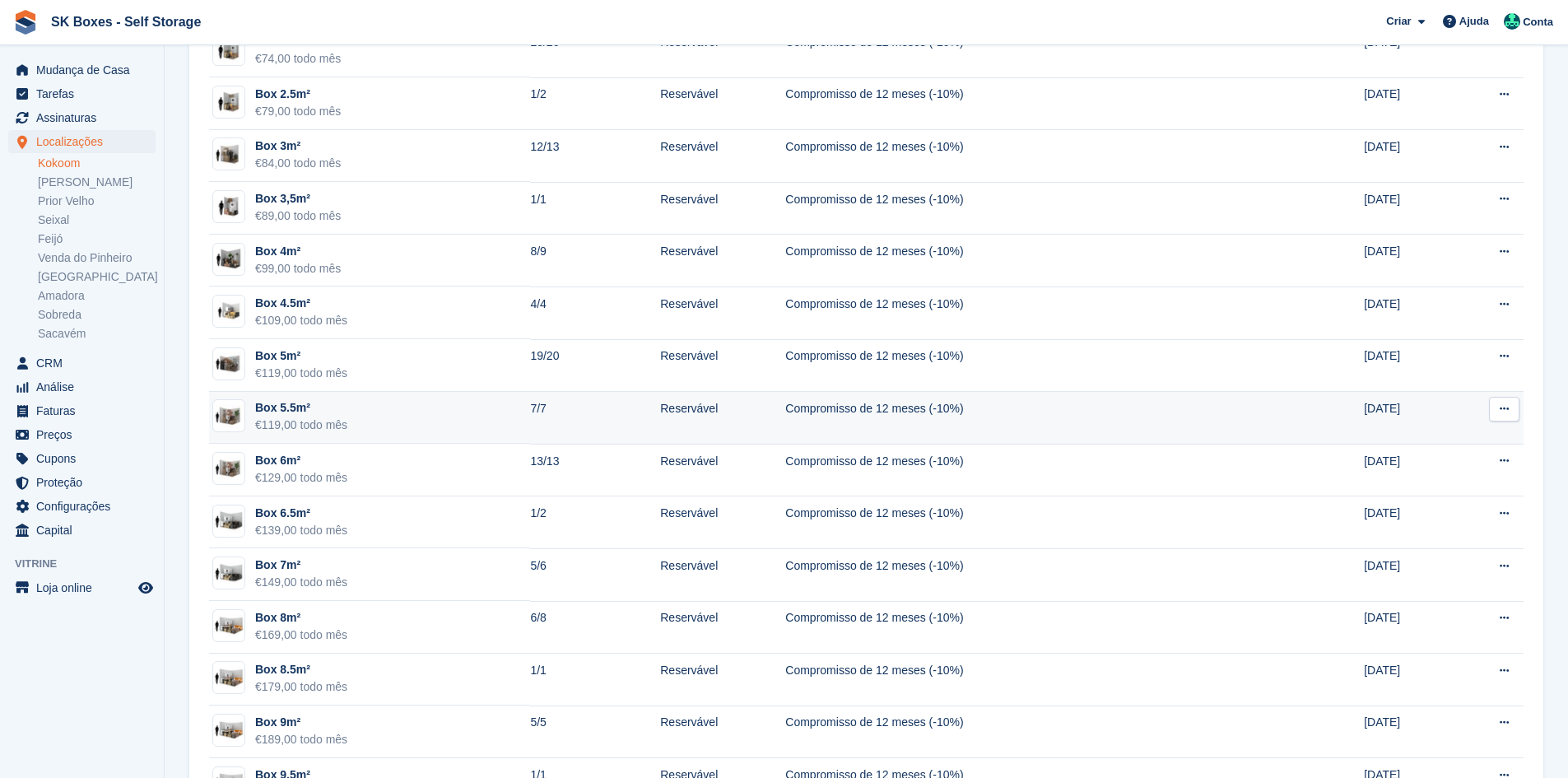
scroll to position [412, 0]
click at [332, 412] on div "Box 5.5m²" at bounding box center [302, 406] width 92 height 17
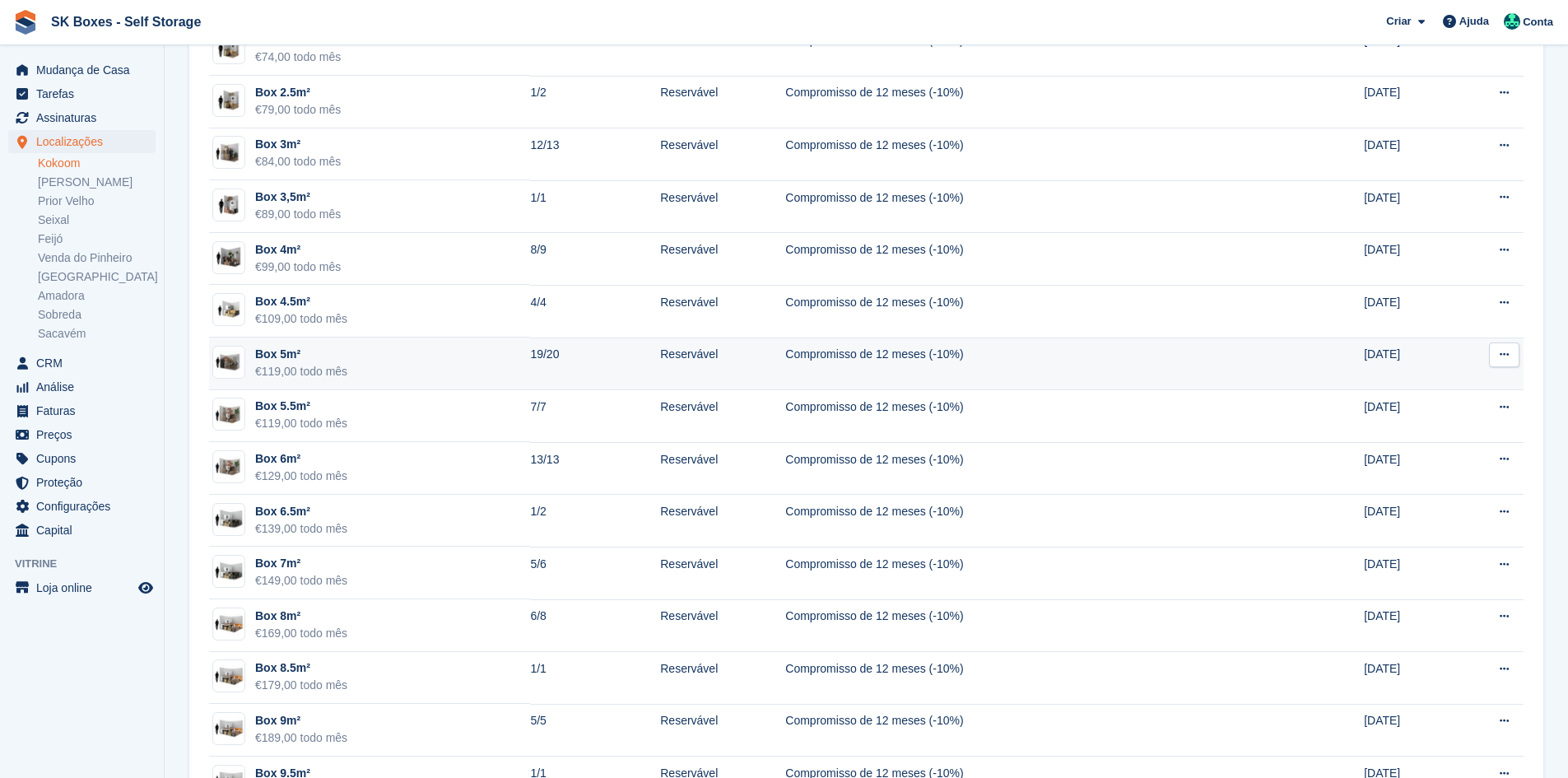
click at [334, 368] on div "€119,00 todo mês" at bounding box center [302, 372] width 92 height 17
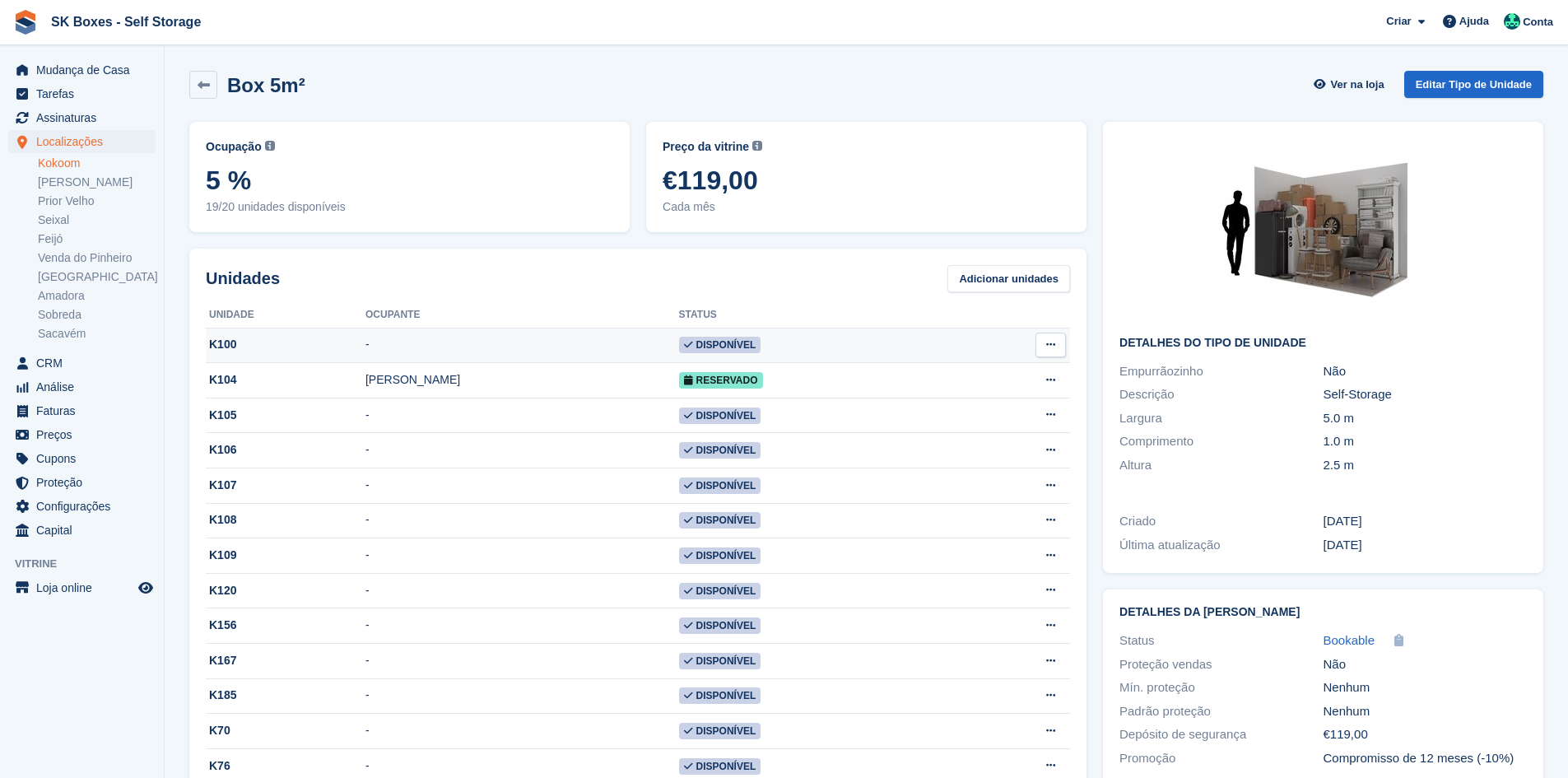
click at [366, 341] on div "K100" at bounding box center [285, 345] width 160 height 17
